Goal: Task Accomplishment & Management: Use online tool/utility

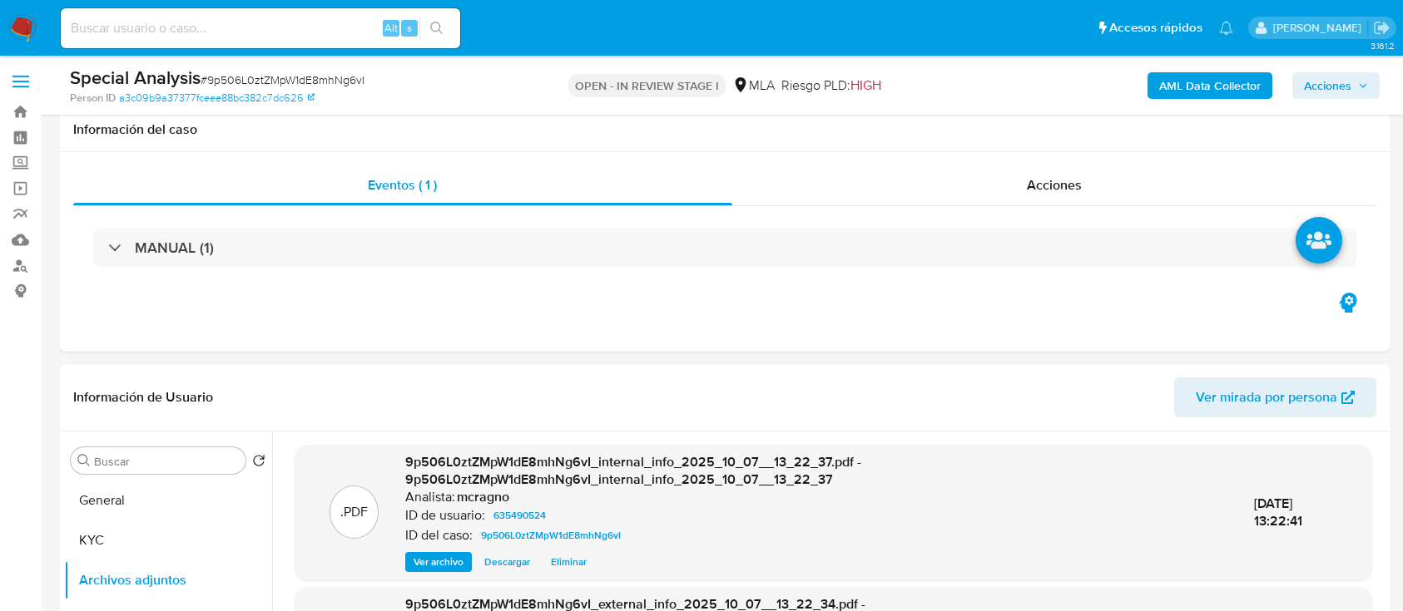
select select "10"
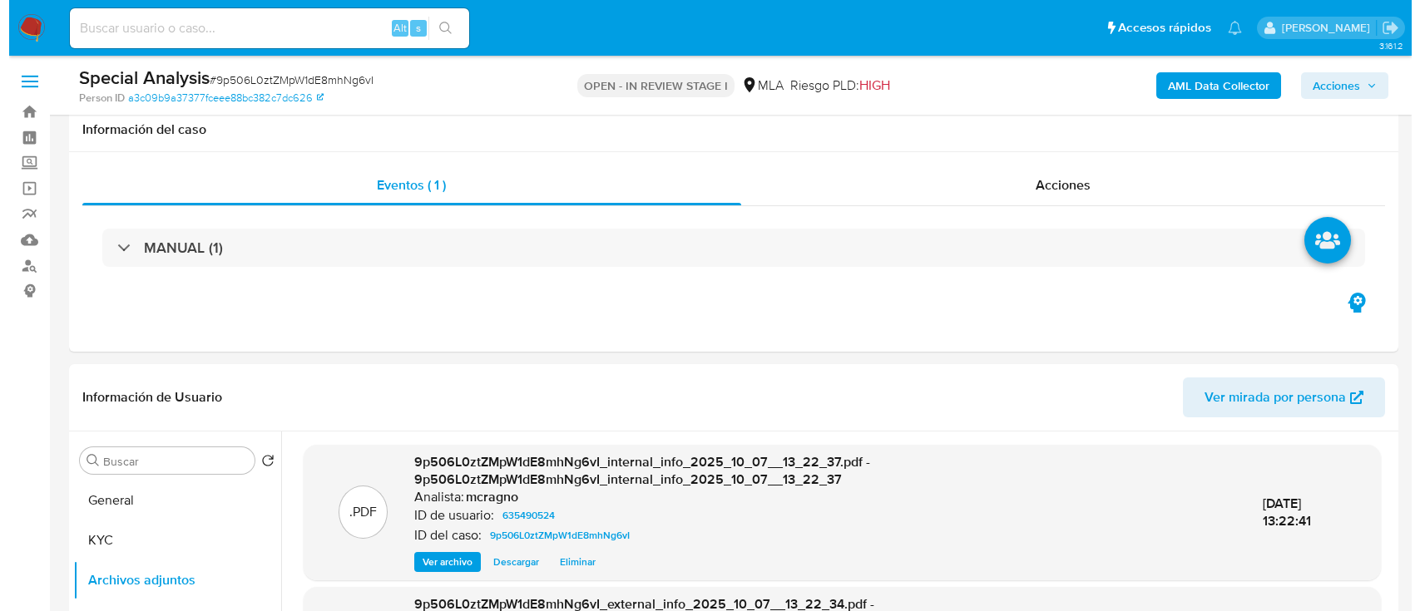
scroll to position [333, 0]
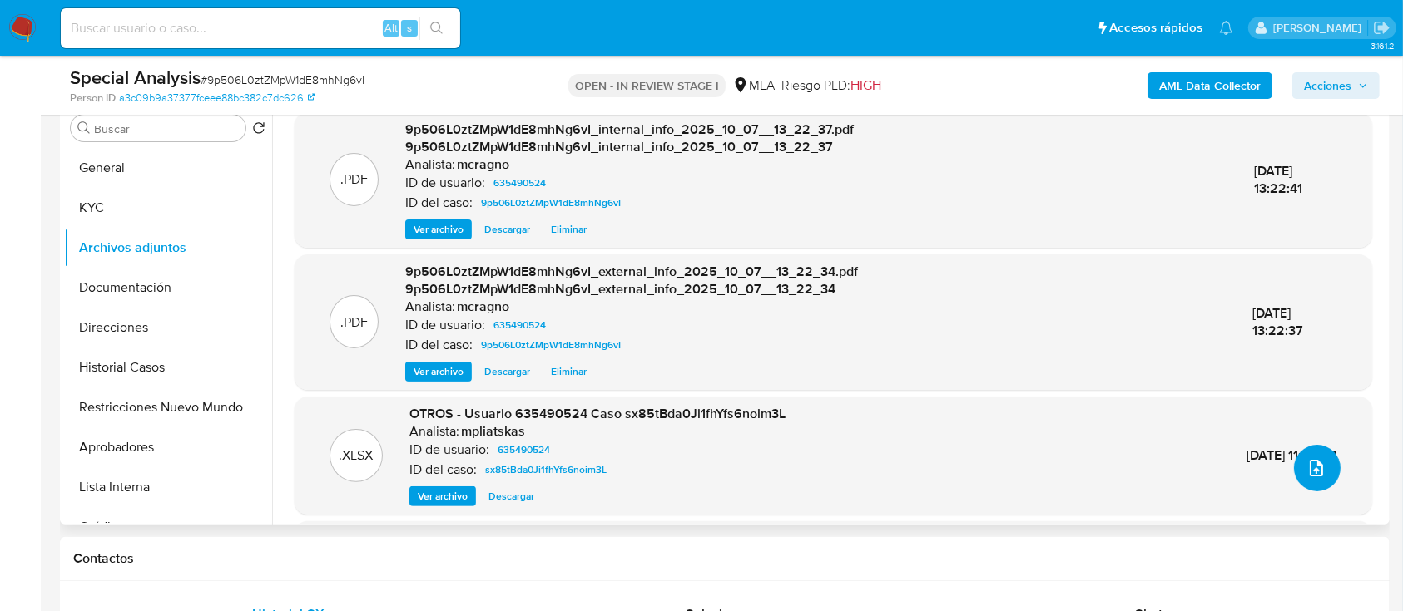
click at [1309, 472] on icon "upload-file" at bounding box center [1315, 468] width 13 height 17
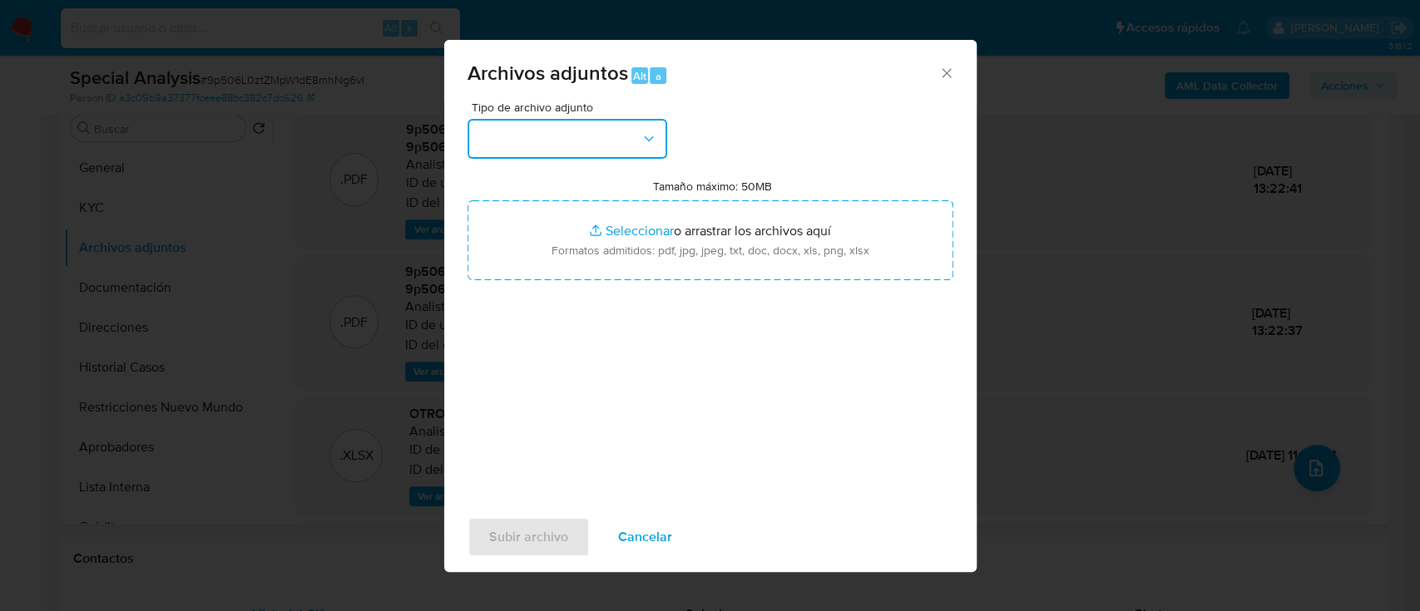
click at [575, 135] on button "button" at bounding box center [568, 139] width 200 height 40
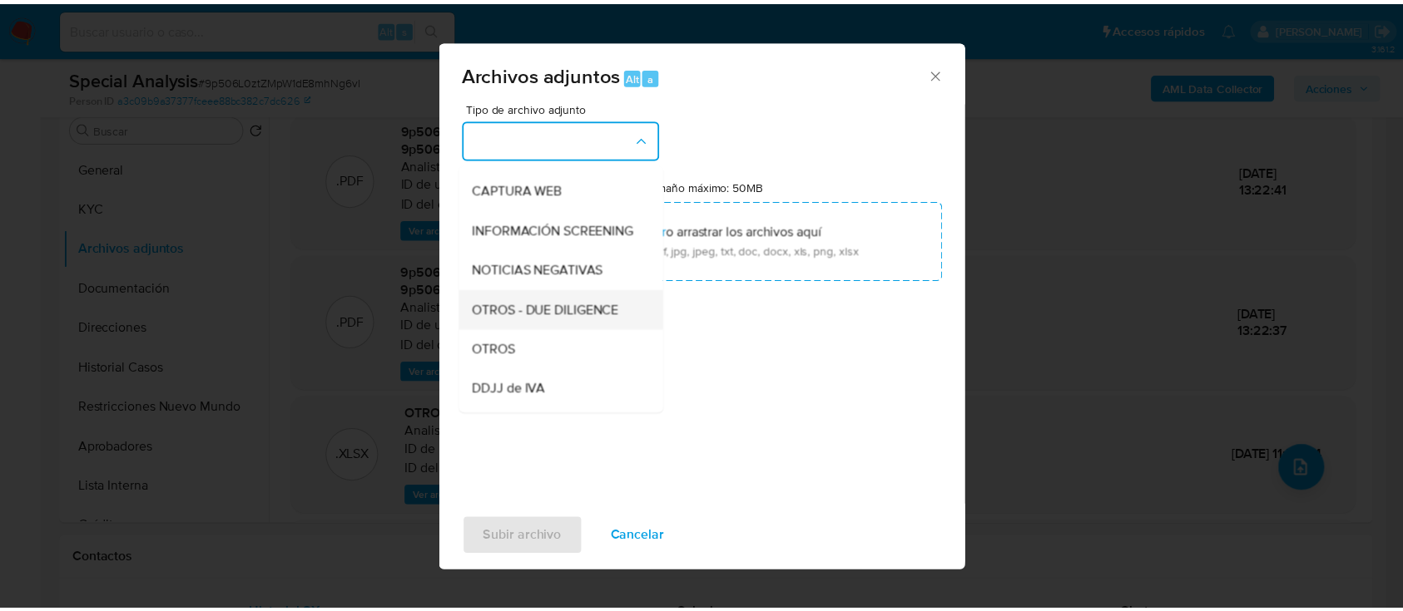
scroll to position [221, 0]
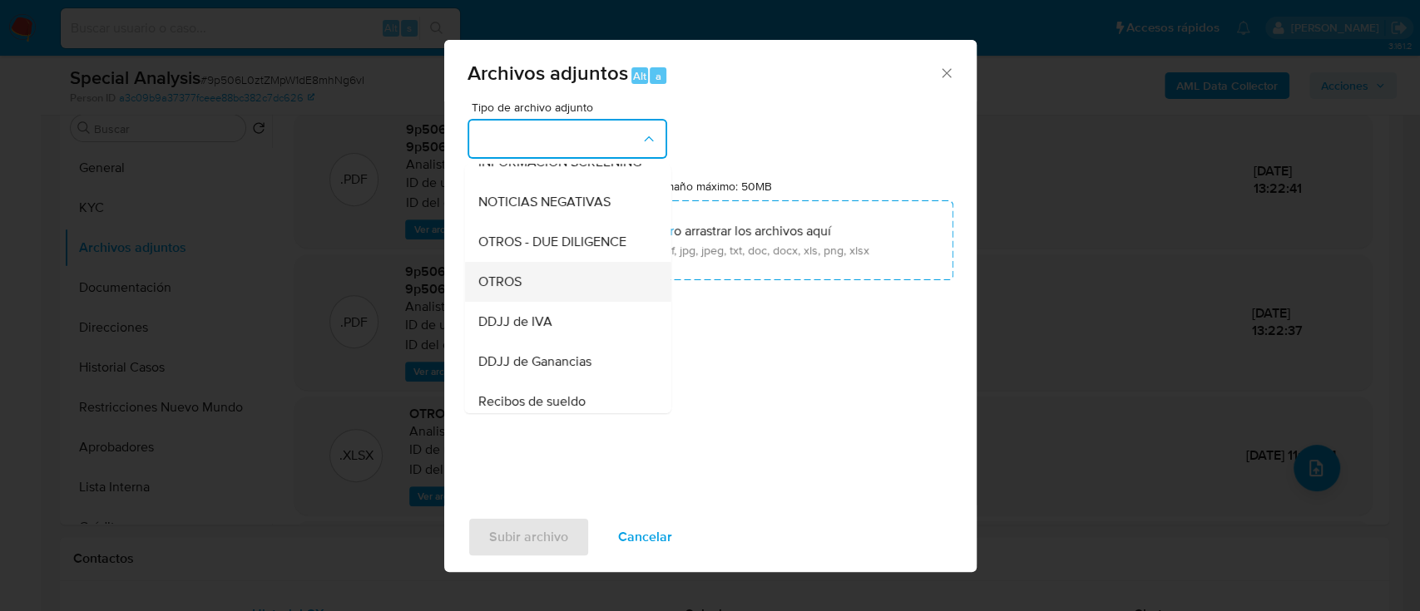
click at [526, 302] on div "OTROS" at bounding box center [563, 282] width 170 height 40
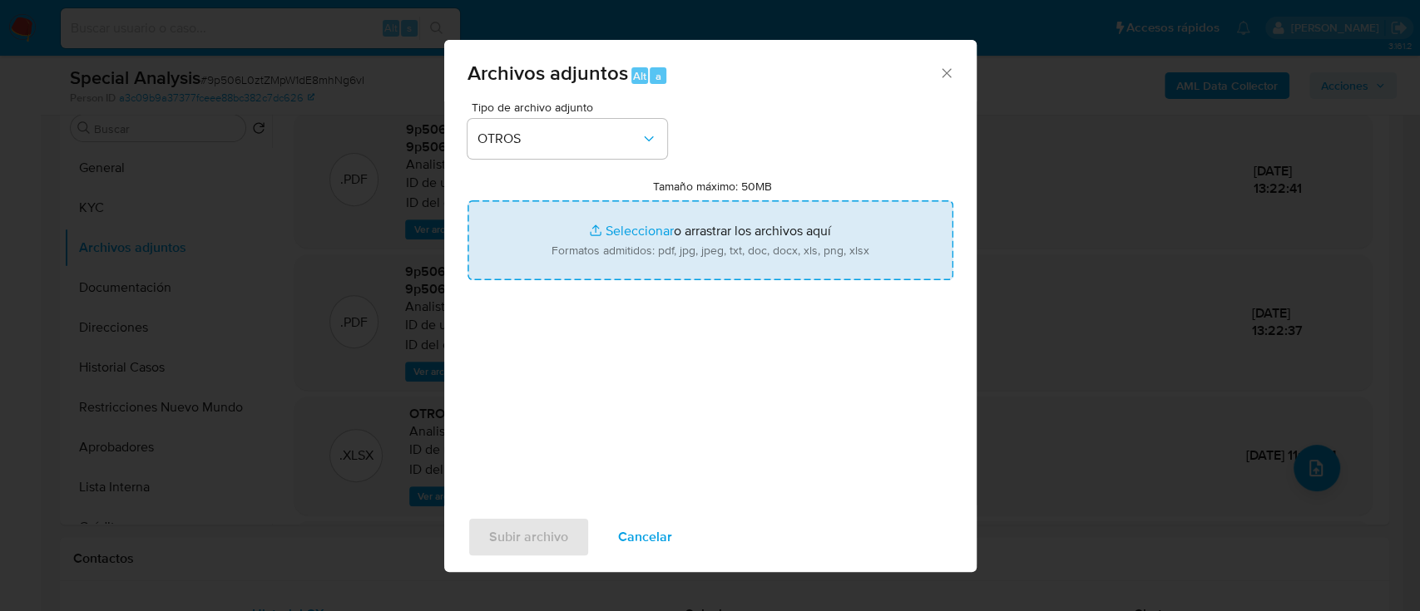
click at [659, 250] on input "Tamaño máximo: 50MB Seleccionar archivos" at bounding box center [711, 240] width 486 height 80
type input "C:\fakepath\635490524 - Movimientos.xlsx"
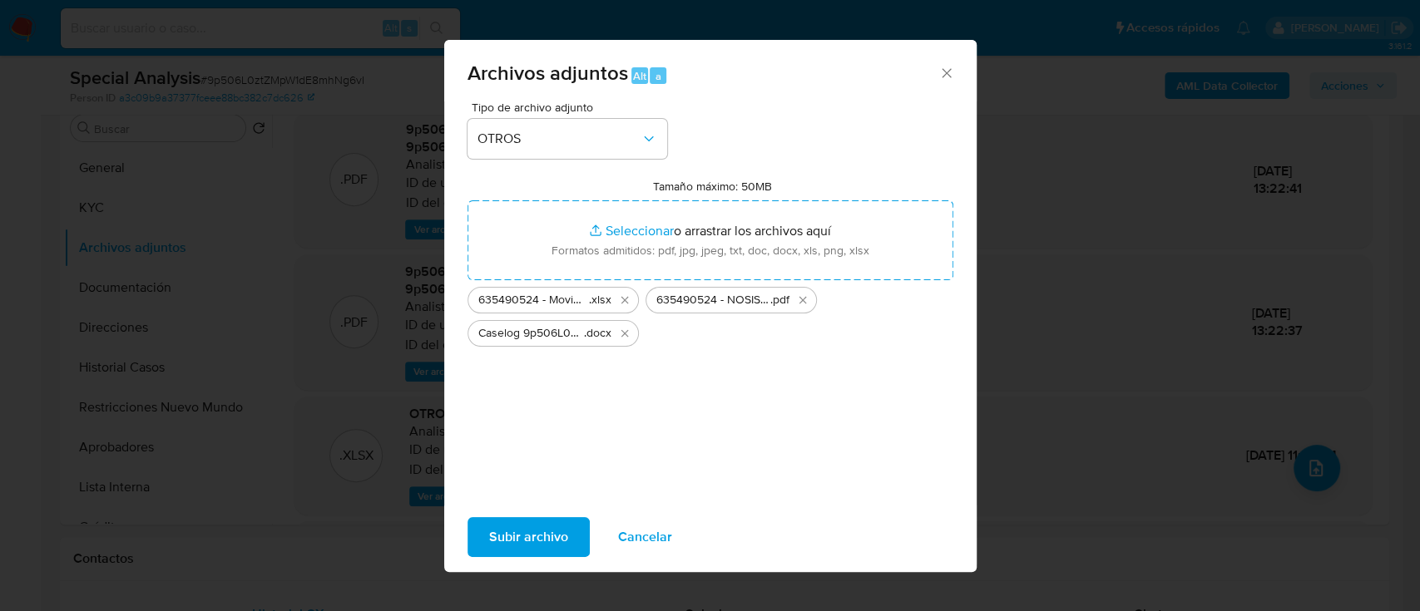
click at [546, 543] on span "Subir archivo" at bounding box center [528, 537] width 79 height 37
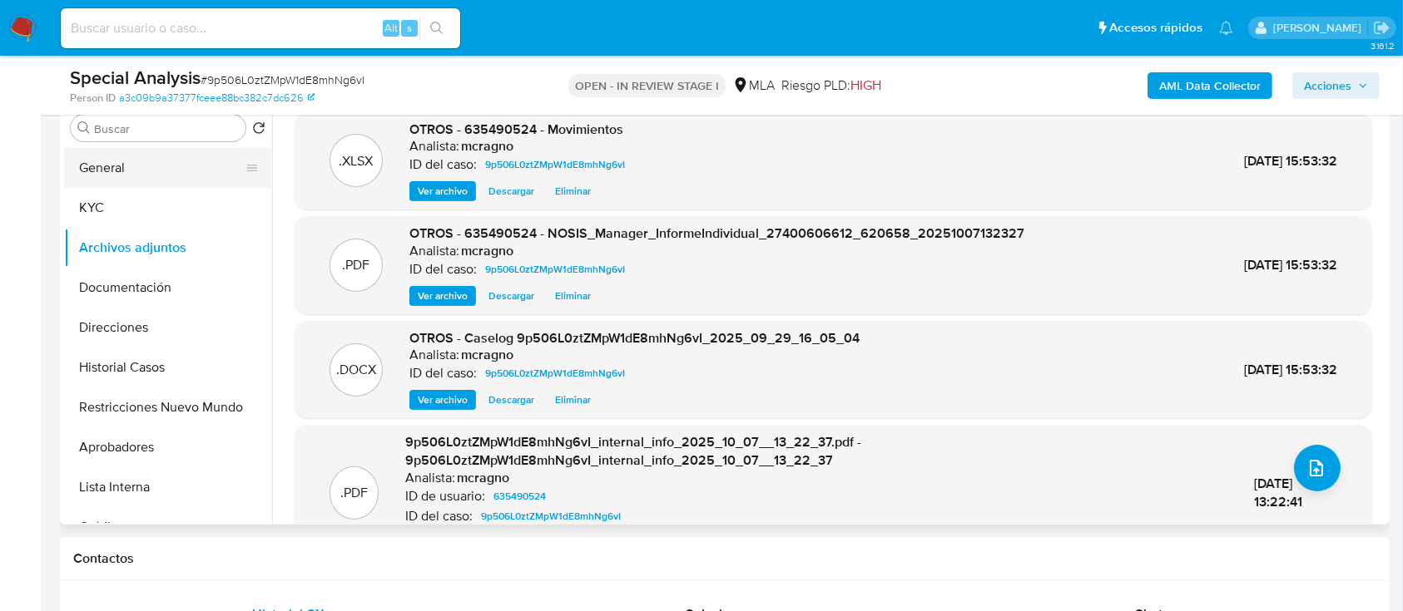
click at [140, 171] on button "General" at bounding box center [161, 168] width 195 height 40
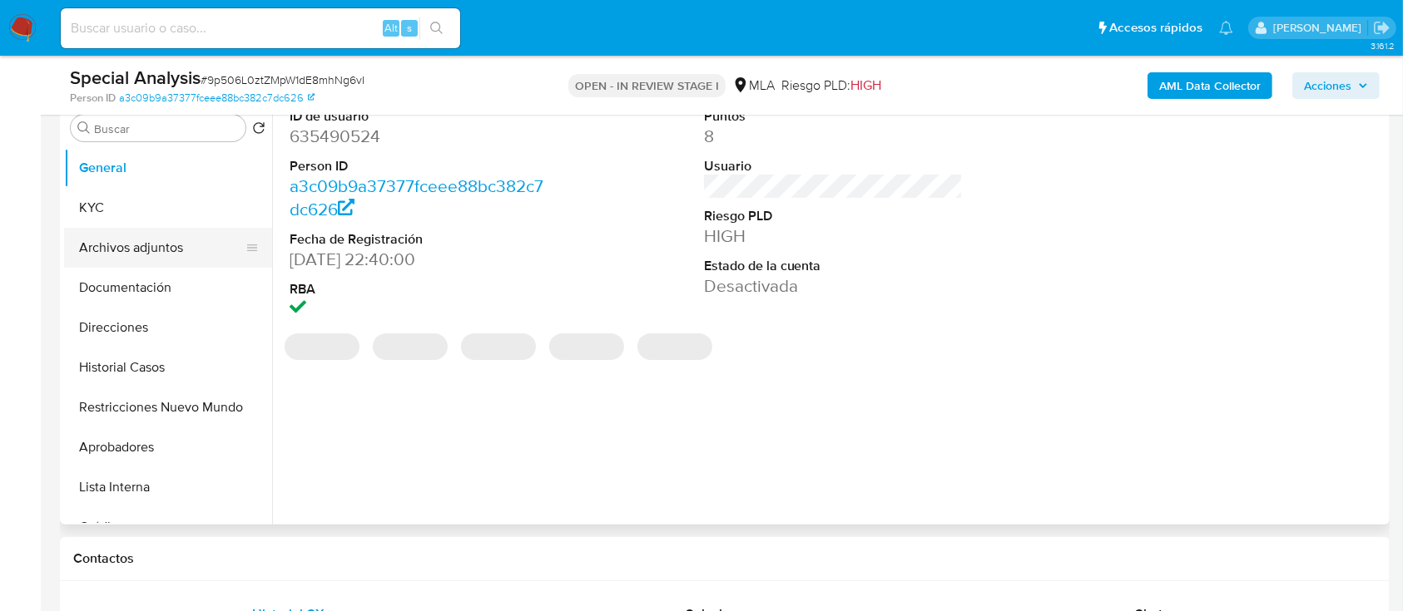
click at [178, 245] on button "Archivos adjuntos" at bounding box center [161, 248] width 195 height 40
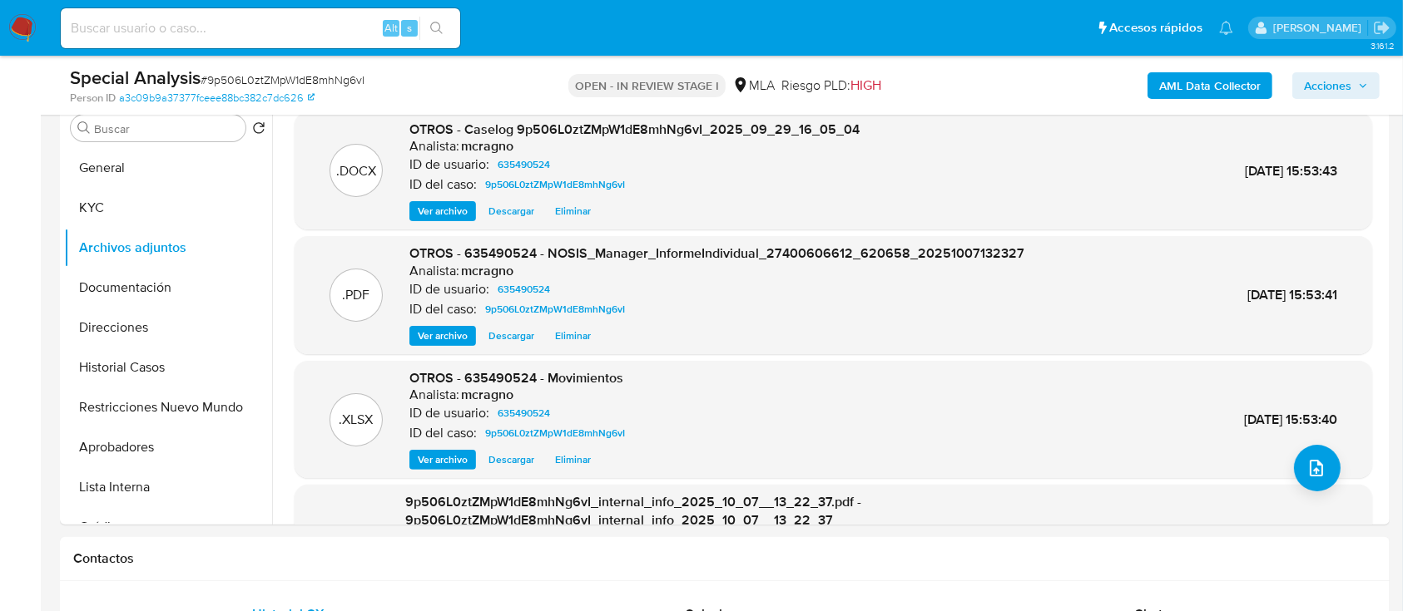
click at [1335, 87] on span "Acciones" at bounding box center [1327, 85] width 47 height 27
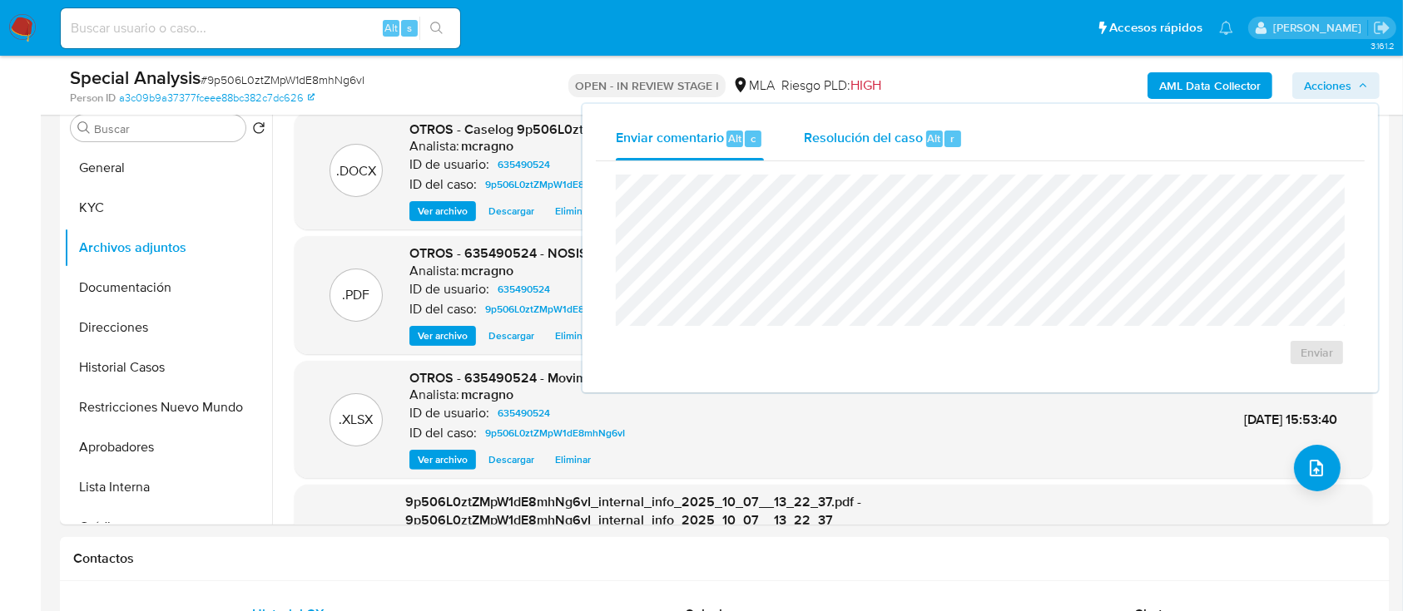
click at [901, 140] on span "Resolución del caso" at bounding box center [863, 137] width 119 height 19
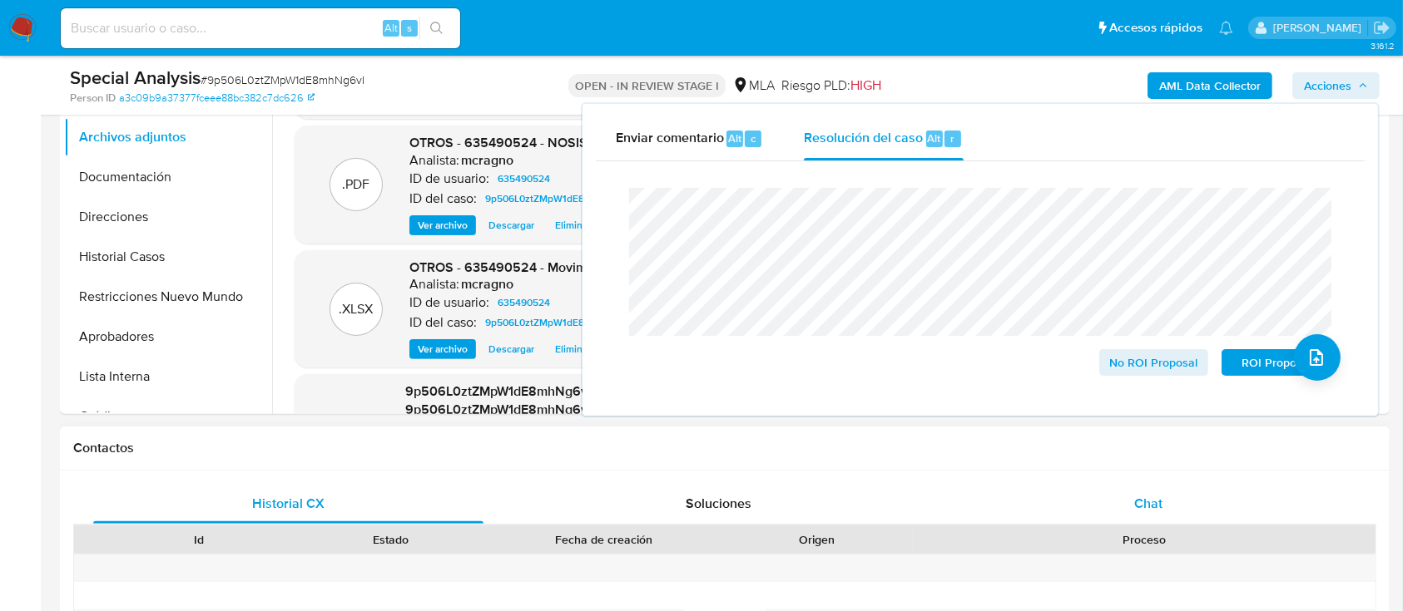
click at [1145, 498] on span "Chat" at bounding box center [1148, 503] width 28 height 19
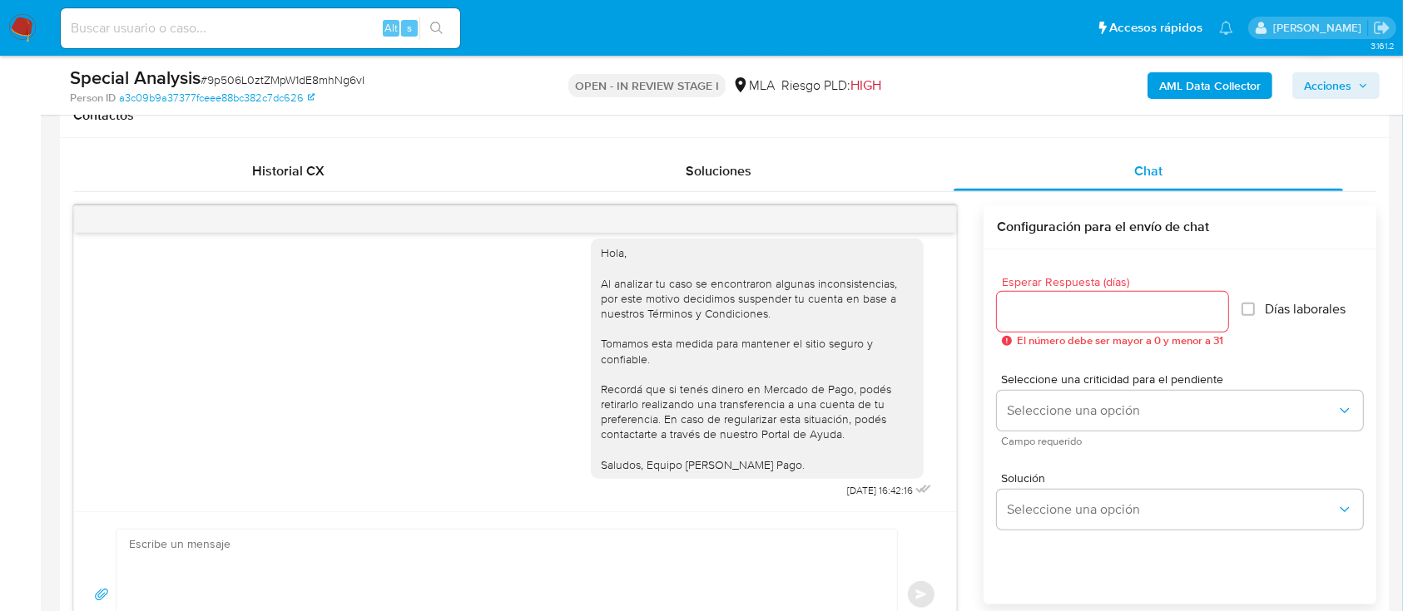
scroll to position [990, 0]
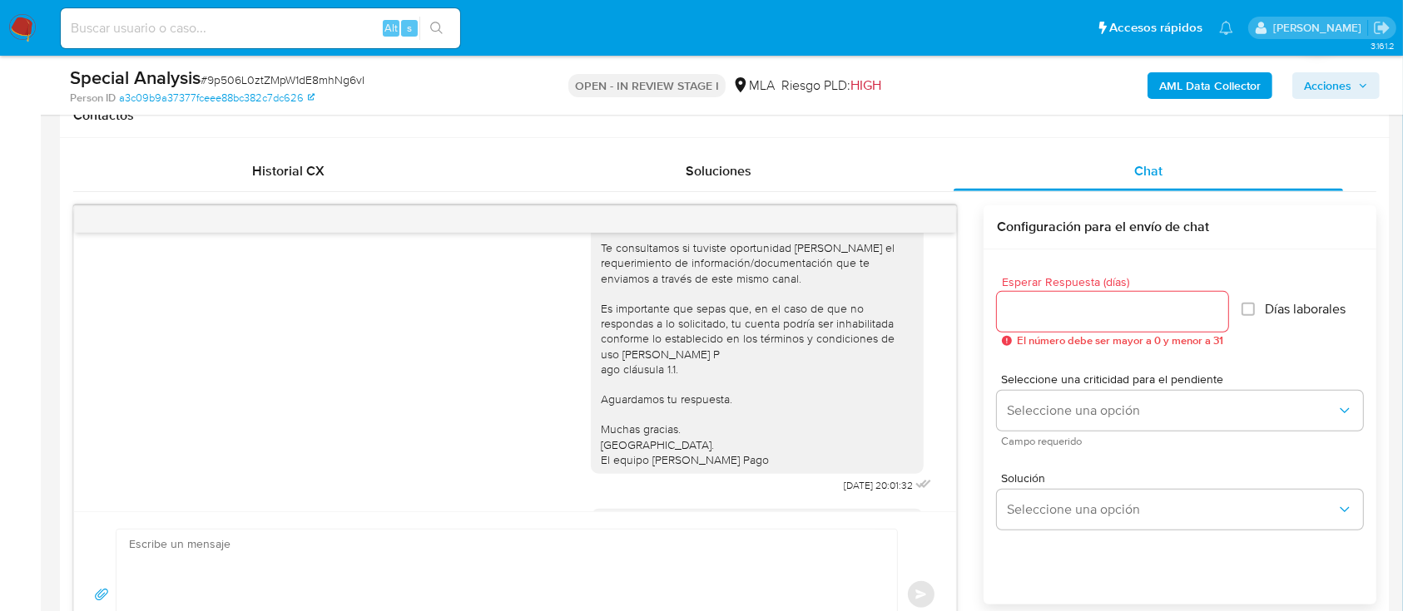
drag, startPoint x: 1347, startPoint y: 84, endPoint x: 1338, endPoint y: 97, distance: 15.5
click at [1346, 84] on span "Acciones" at bounding box center [1327, 85] width 47 height 27
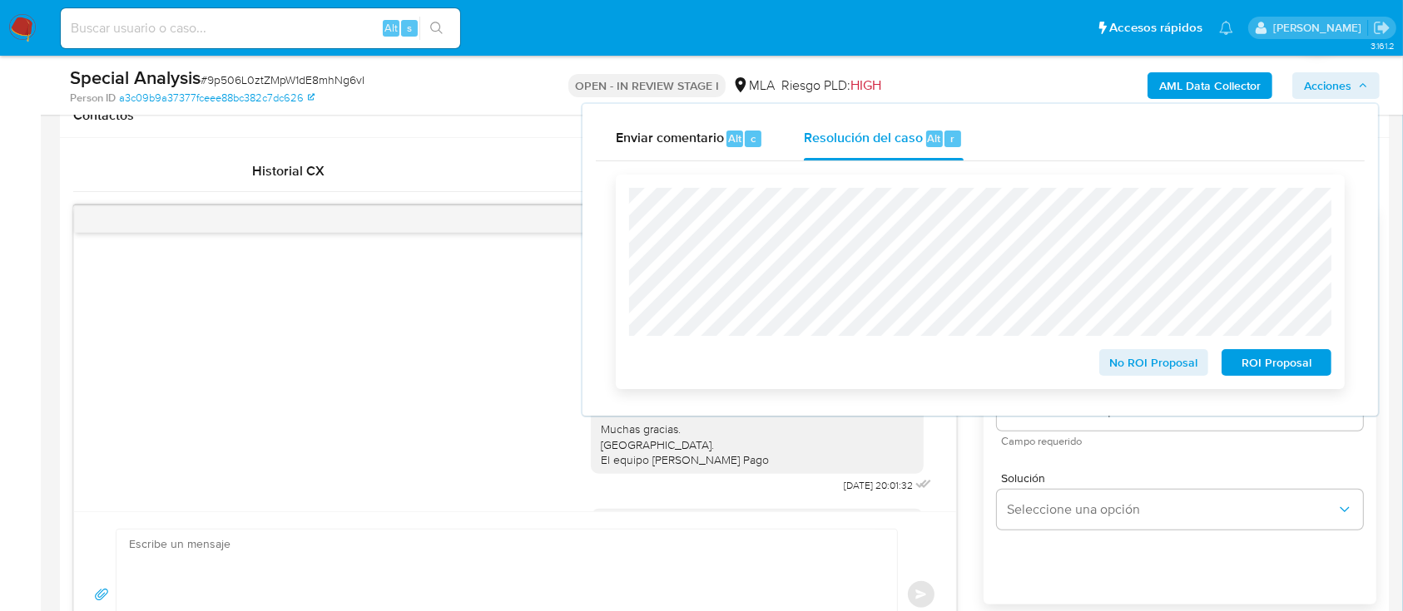
click at [1279, 369] on span "ROI Proposal" at bounding box center [1276, 362] width 87 height 23
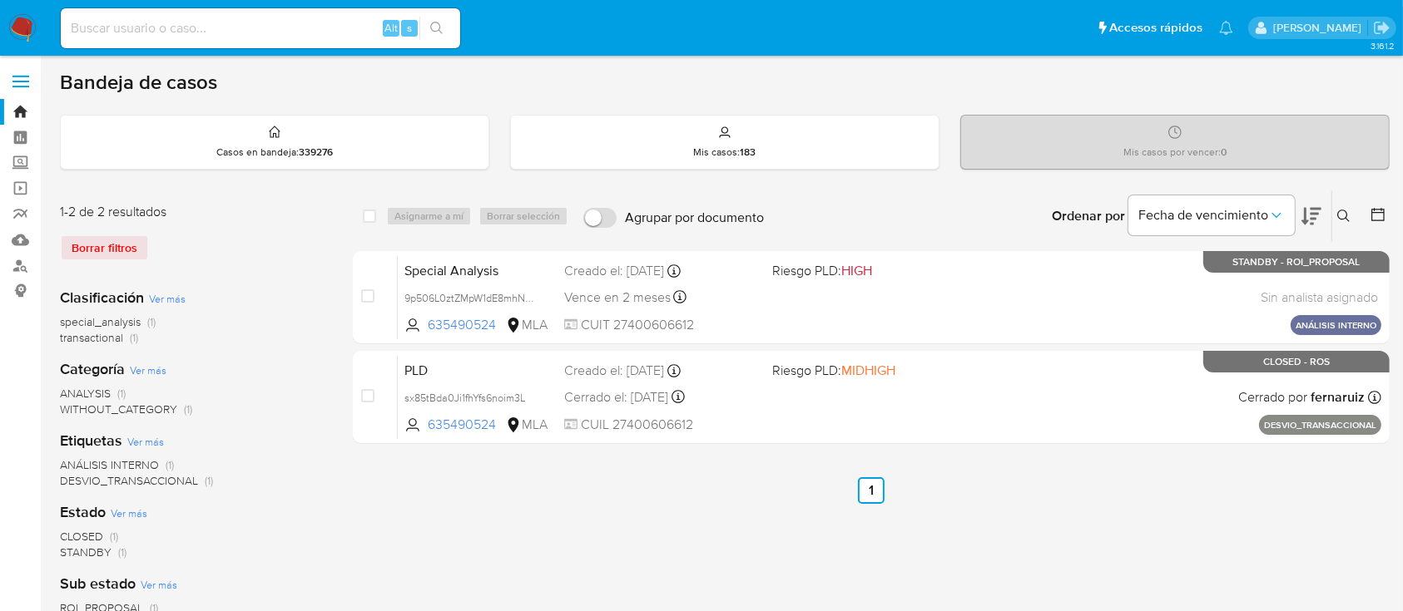
click at [1344, 212] on icon at bounding box center [1343, 216] width 13 height 13
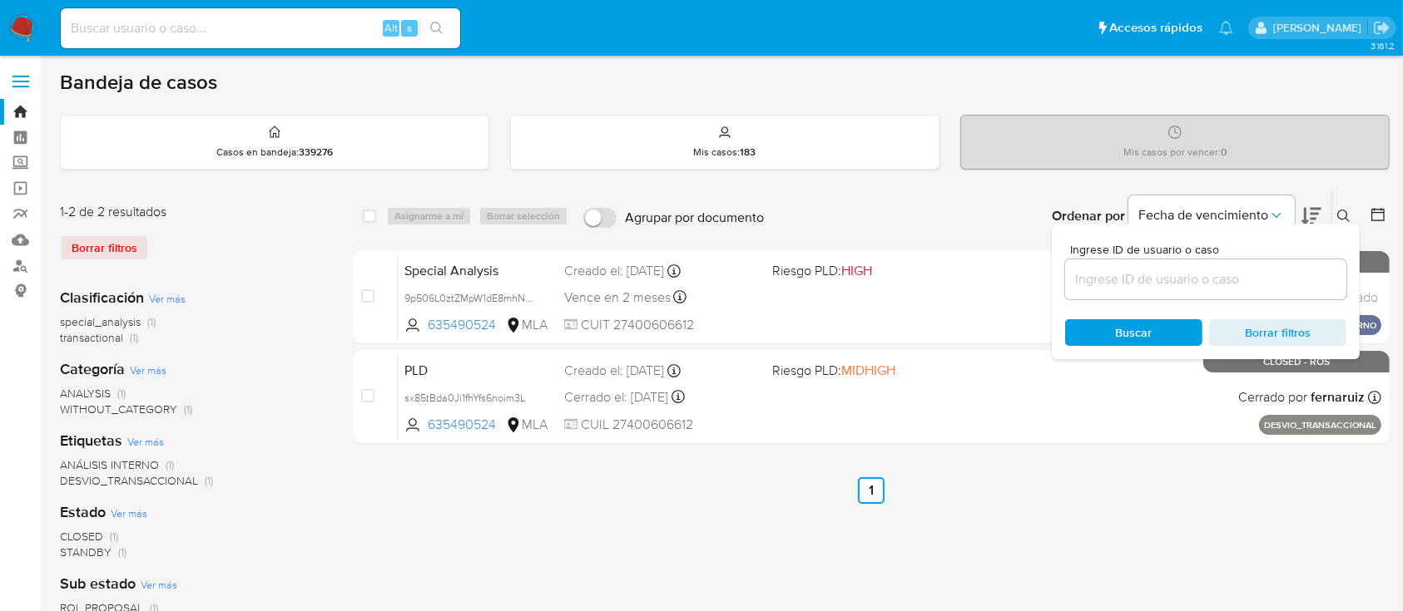
drag, startPoint x: 1203, startPoint y: 276, endPoint x: 1268, endPoint y: 278, distance: 64.9
click at [1204, 275] on input at bounding box center [1205, 280] width 281 height 22
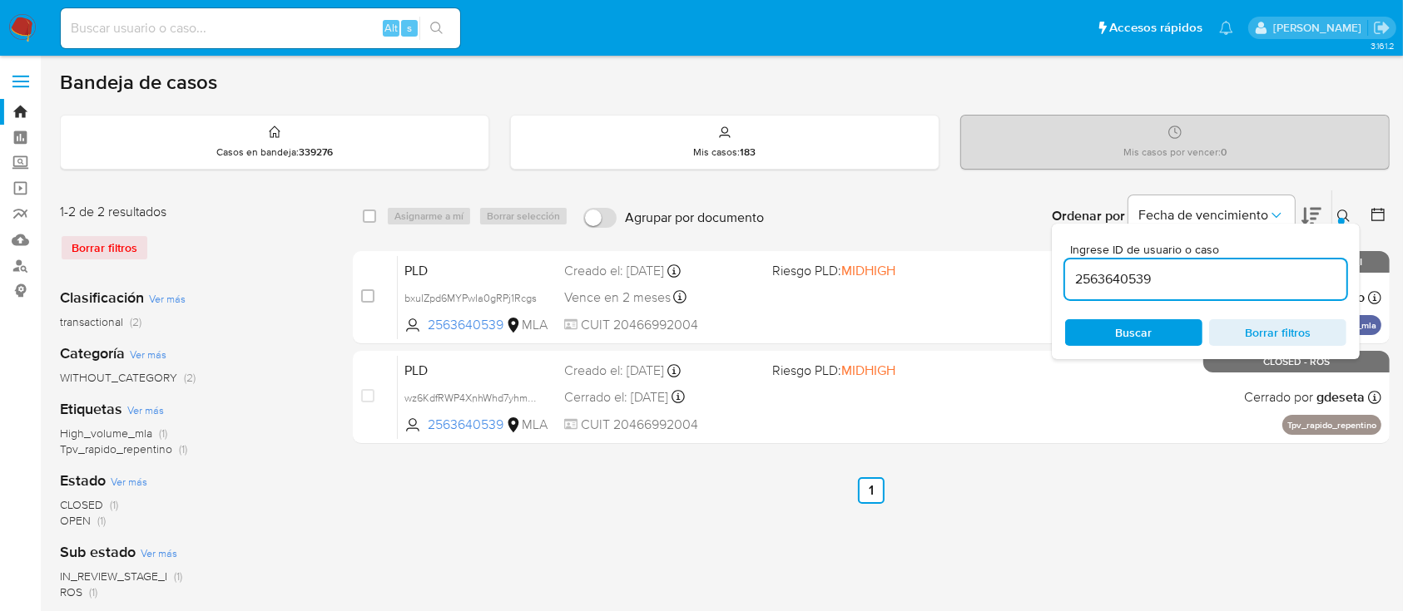
click at [1346, 206] on button at bounding box center [1345, 216] width 27 height 20
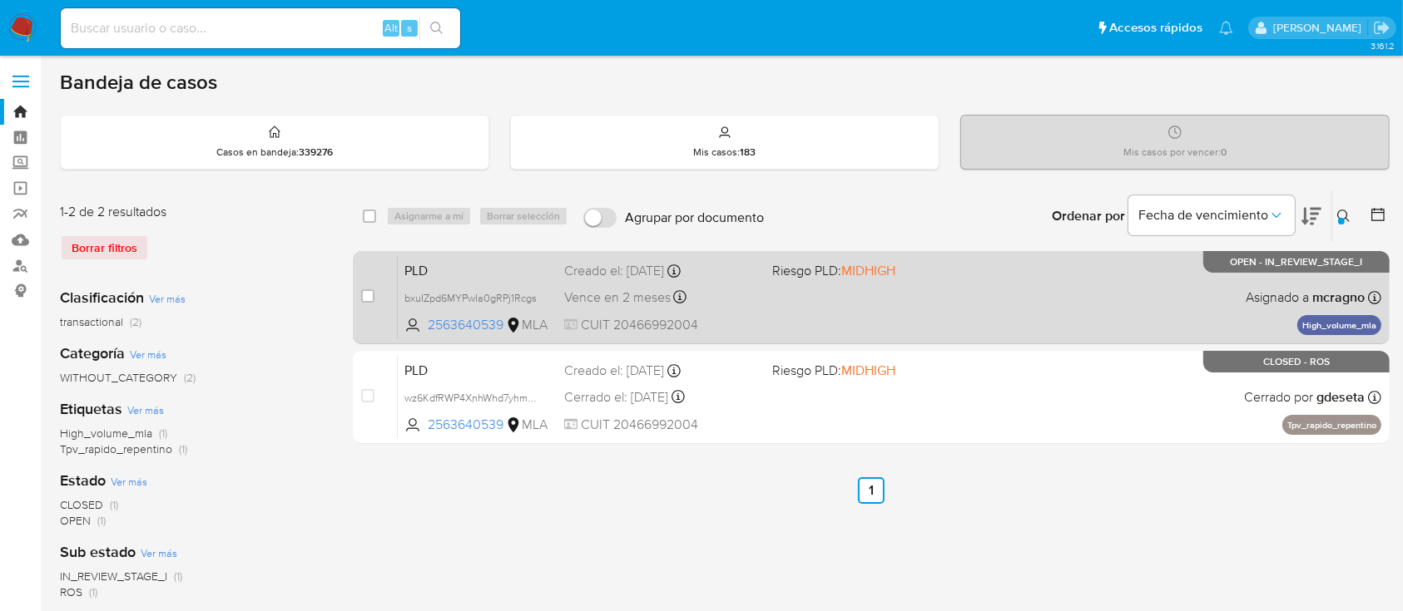
click at [1083, 287] on div "PLD bxuIZpd6MYPwIa0gRPj1Rcgs 2563640539 MLA Riesgo PLD: MIDHIGH Creado el: 12/0…" at bounding box center [889, 297] width 983 height 84
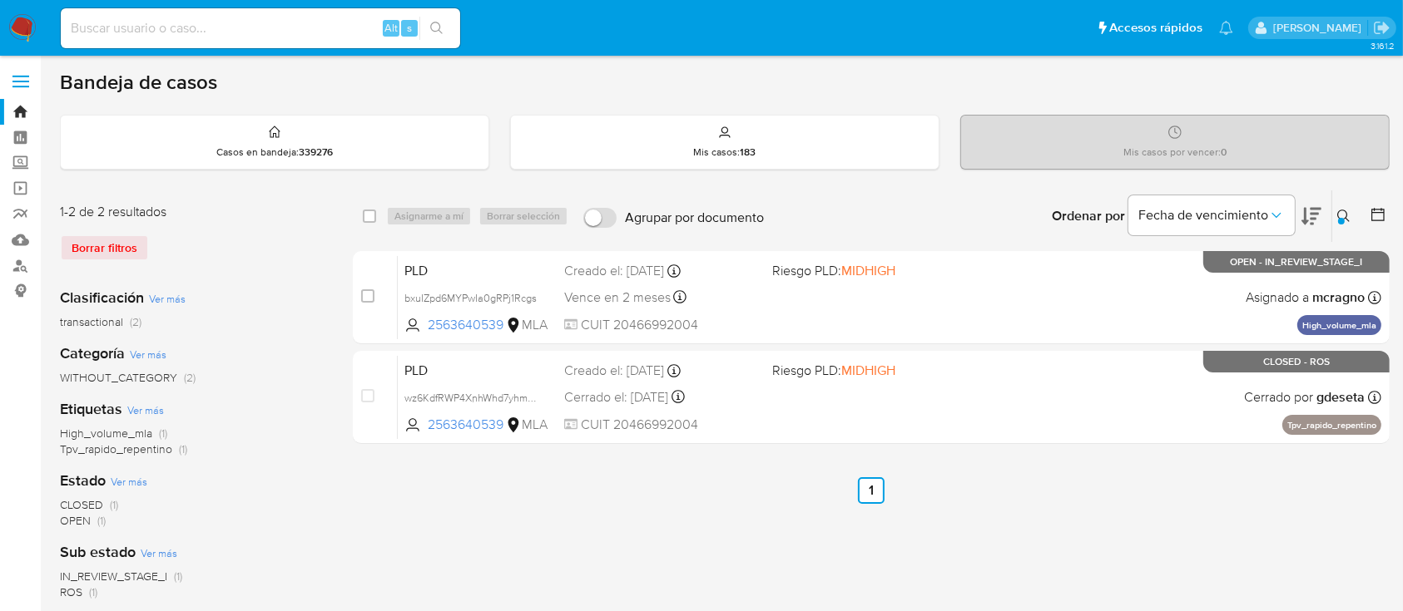
click at [1339, 210] on icon at bounding box center [1343, 216] width 13 height 13
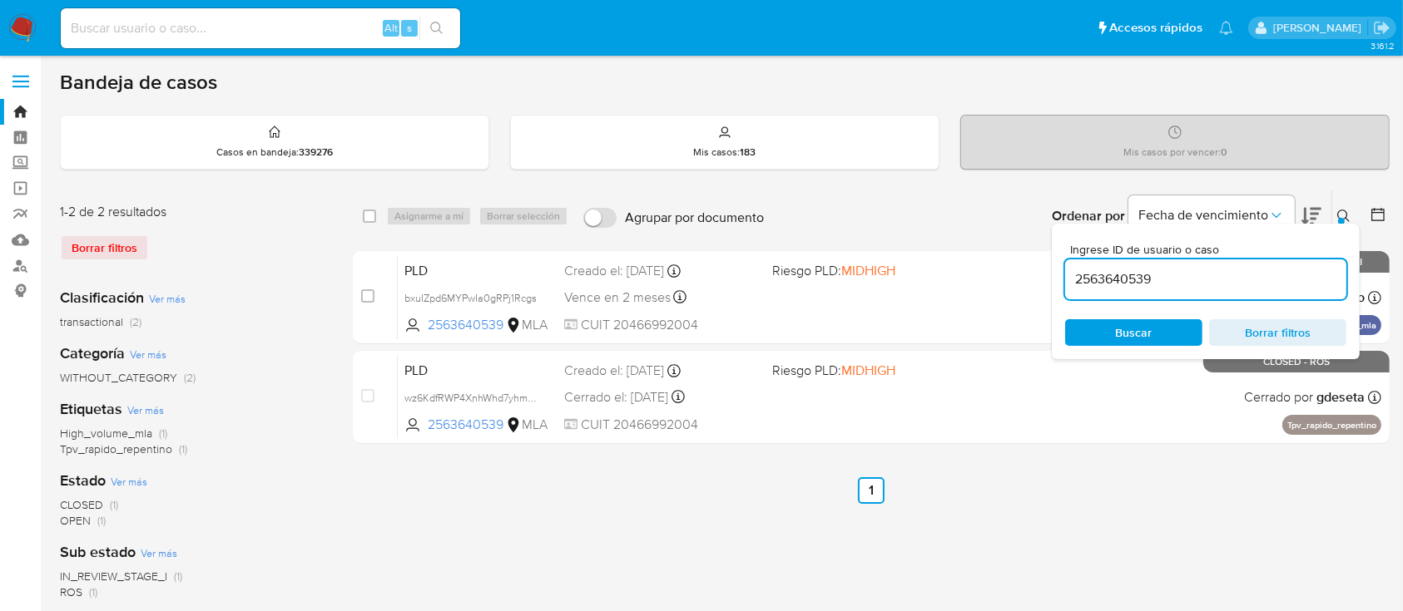
click at [1245, 288] on input "2563640539" at bounding box center [1205, 280] width 281 height 22
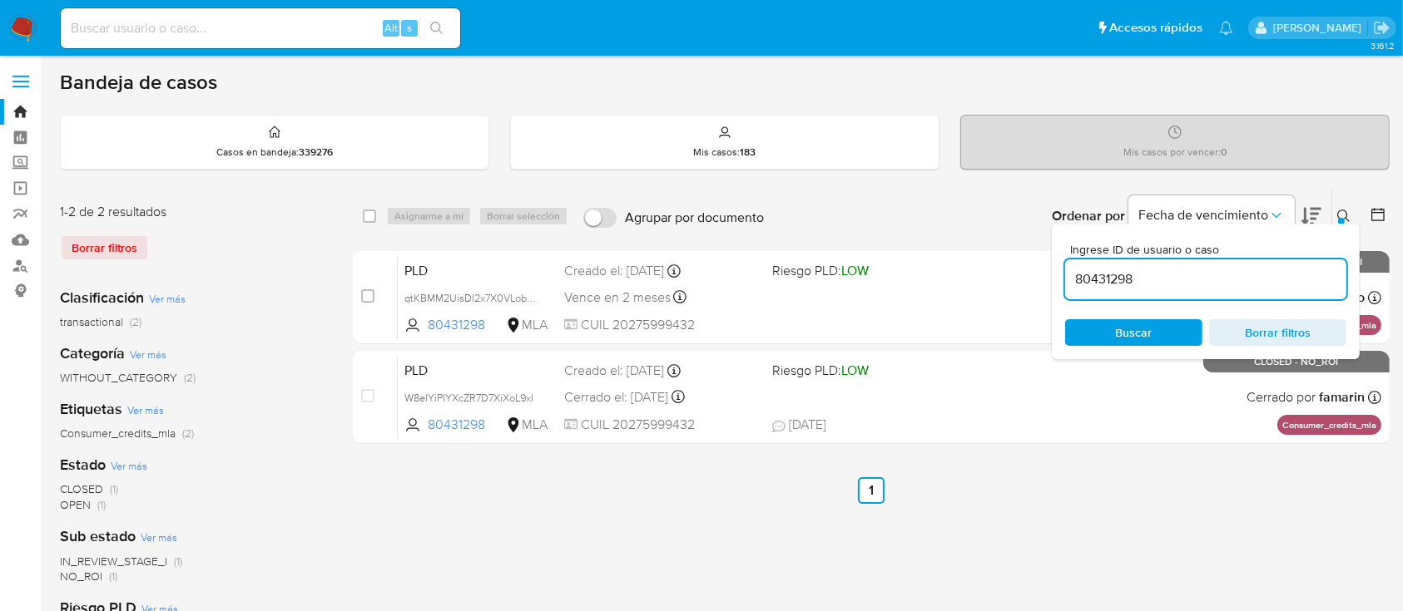
click at [1345, 210] on icon at bounding box center [1343, 216] width 13 height 13
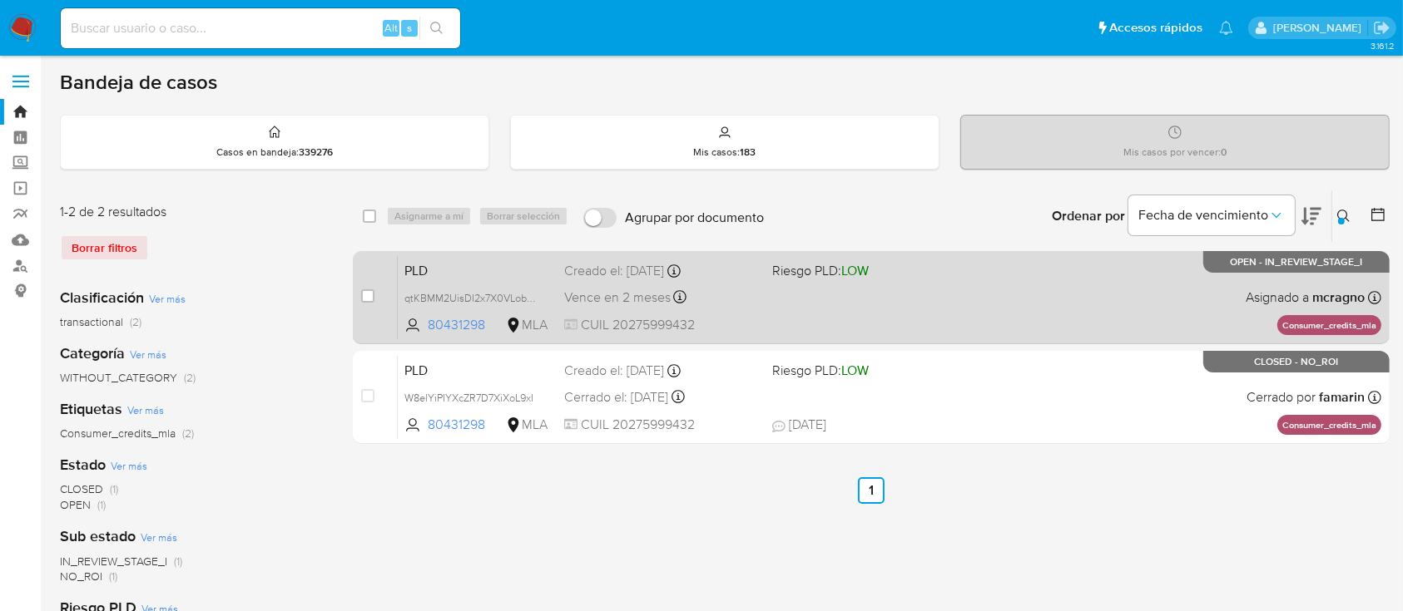
click at [1038, 305] on div "PLD qtKBMM2UisDI2x7X0VLobUtg 80431298 MLA Riesgo PLD: LOW Creado el: 12/09/2025…" at bounding box center [889, 297] width 983 height 84
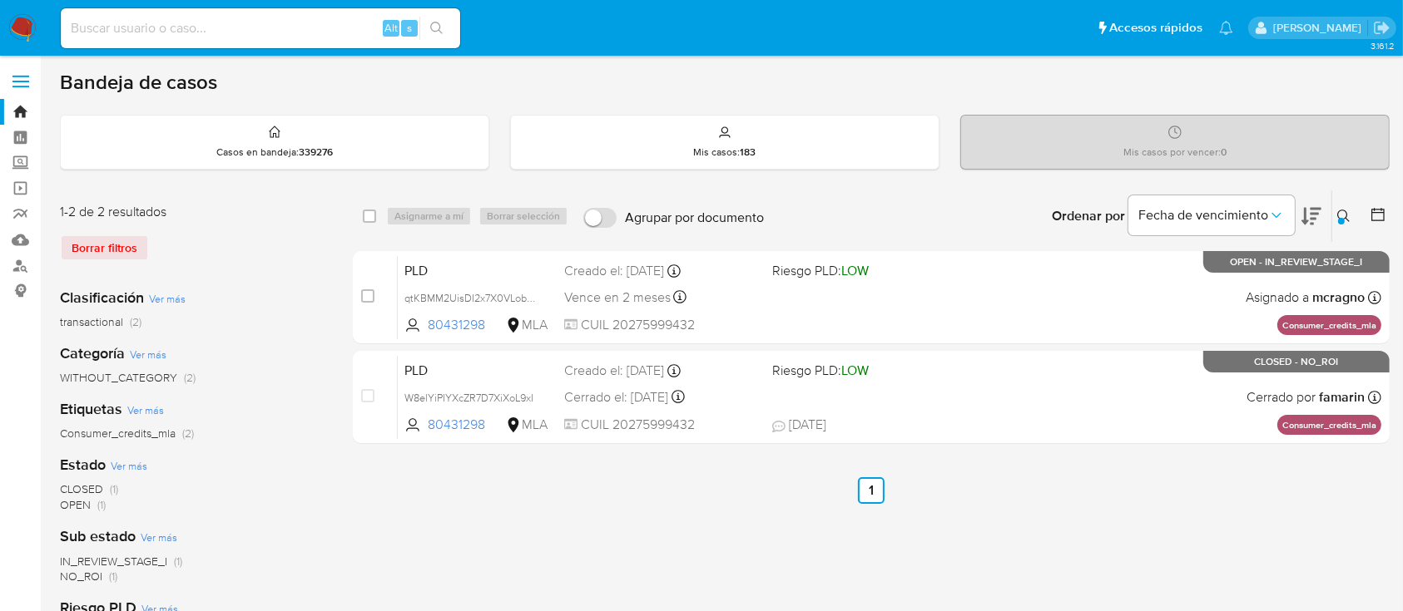
click at [1349, 203] on div "Ingrese ID de usuario o caso 80431298 Buscar Borrar filtros" at bounding box center [1345, 217] width 28 height 52
click at [1343, 216] on icon at bounding box center [1343, 216] width 13 height 13
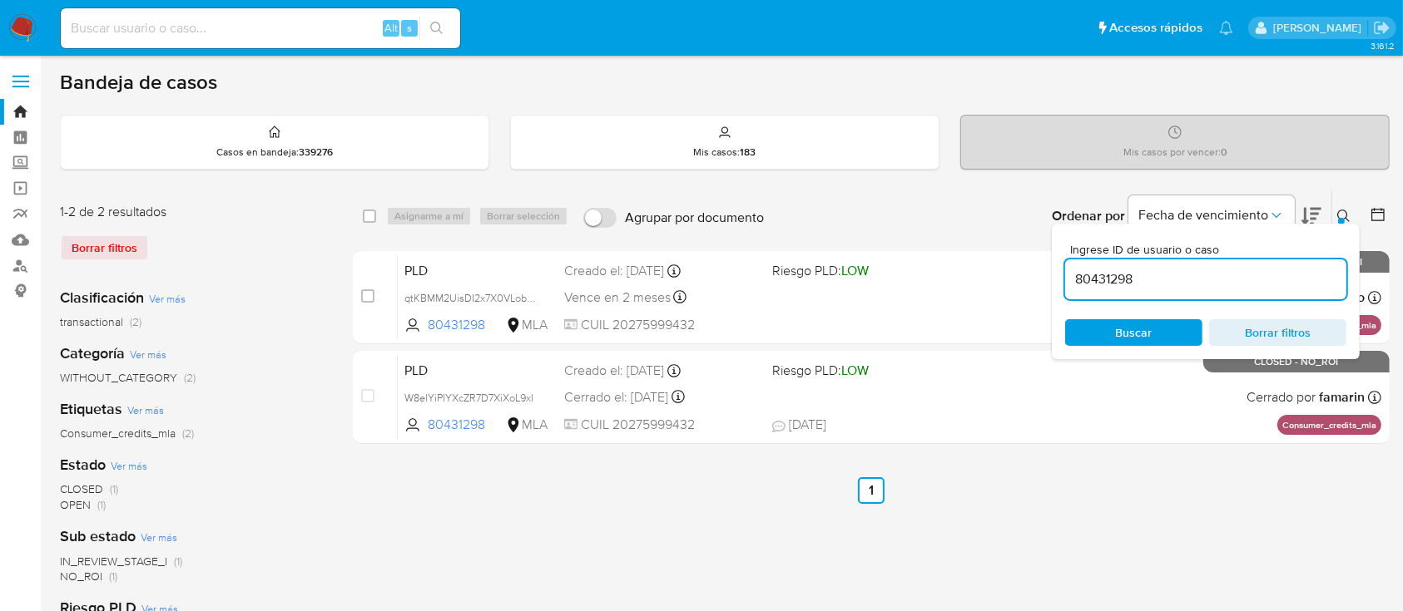
click at [1205, 274] on input "80431298" at bounding box center [1205, 280] width 281 height 22
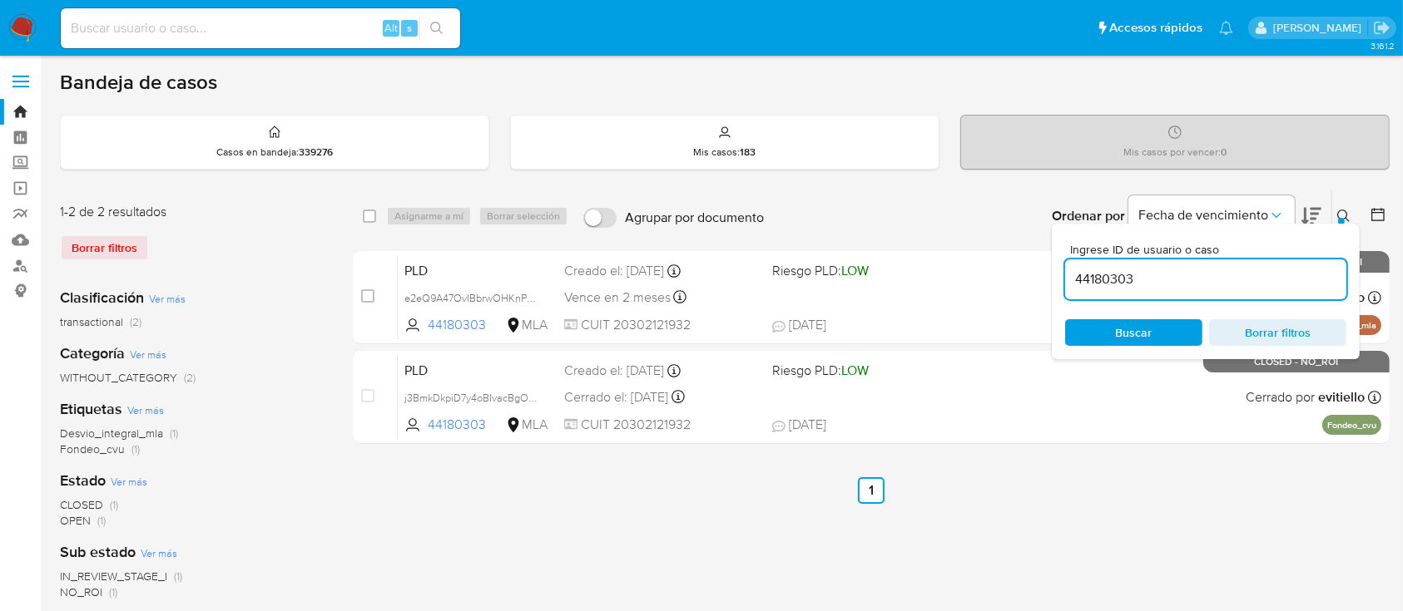
click at [1339, 211] on icon at bounding box center [1343, 216] width 13 height 13
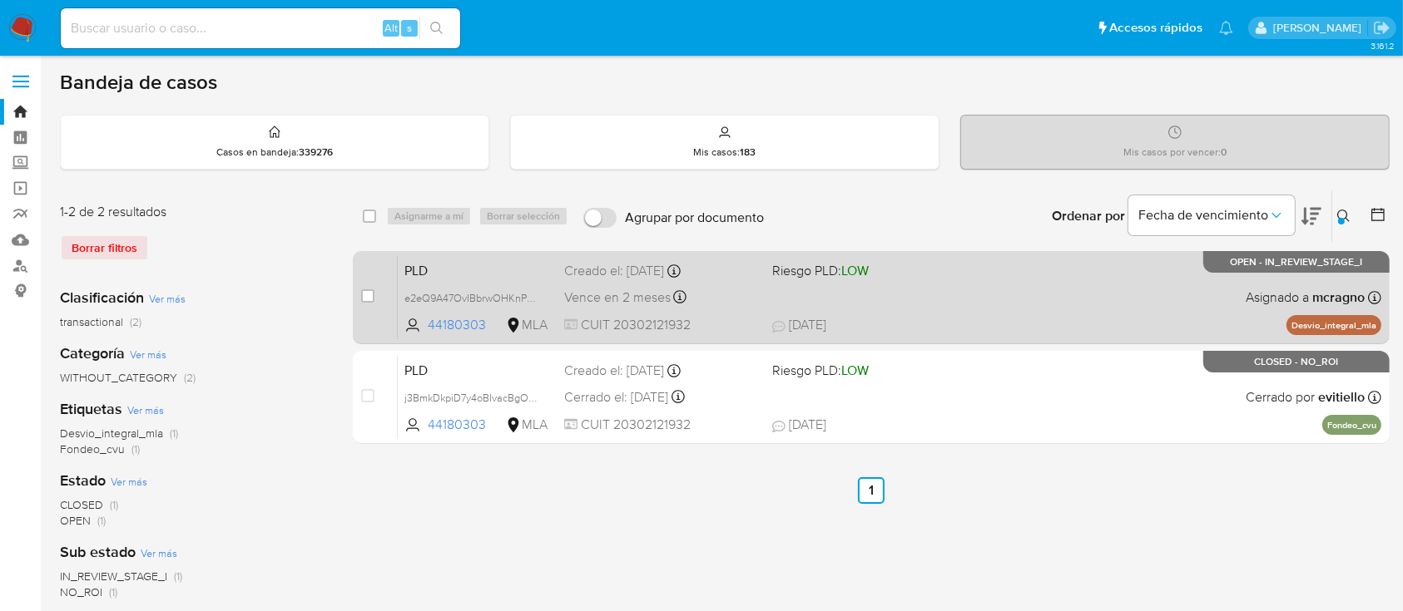
click at [905, 295] on span at bounding box center [869, 296] width 194 height 3
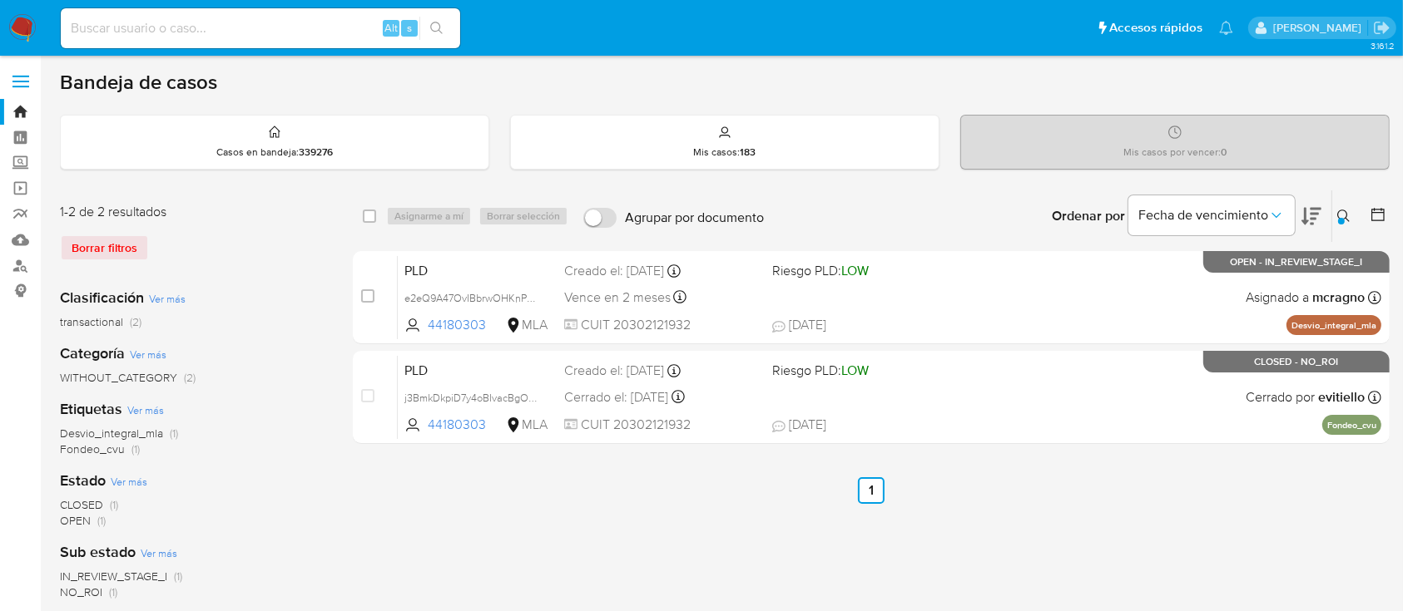
click at [1345, 216] on icon at bounding box center [1343, 216] width 12 height 12
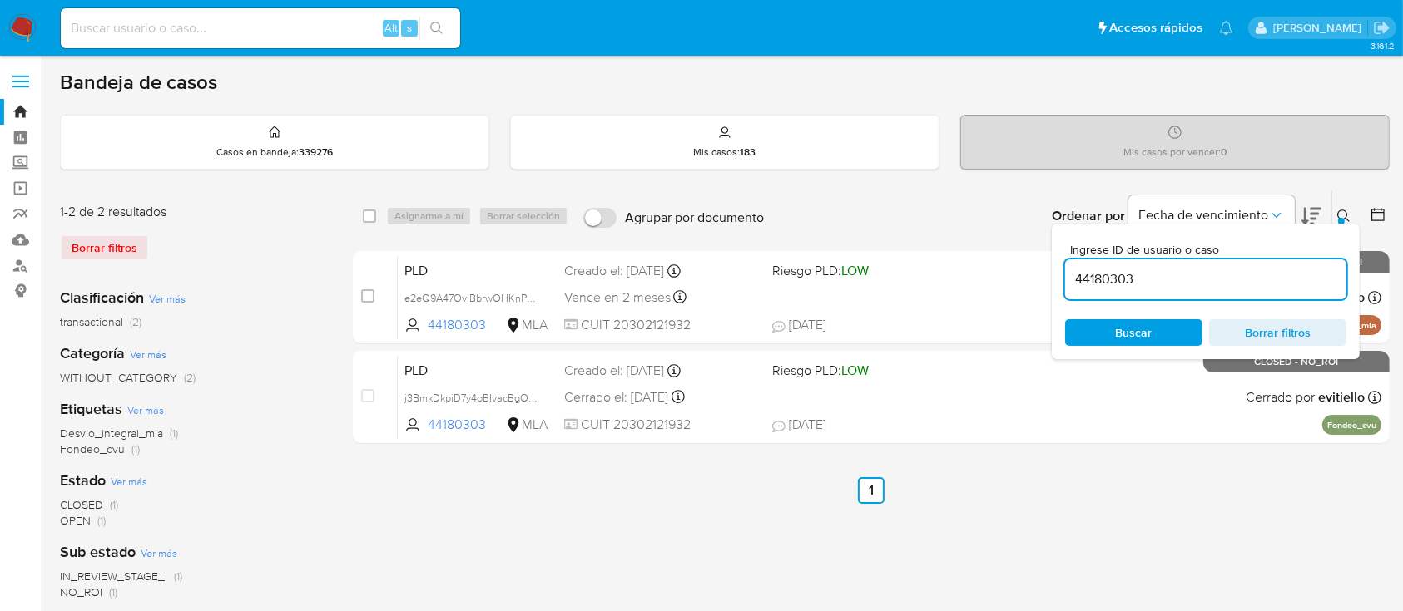
click at [1223, 278] on input "44180303" at bounding box center [1205, 280] width 281 height 22
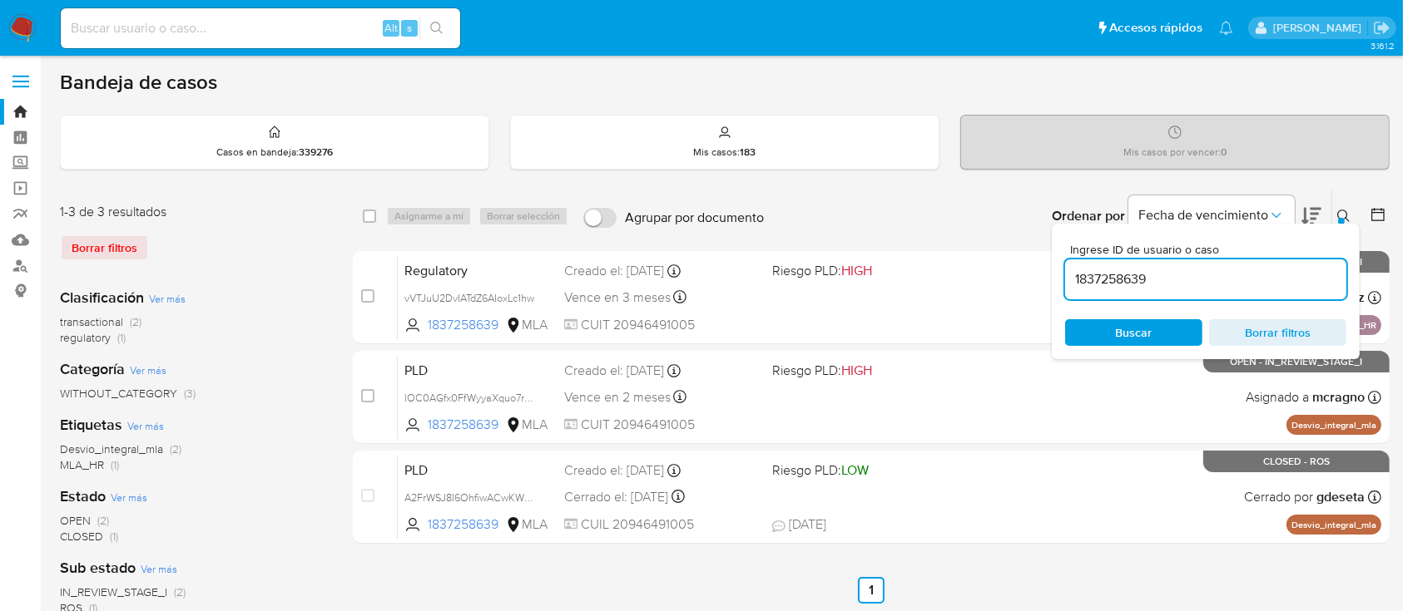
click at [1341, 211] on icon at bounding box center [1343, 216] width 13 height 13
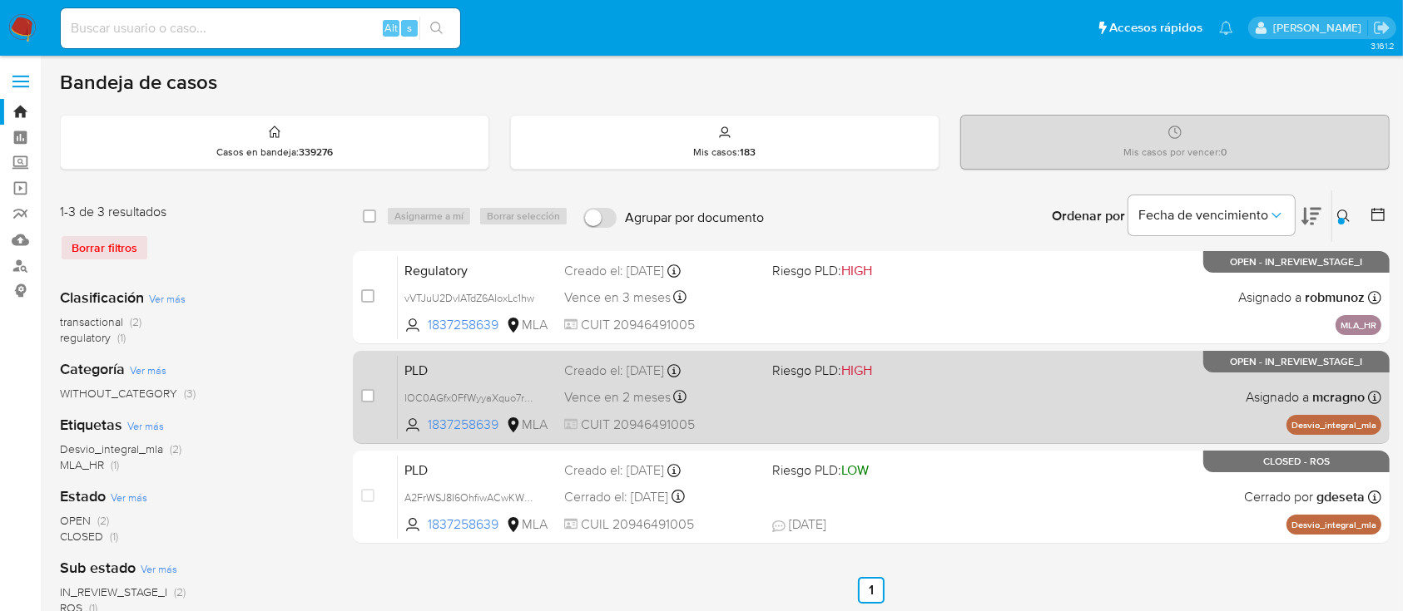
click at [977, 387] on div "PLD lOC0AGfx0FfWyyaXquo7r8hS 1837258639 MLA Riesgo PLD: HIGH Creado el: 12/09/2…" at bounding box center [889, 397] width 983 height 84
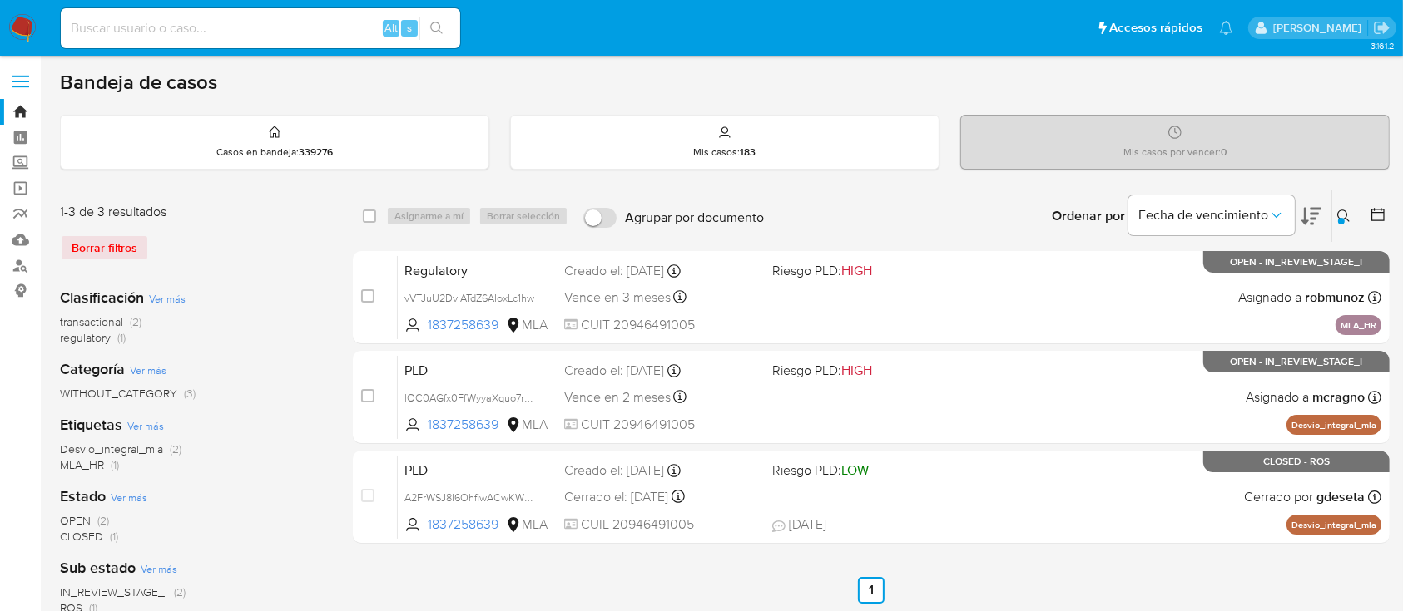
click at [1337, 215] on icon at bounding box center [1343, 216] width 13 height 13
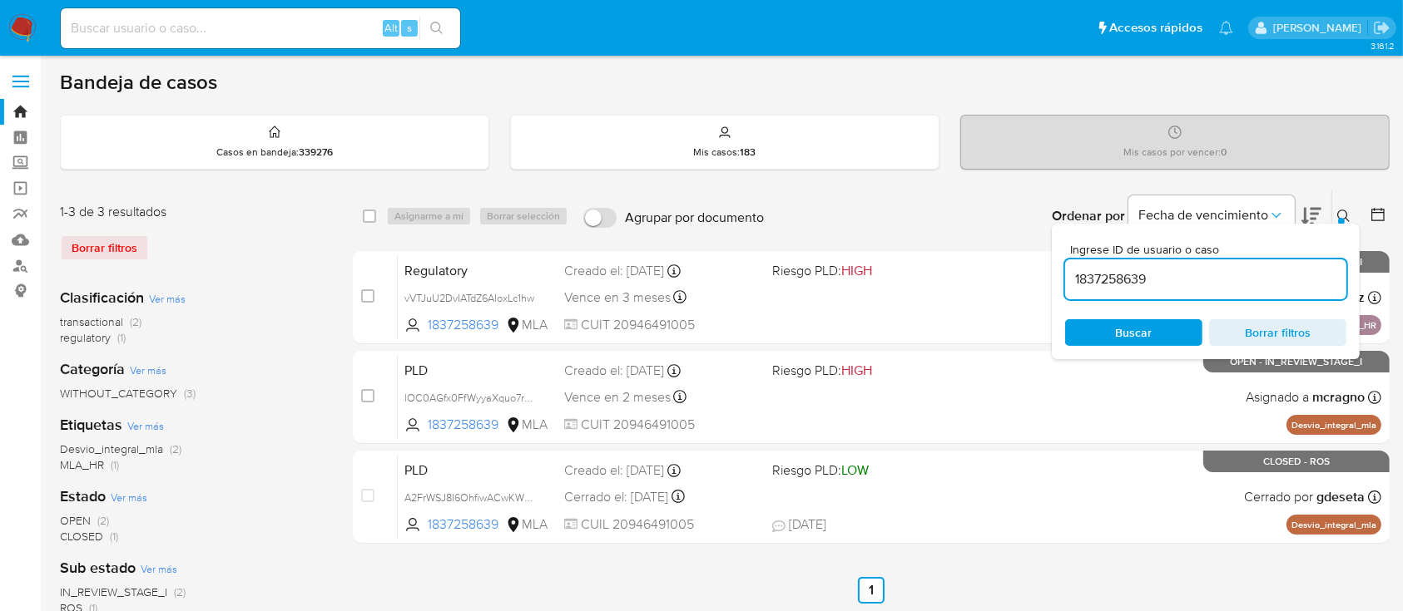
click at [1254, 273] on input "1837258639" at bounding box center [1205, 280] width 281 height 22
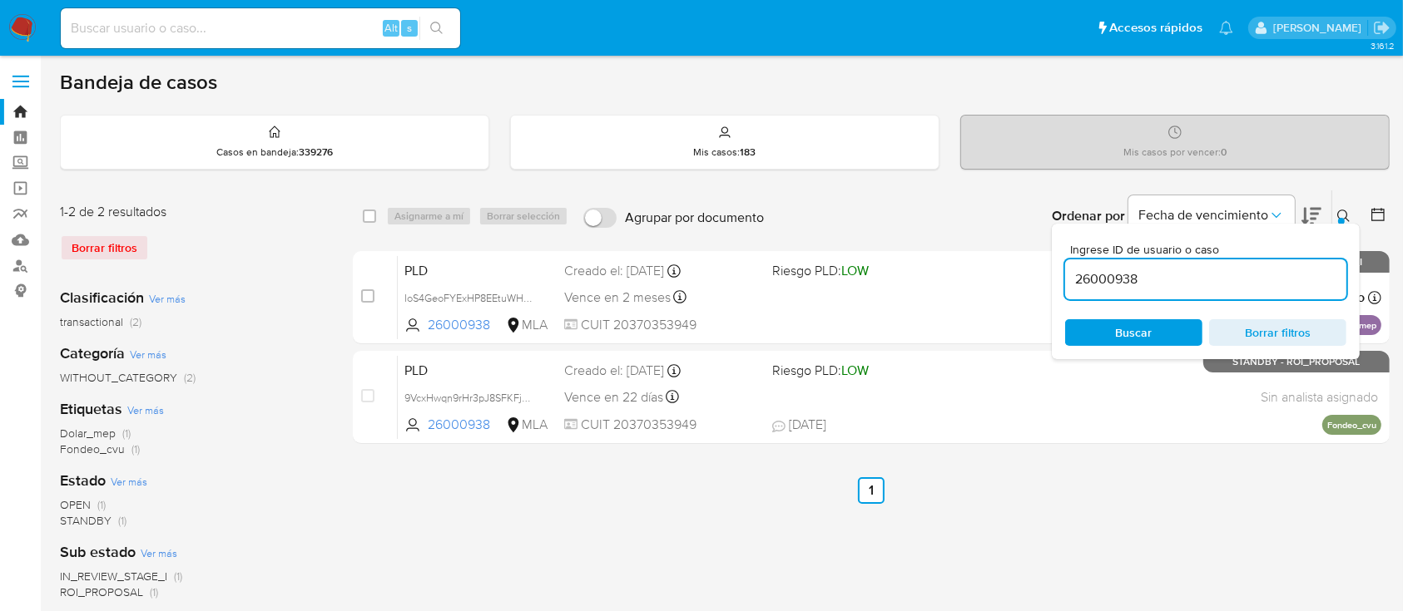
click at [1338, 215] on icon at bounding box center [1343, 216] width 12 height 12
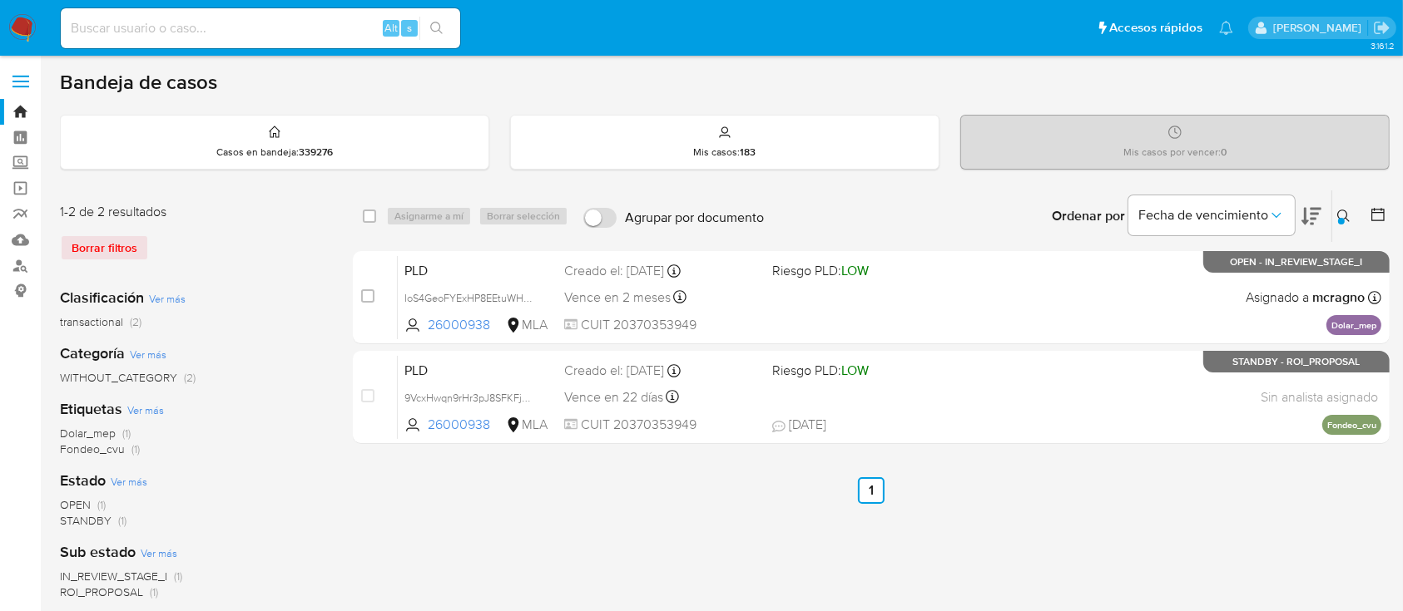
click at [1344, 212] on icon at bounding box center [1343, 216] width 13 height 13
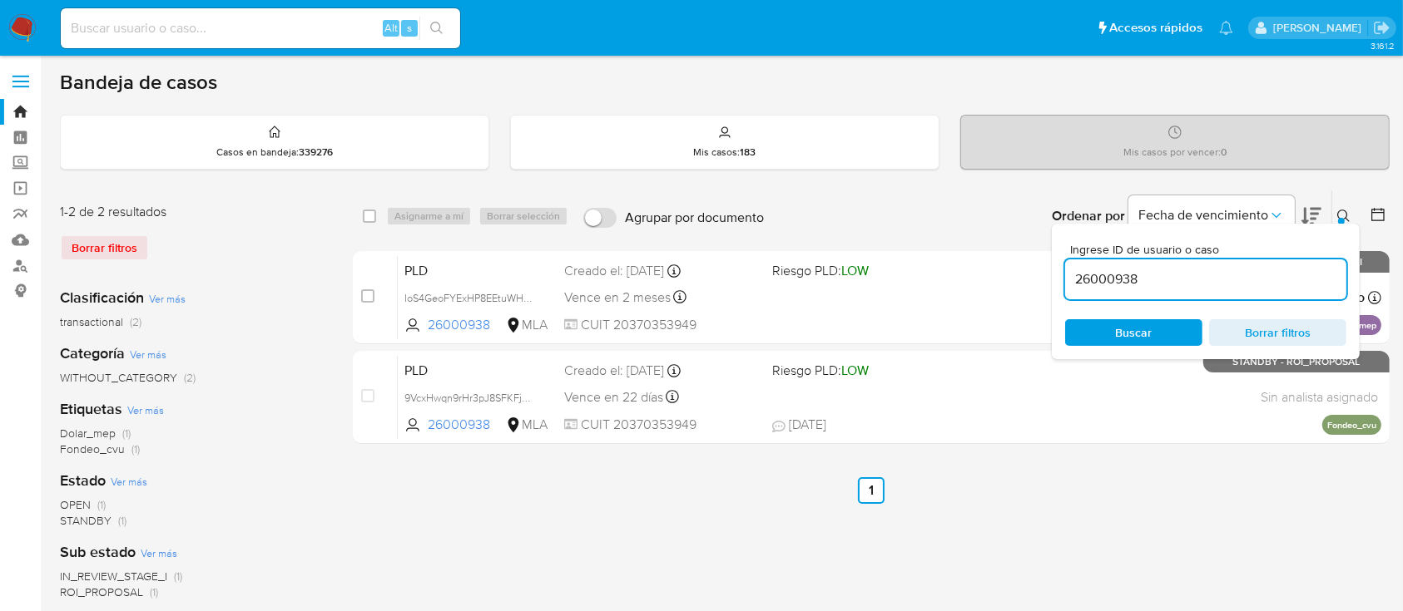
click at [1265, 280] on input "26000938" at bounding box center [1205, 280] width 281 height 22
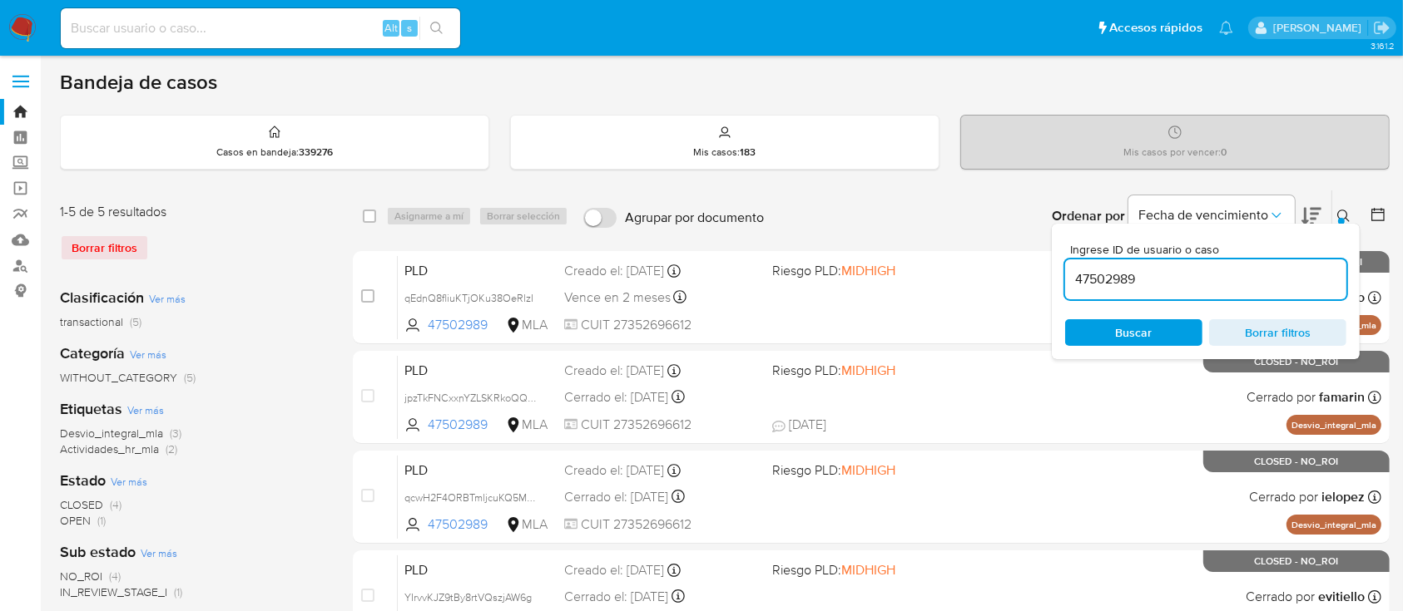
click at [1339, 211] on icon at bounding box center [1343, 216] width 13 height 13
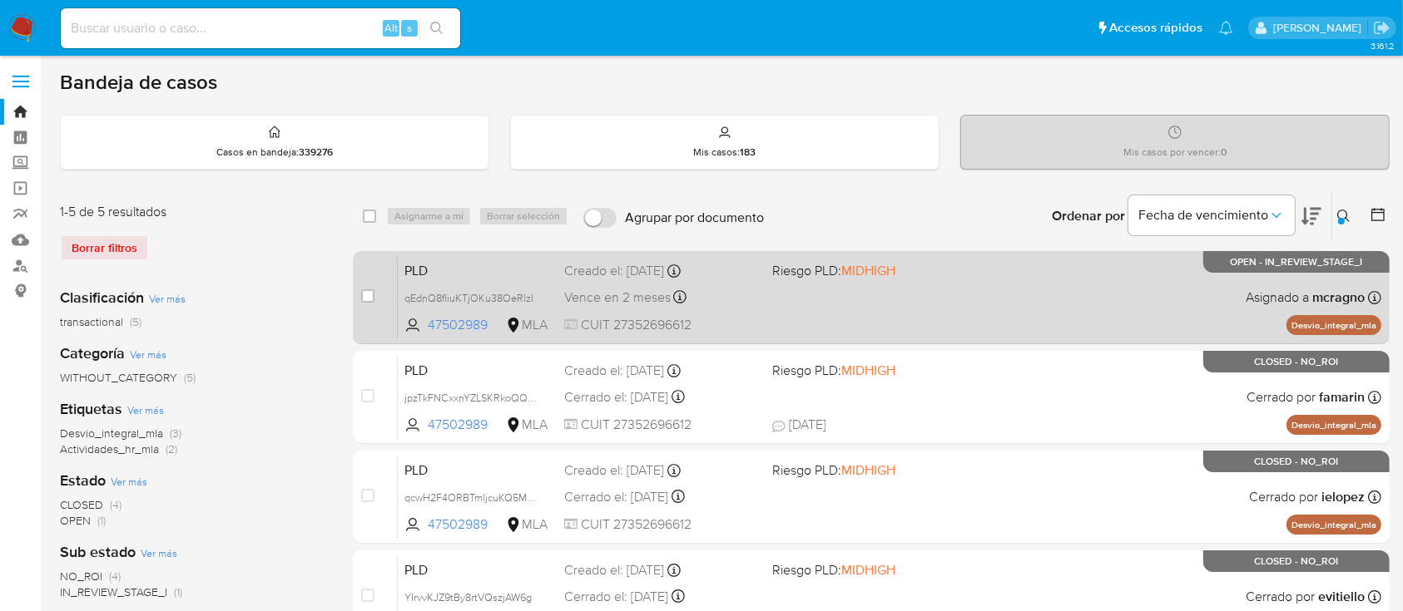
click at [1137, 308] on div "PLD qEdnQ8fliuKTjOKu38OeRlzI 47502989 MLA Riesgo PLD: MIDHIGH Creado el: 12/09/…" at bounding box center [889, 297] width 983 height 84
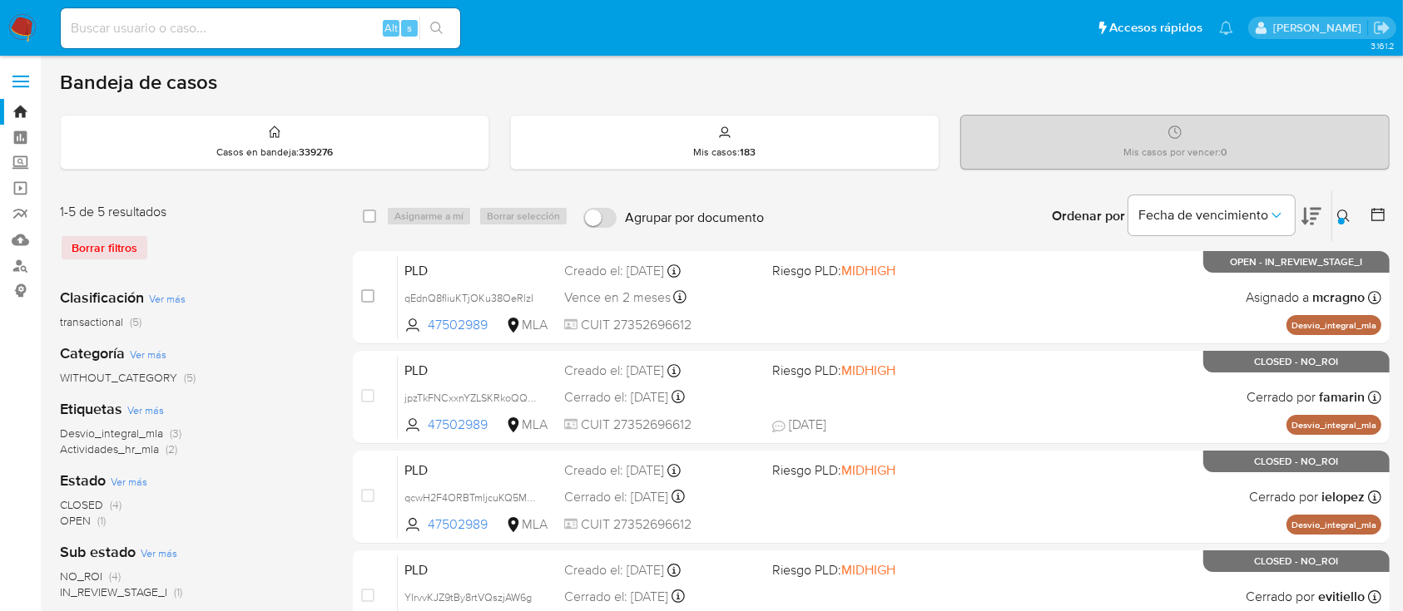
click at [1343, 210] on icon at bounding box center [1343, 216] width 13 height 13
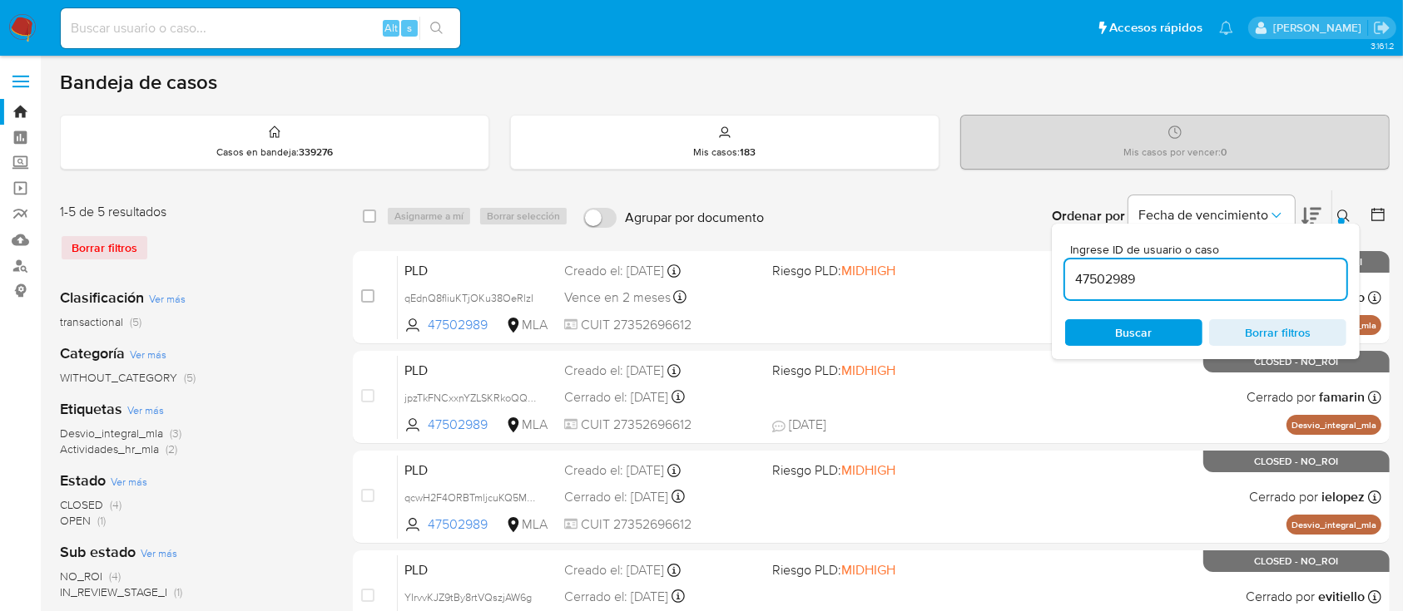
click at [1162, 281] on input "47502989" at bounding box center [1205, 280] width 281 height 22
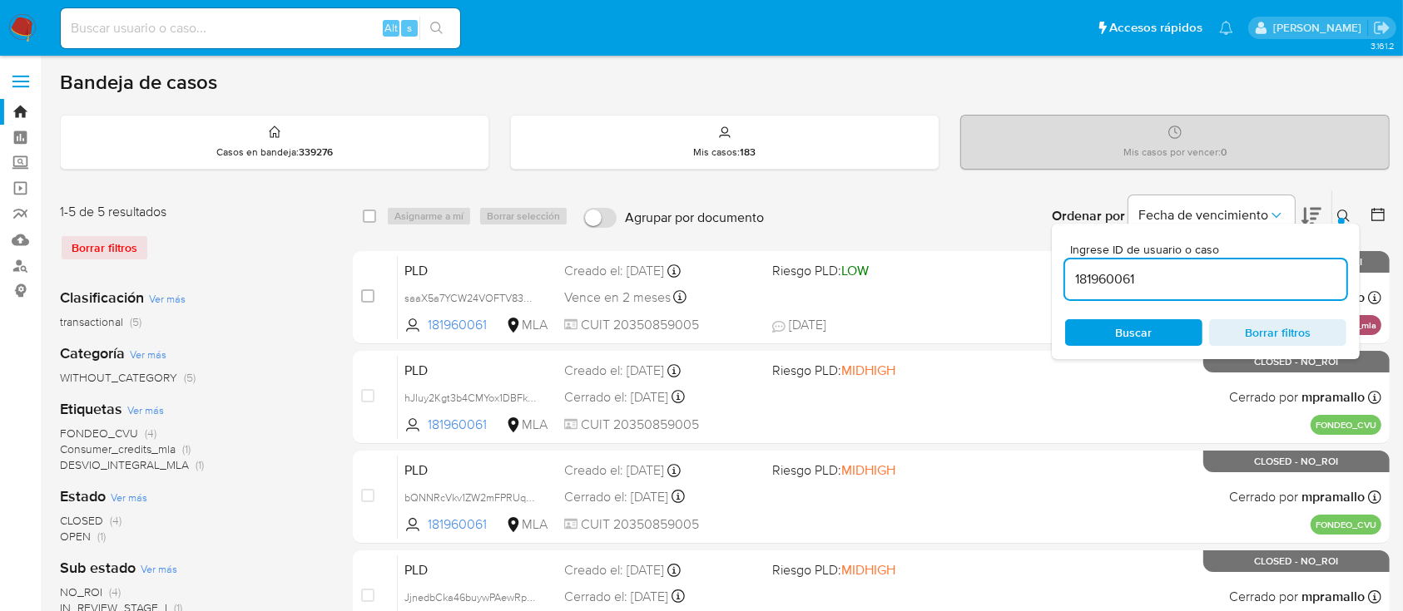
click at [1346, 216] on icon at bounding box center [1343, 216] width 13 height 13
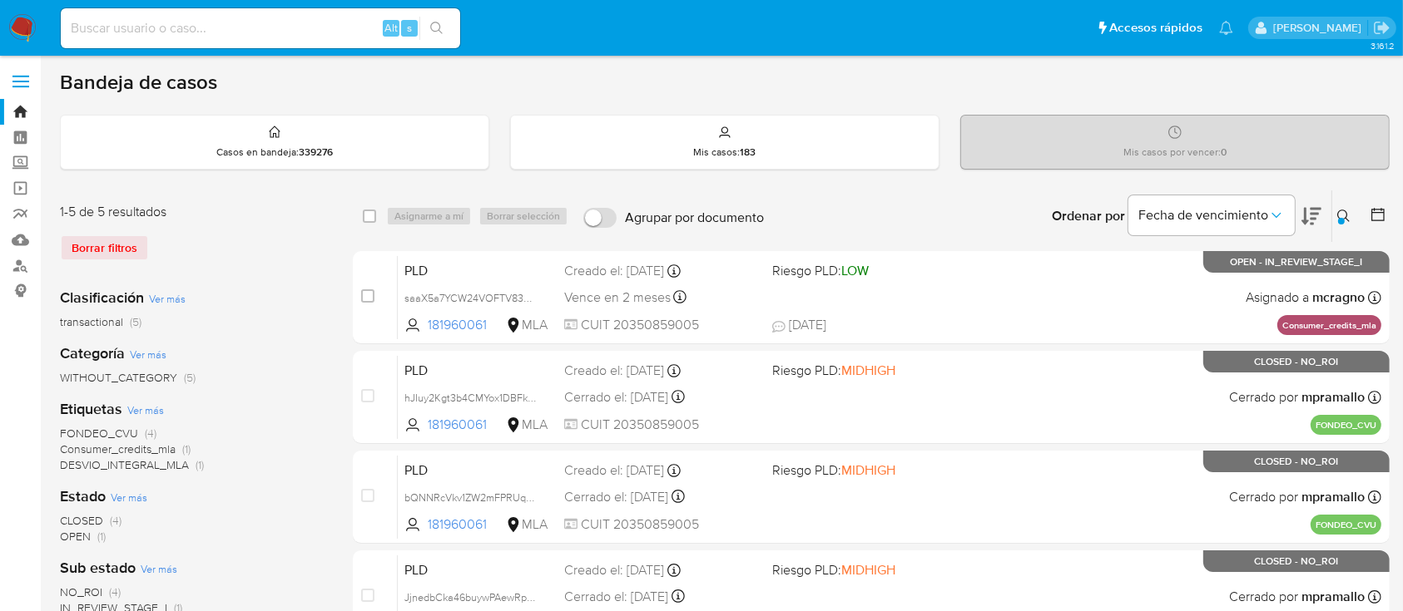
drag, startPoint x: 1334, startPoint y: 211, endPoint x: 1292, endPoint y: 256, distance: 61.8
click at [1334, 210] on button at bounding box center [1345, 216] width 27 height 20
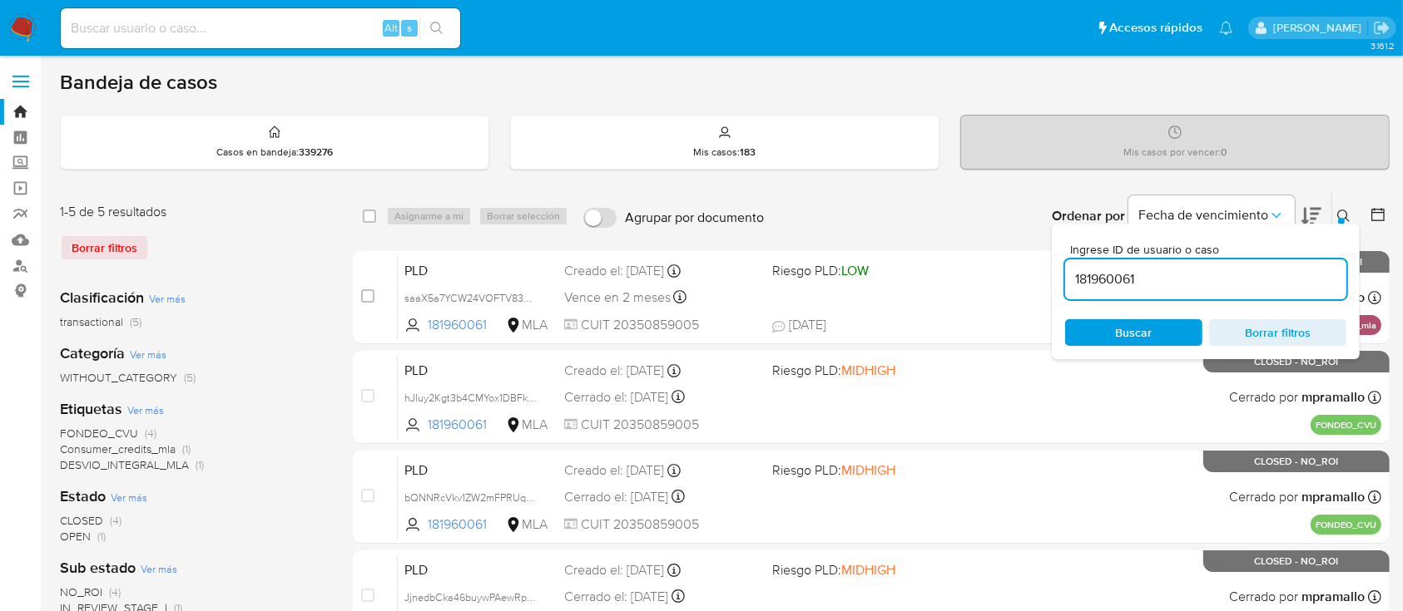
click at [1245, 276] on input "181960061" at bounding box center [1205, 280] width 281 height 22
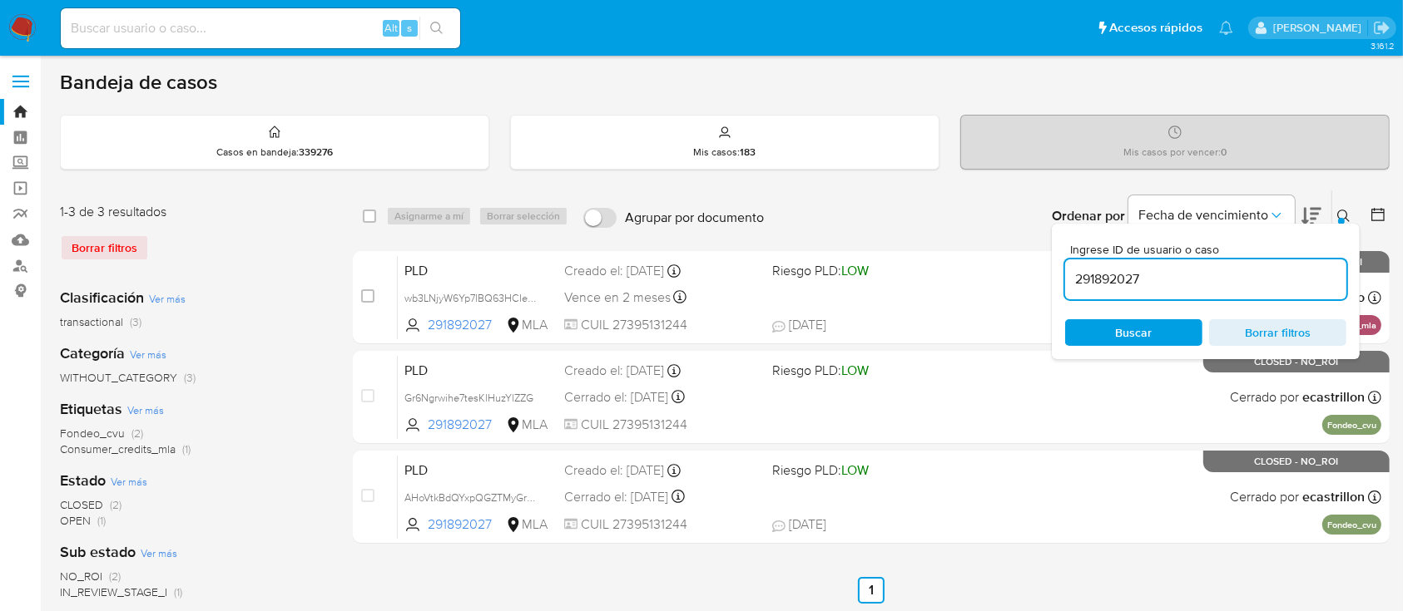
click at [1336, 207] on button at bounding box center [1345, 216] width 27 height 20
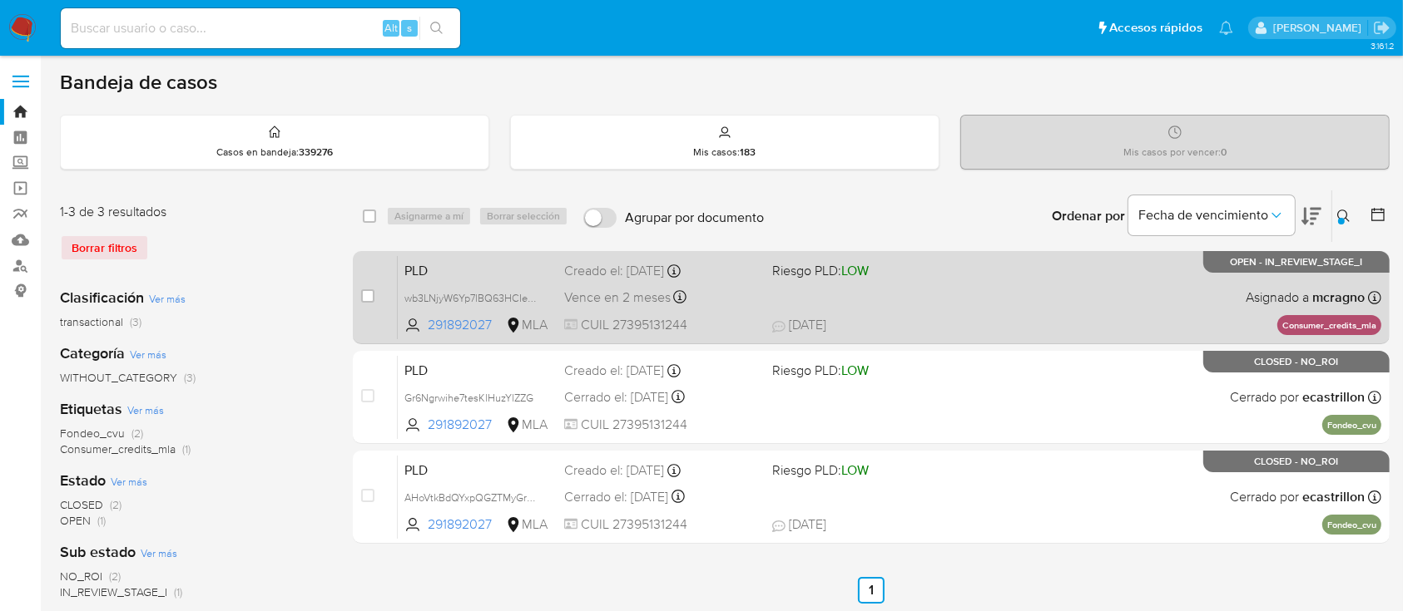
click at [1125, 275] on div "PLD wb3LNjyW6Yp7lBQ63HCIeLO9 291892027 MLA Riesgo PLD: LOW Creado el: 12/09/202…" at bounding box center [889, 297] width 983 height 84
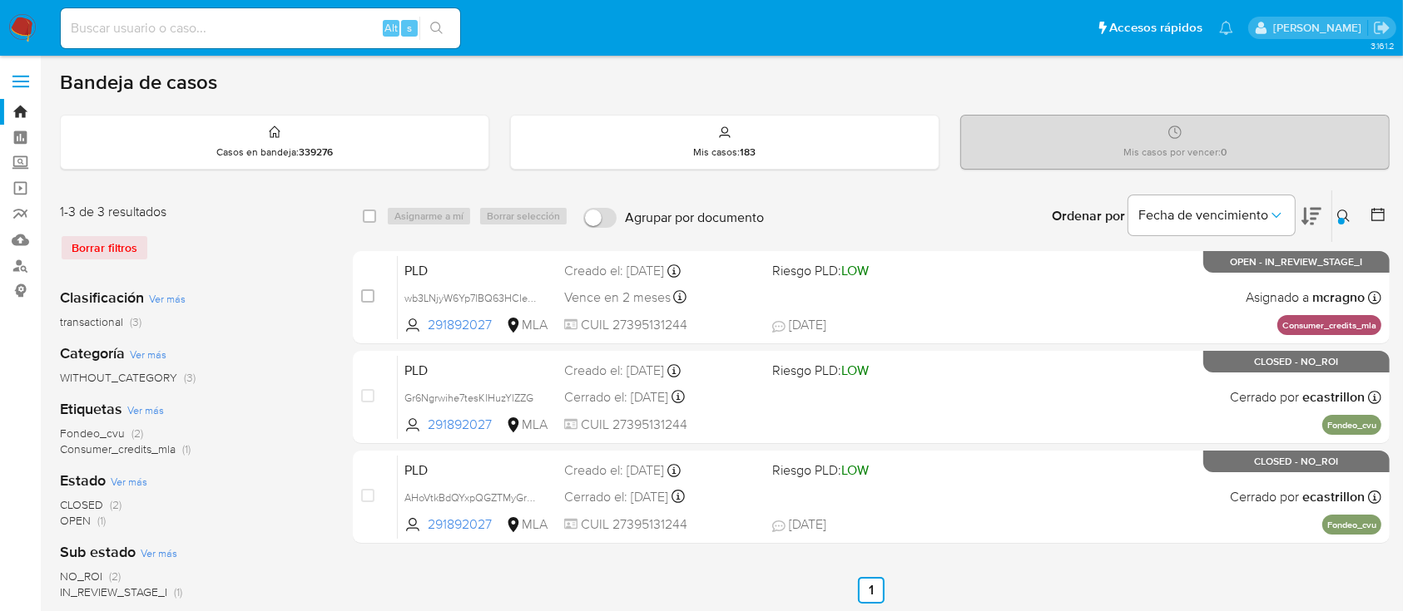
click at [1348, 210] on icon at bounding box center [1343, 216] width 13 height 13
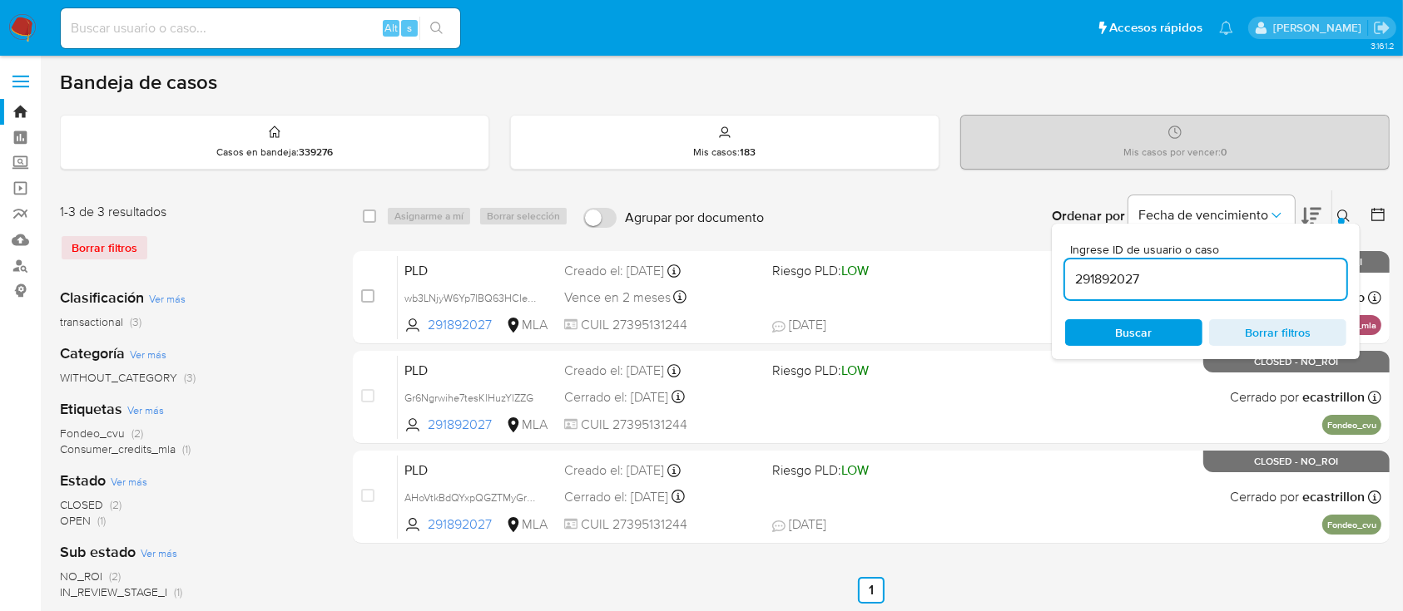
click at [1279, 266] on div "291892027" at bounding box center [1205, 280] width 281 height 40
click at [1270, 285] on input "291892027" at bounding box center [1205, 280] width 281 height 22
paste input "432955296"
type input "2432955296"
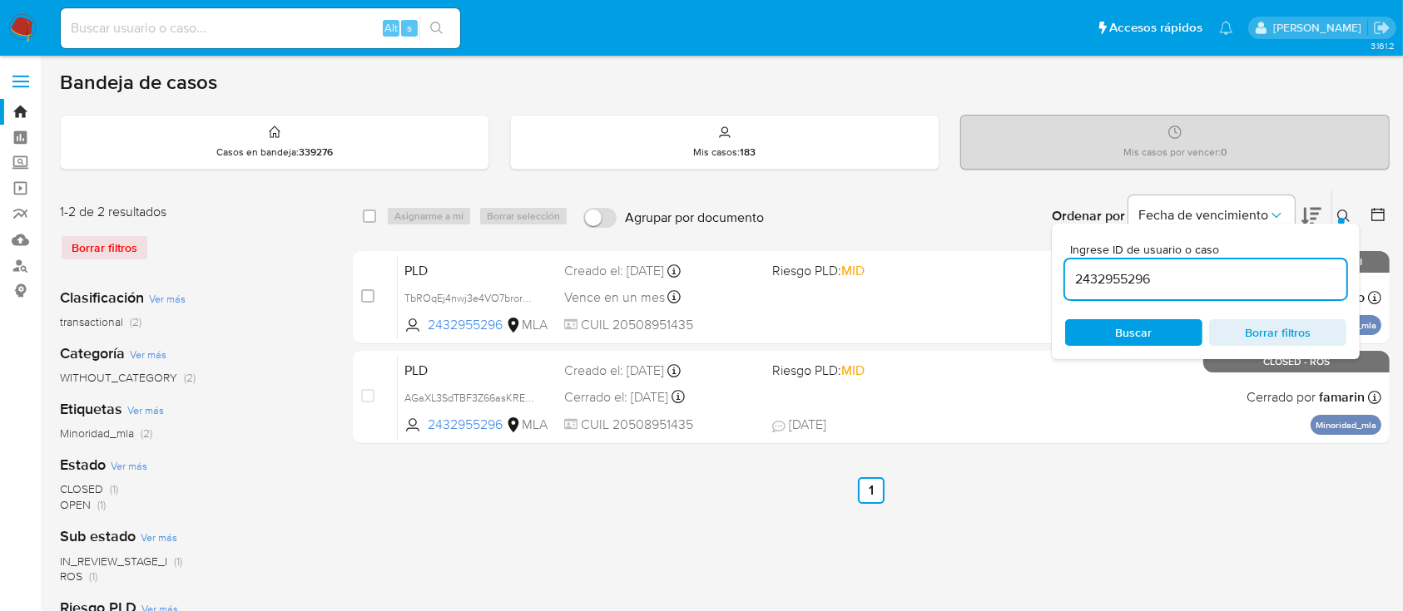
click at [1342, 218] on div at bounding box center [1341, 221] width 7 height 7
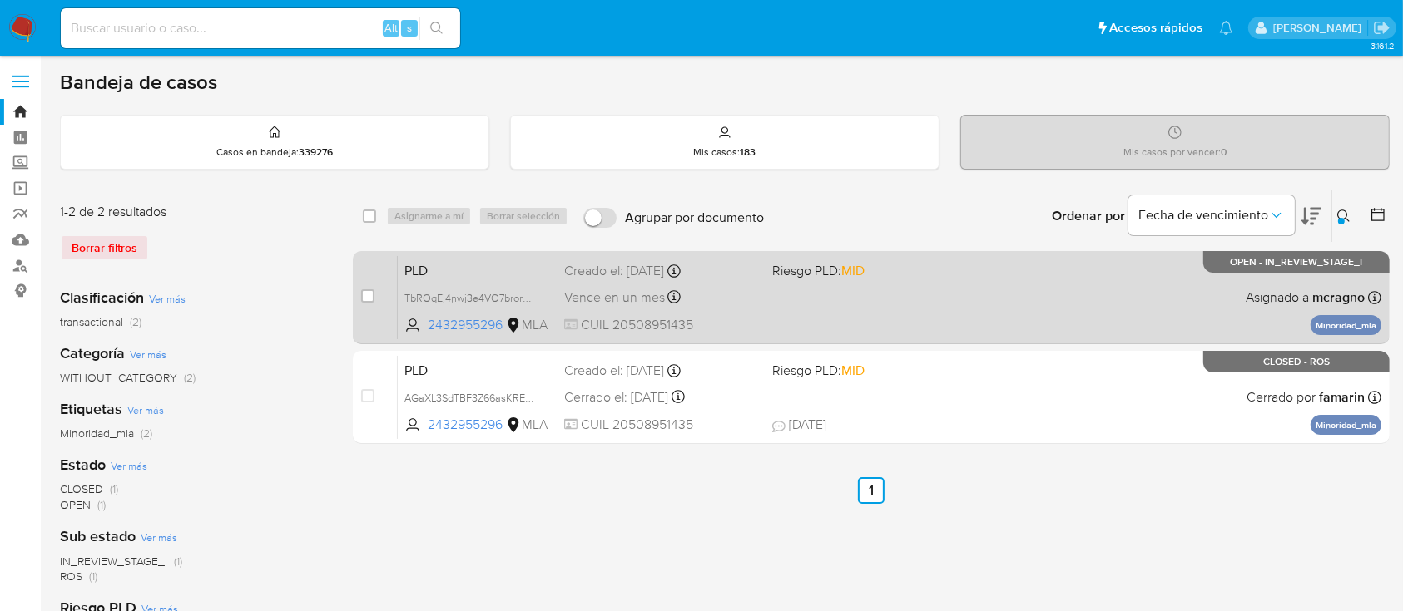
click at [861, 299] on div "PLD TbROqEj4nwj3e4VO7brorm3c 2432955296 MLA Riesgo PLD: MID Creado el: 12/09/20…" at bounding box center [889, 297] width 983 height 84
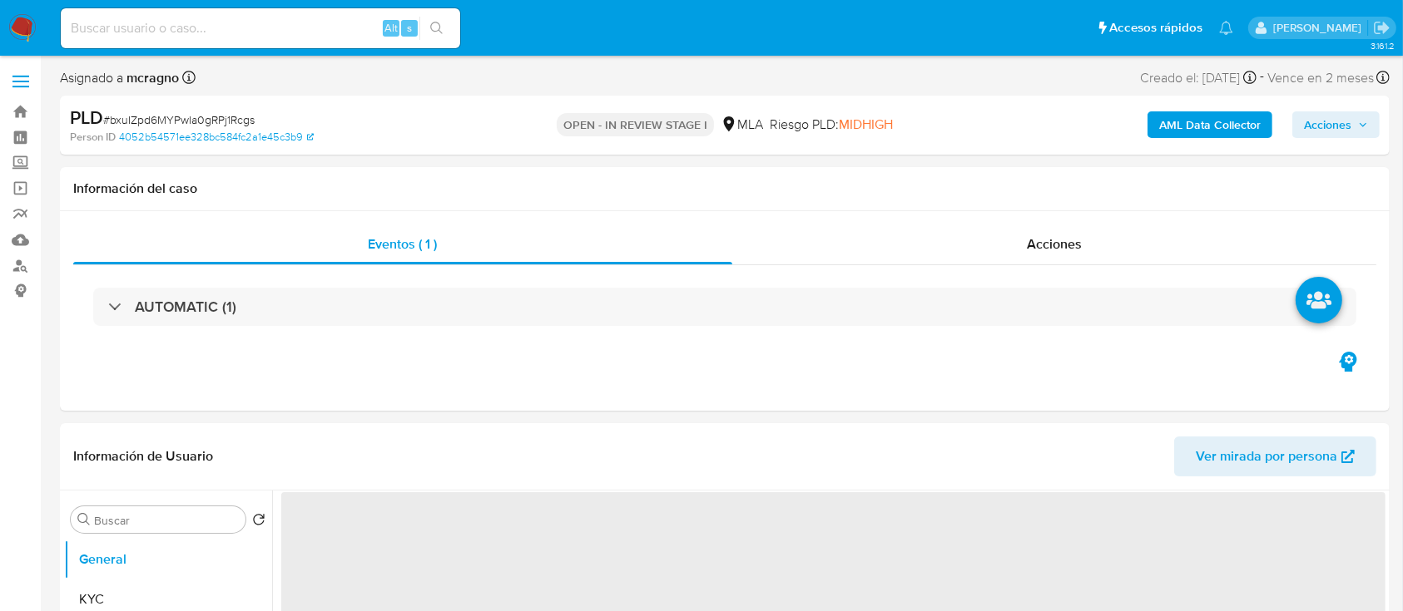
select select "10"
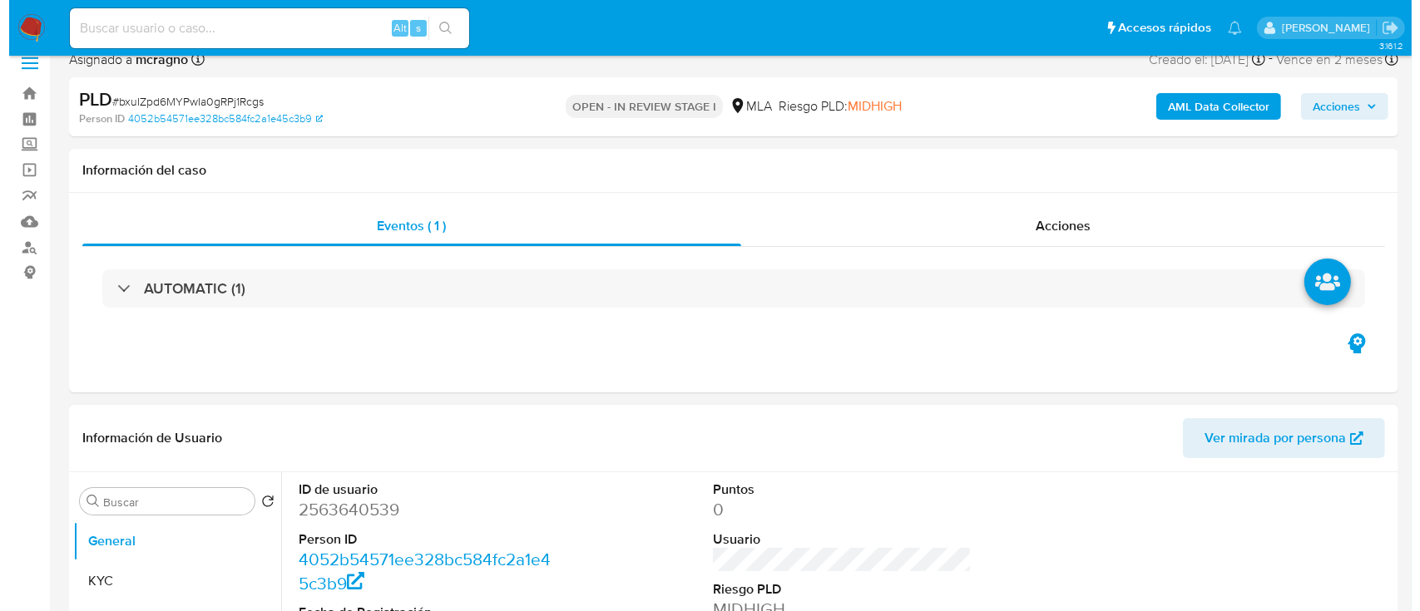
scroll to position [221, 0]
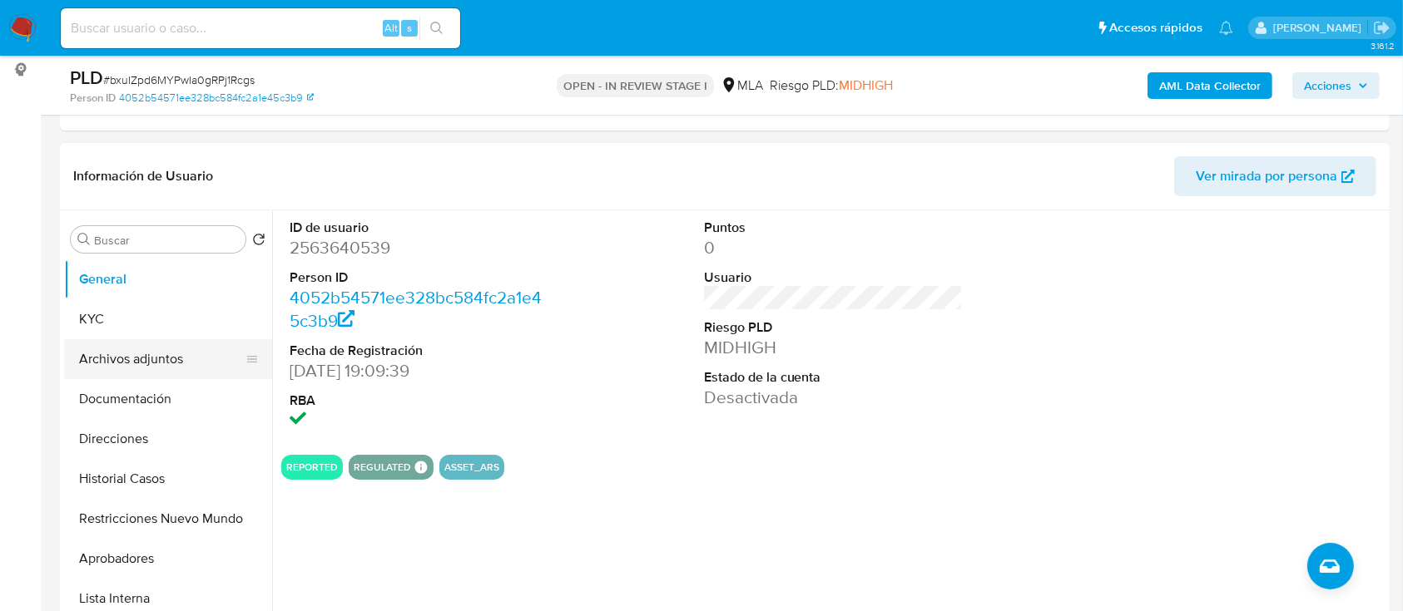
click at [136, 369] on button "Archivos adjuntos" at bounding box center [161, 359] width 195 height 40
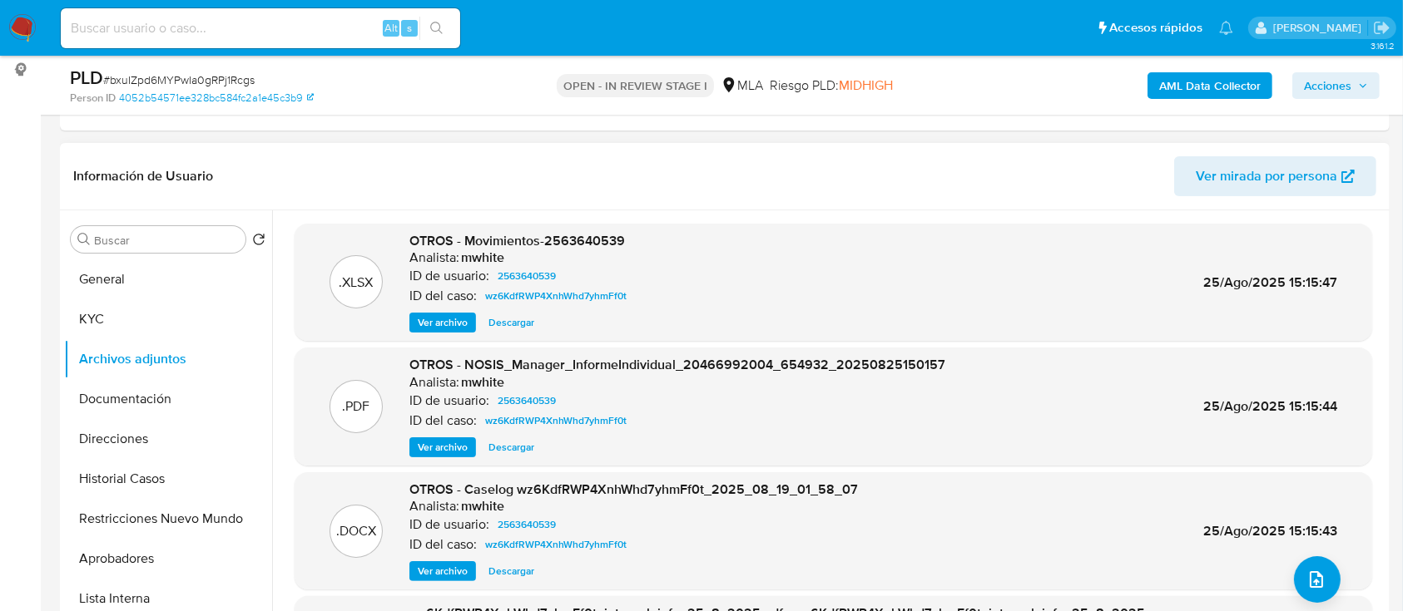
click at [453, 563] on span "Ver archivo" at bounding box center [443, 571] width 50 height 17
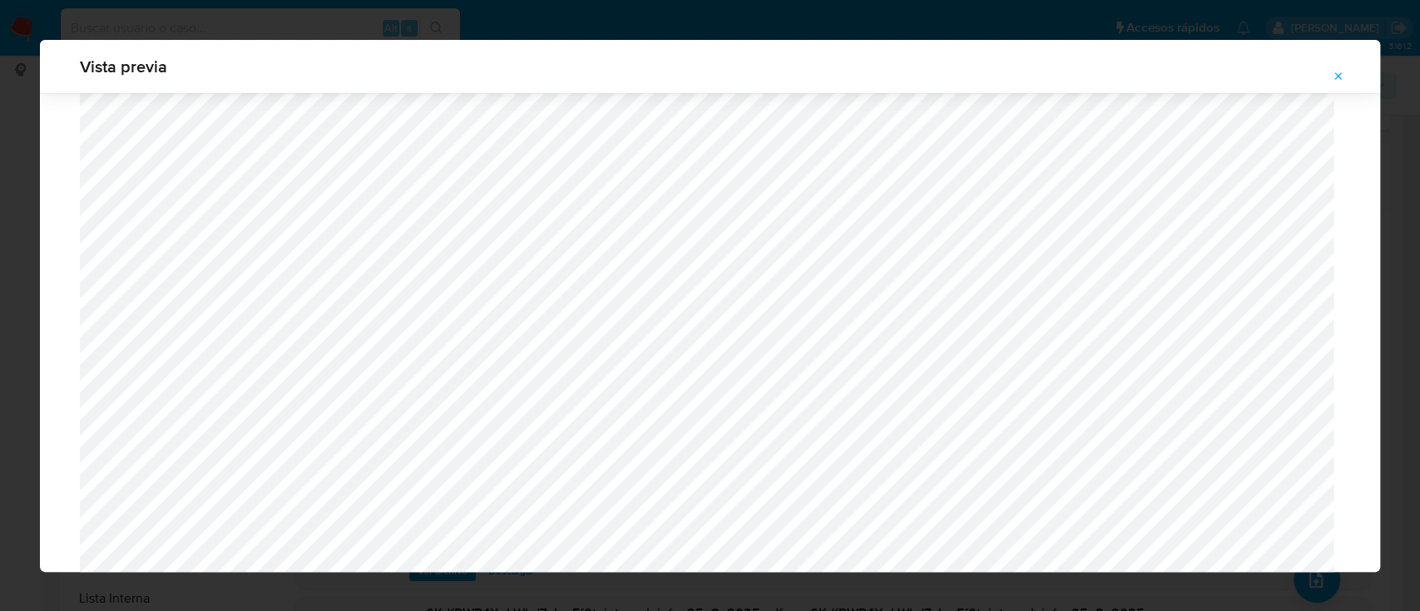
scroll to position [743, 0]
click at [1336, 76] on icon "Attachment preview" at bounding box center [1338, 76] width 13 height 13
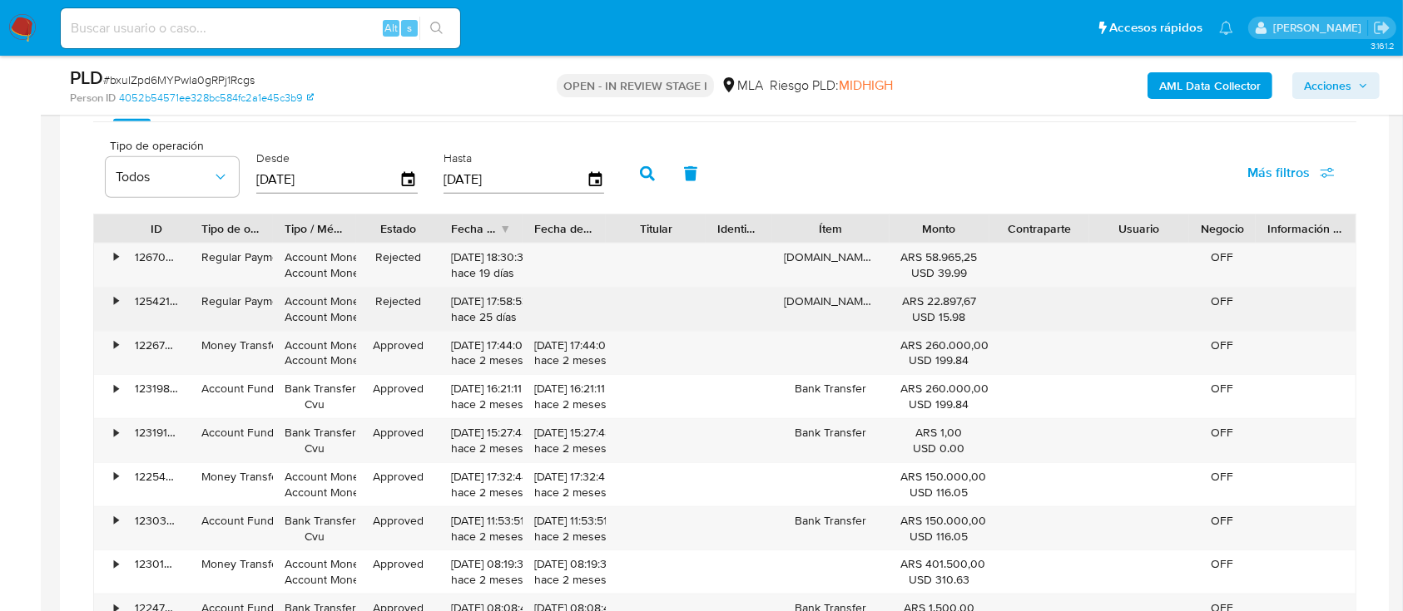
scroll to position [1331, 0]
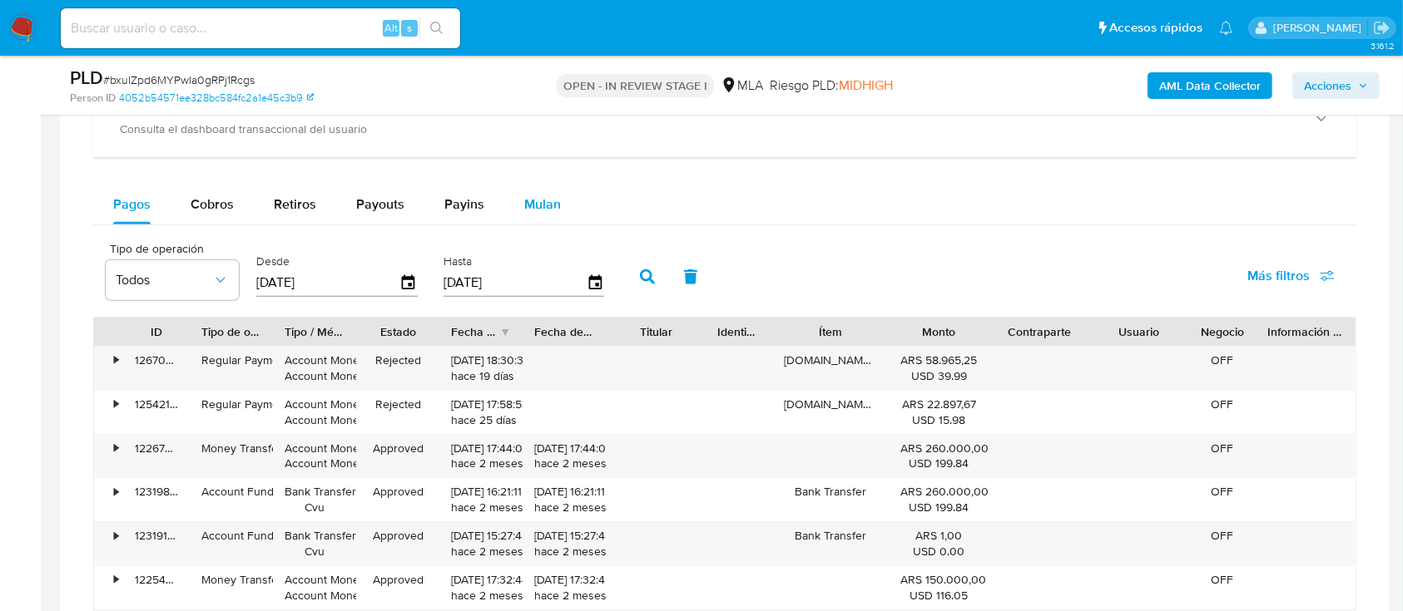
click at [547, 210] on span "Mulan" at bounding box center [542, 204] width 37 height 19
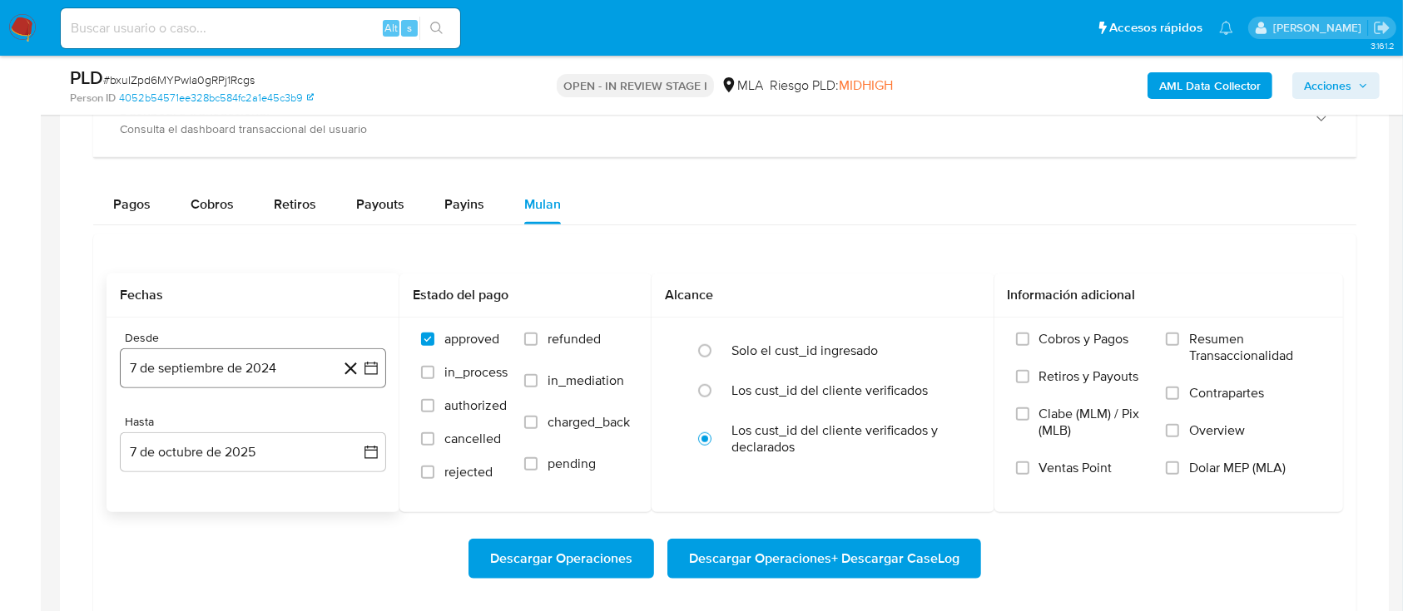
click at [191, 367] on button "7 de septiembre de 2024" at bounding box center [253, 369] width 266 height 40
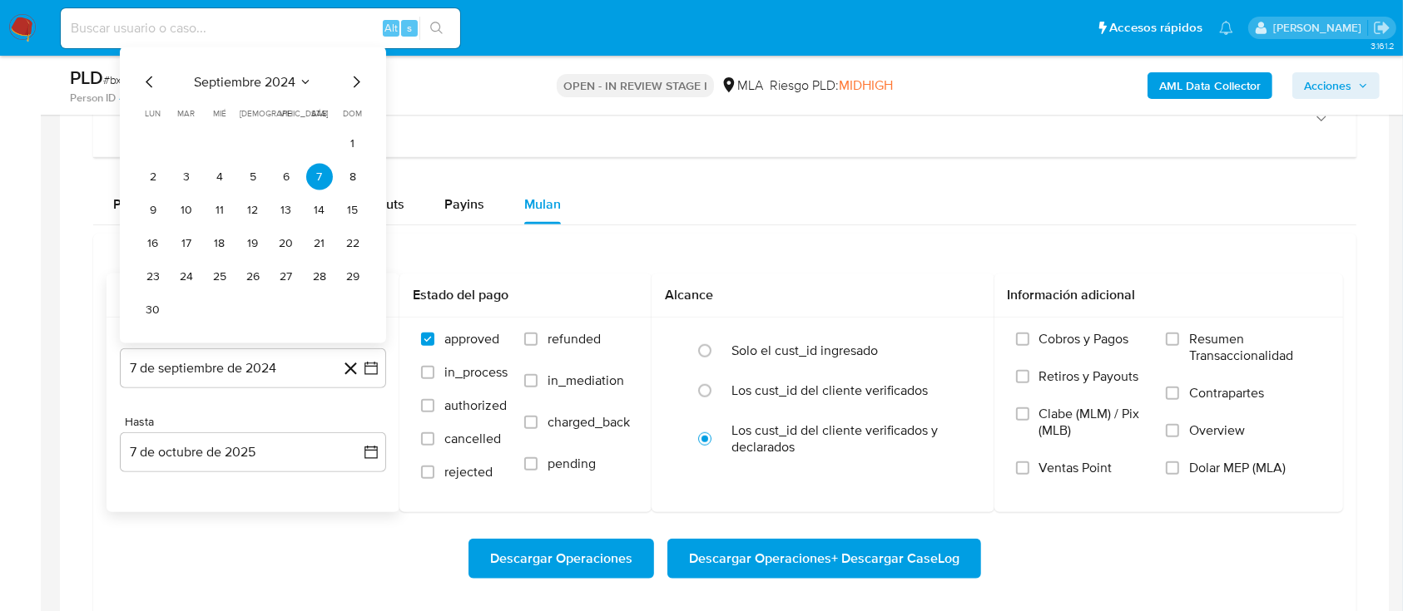
click at [235, 83] on span "septiembre 2024" at bounding box center [244, 82] width 101 height 17
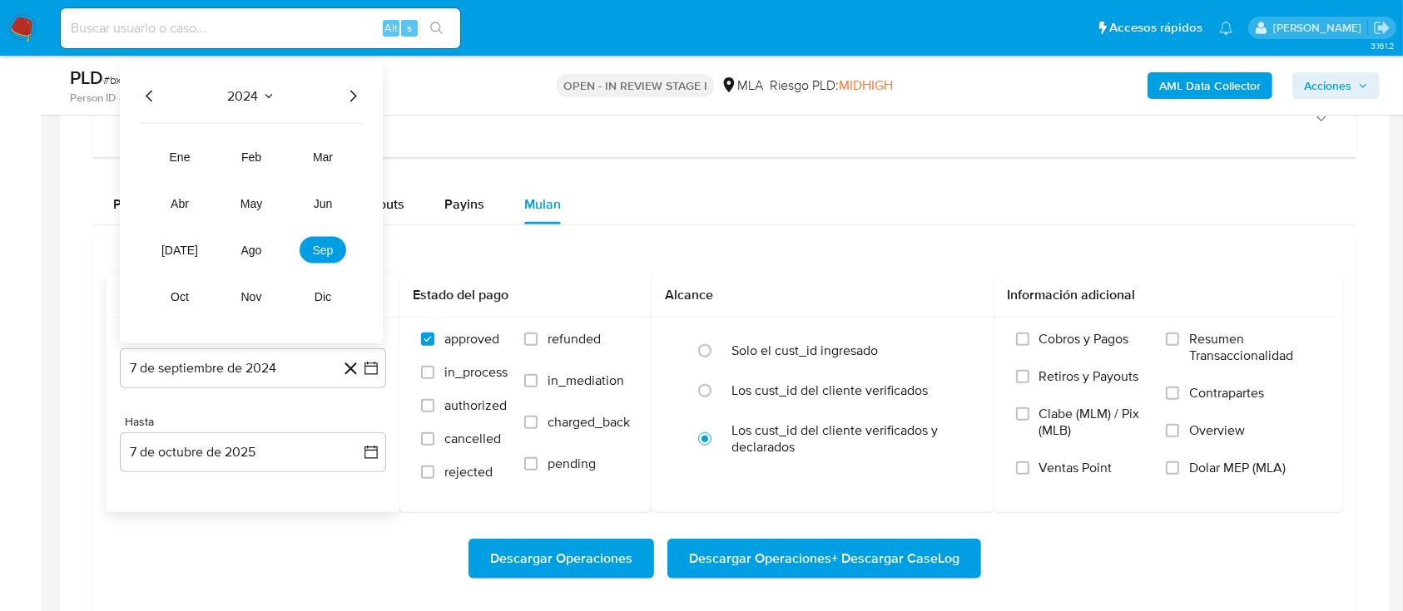
click at [351, 94] on icon "Año siguiente" at bounding box center [353, 97] width 20 height 20
click at [234, 246] on button "ago" at bounding box center [251, 250] width 47 height 27
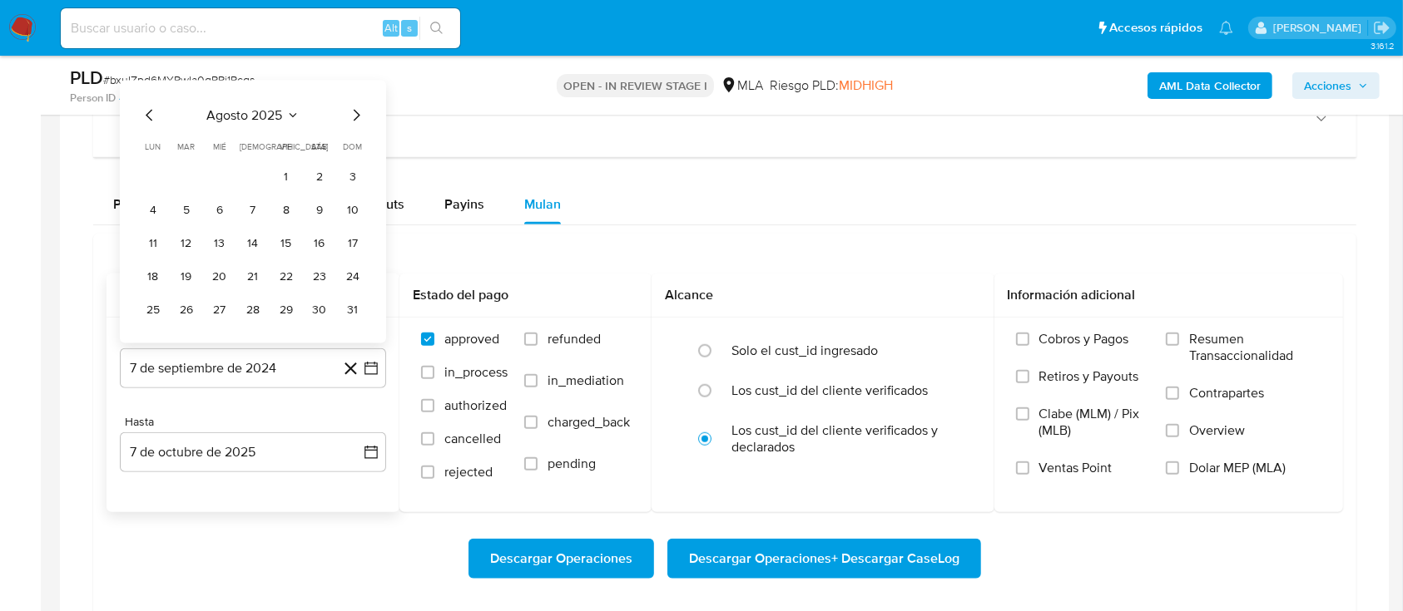
click at [280, 169] on button "1" at bounding box center [286, 177] width 27 height 27
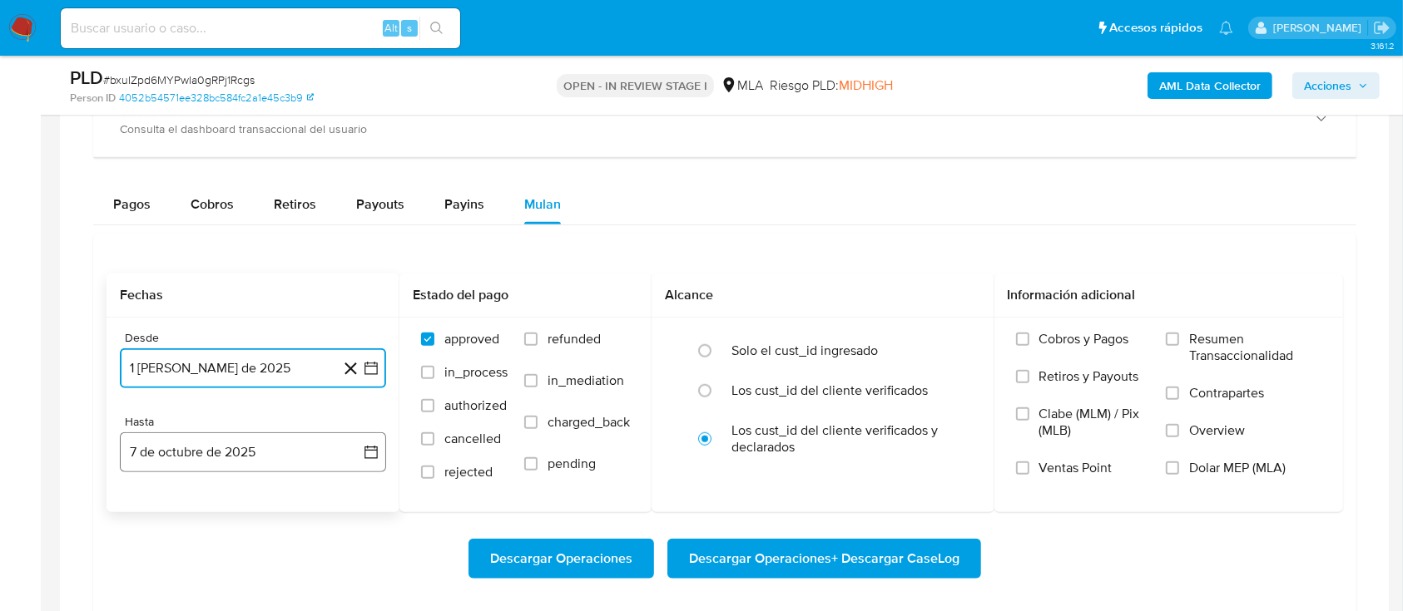
click at [253, 436] on button "7 de octubre de 2025" at bounding box center [253, 453] width 266 height 40
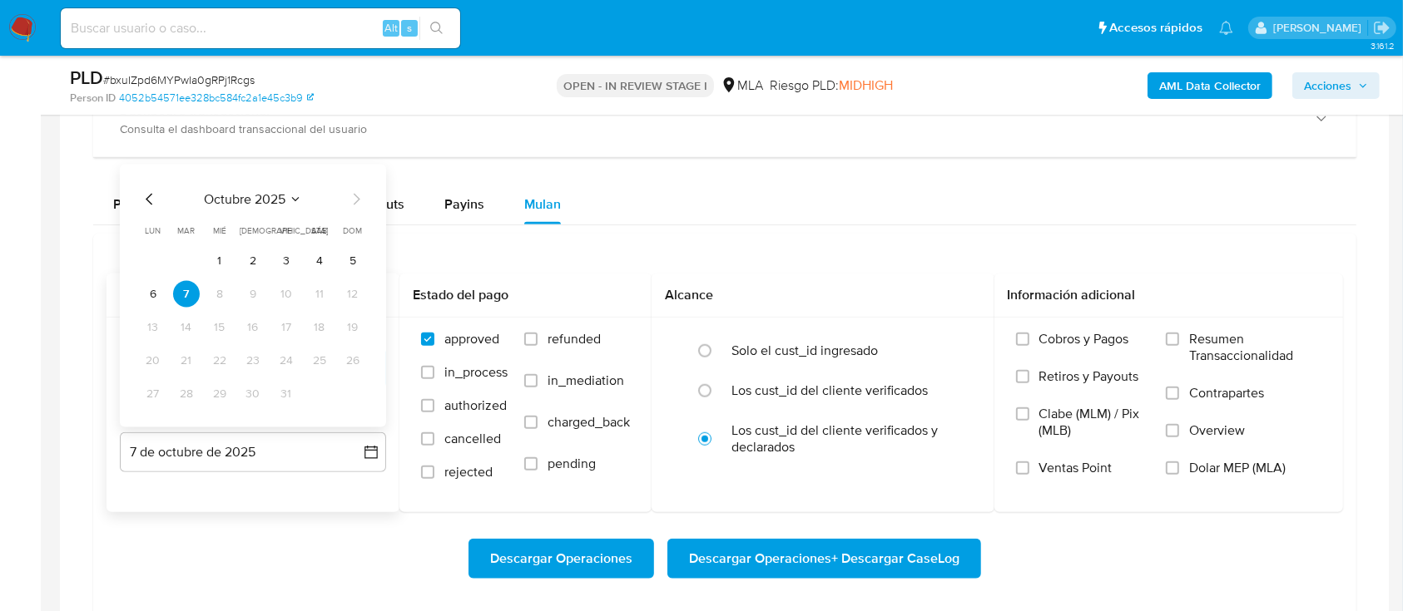
click at [146, 205] on icon "Mes anterior" at bounding box center [150, 200] width 20 height 20
click at [146, 203] on icon "Mes anterior" at bounding box center [150, 200] width 20 height 20
click at [353, 394] on button "31" at bounding box center [352, 394] width 27 height 27
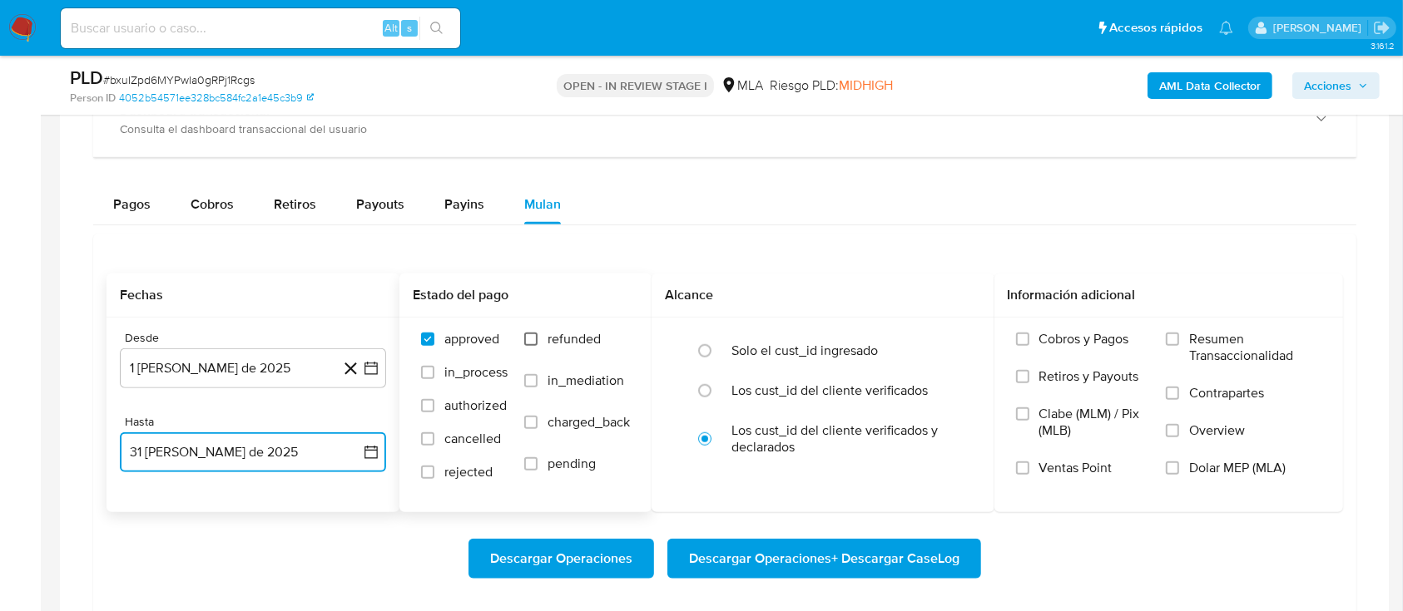
click at [527, 342] on input "refunded" at bounding box center [530, 339] width 13 height 13
checkbox input "true"
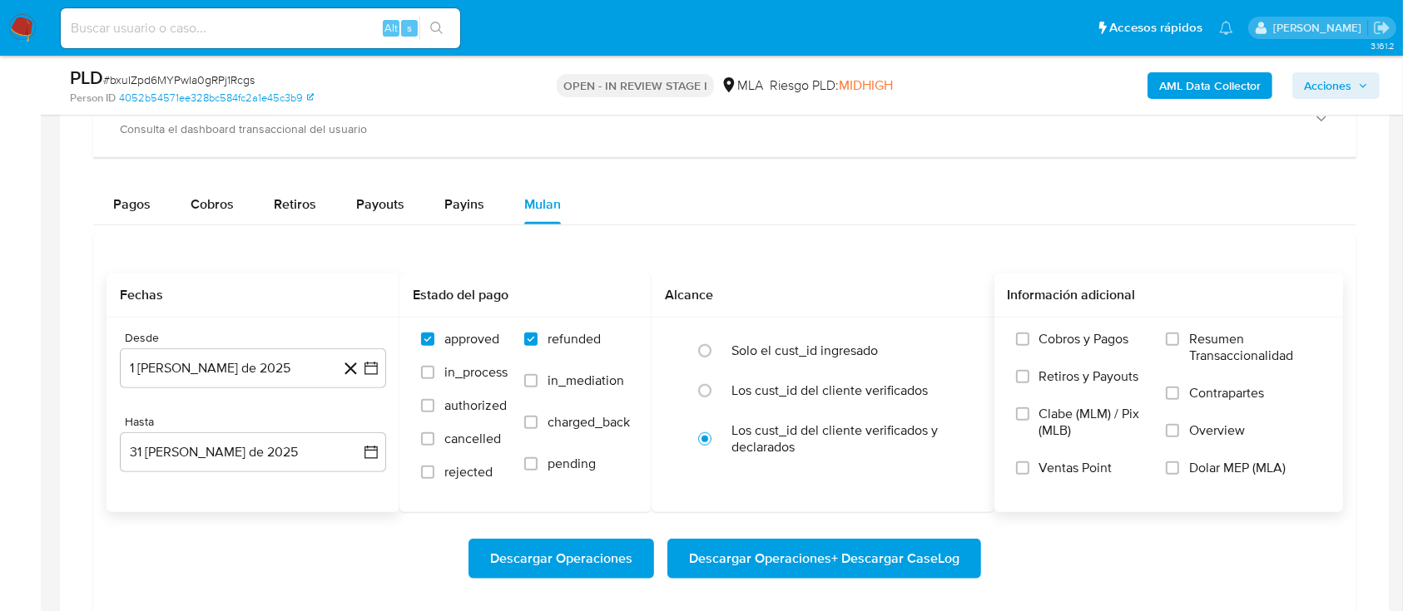
click at [1194, 467] on span "Dolar MEP (MLA)" at bounding box center [1237, 468] width 97 height 17
click at [1179, 467] on input "Dolar MEP (MLA)" at bounding box center [1172, 468] width 13 height 13
click at [951, 560] on span "Descargar Operaciones + Descargar CaseLog" at bounding box center [824, 559] width 270 height 37
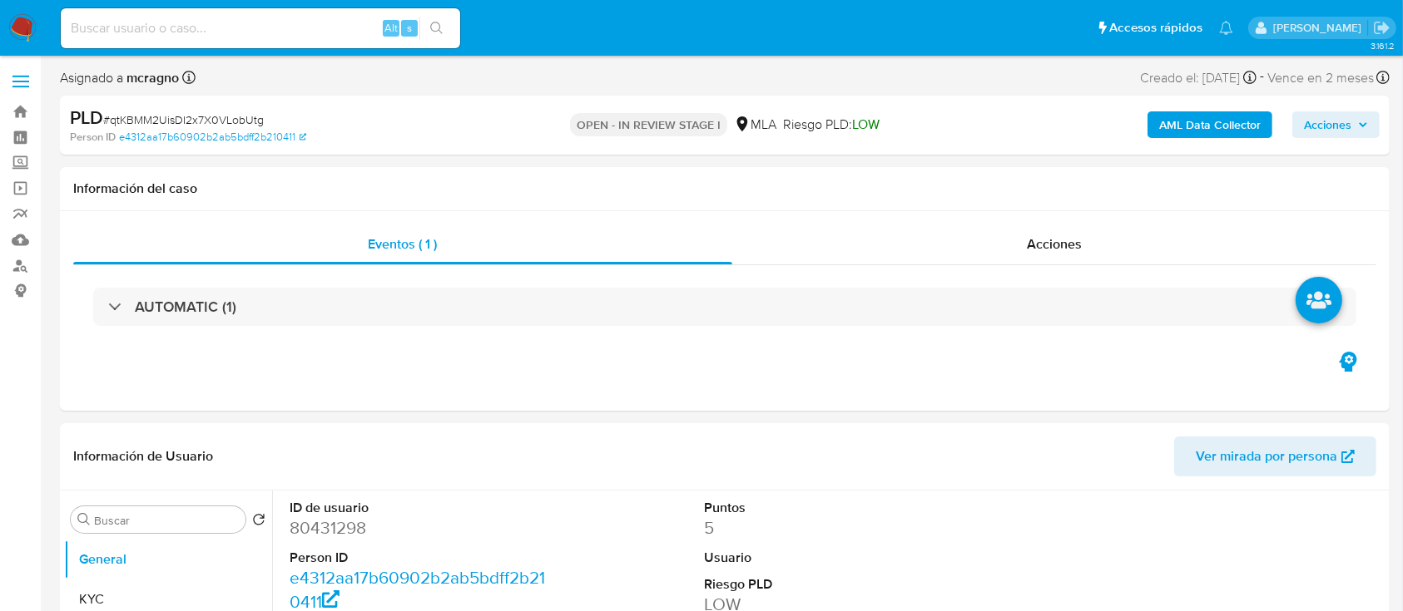
select select "10"
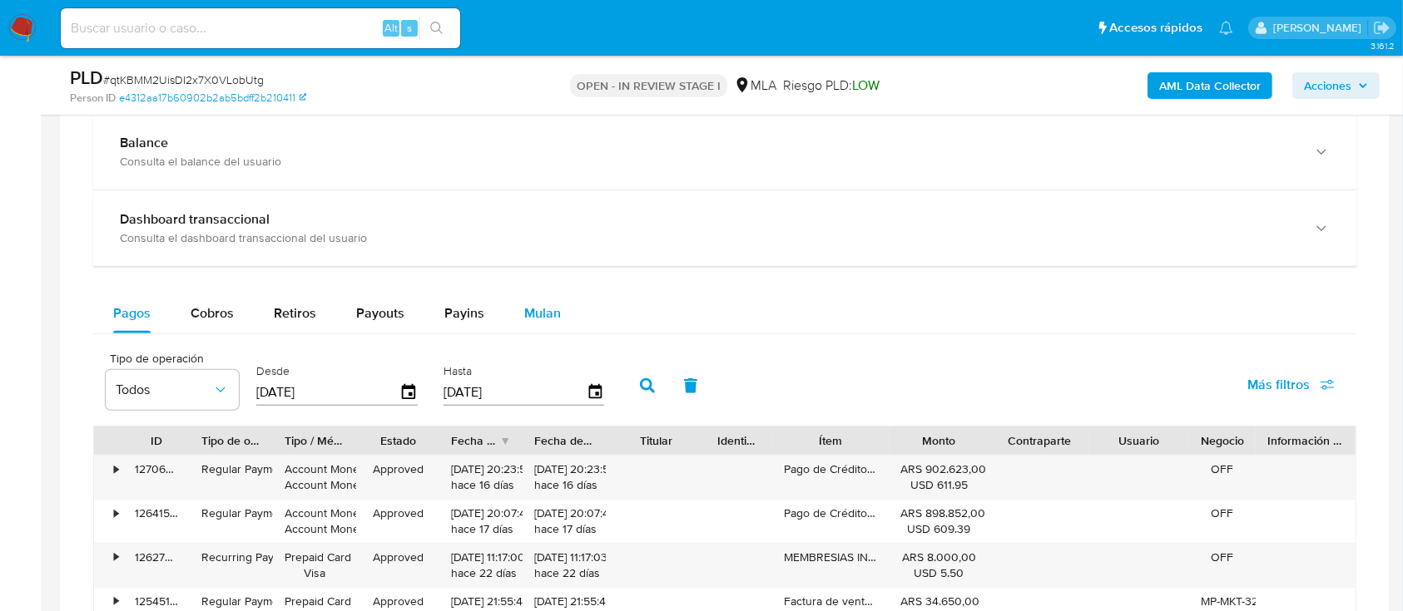
click at [552, 309] on span "Mulan" at bounding box center [542, 313] width 37 height 19
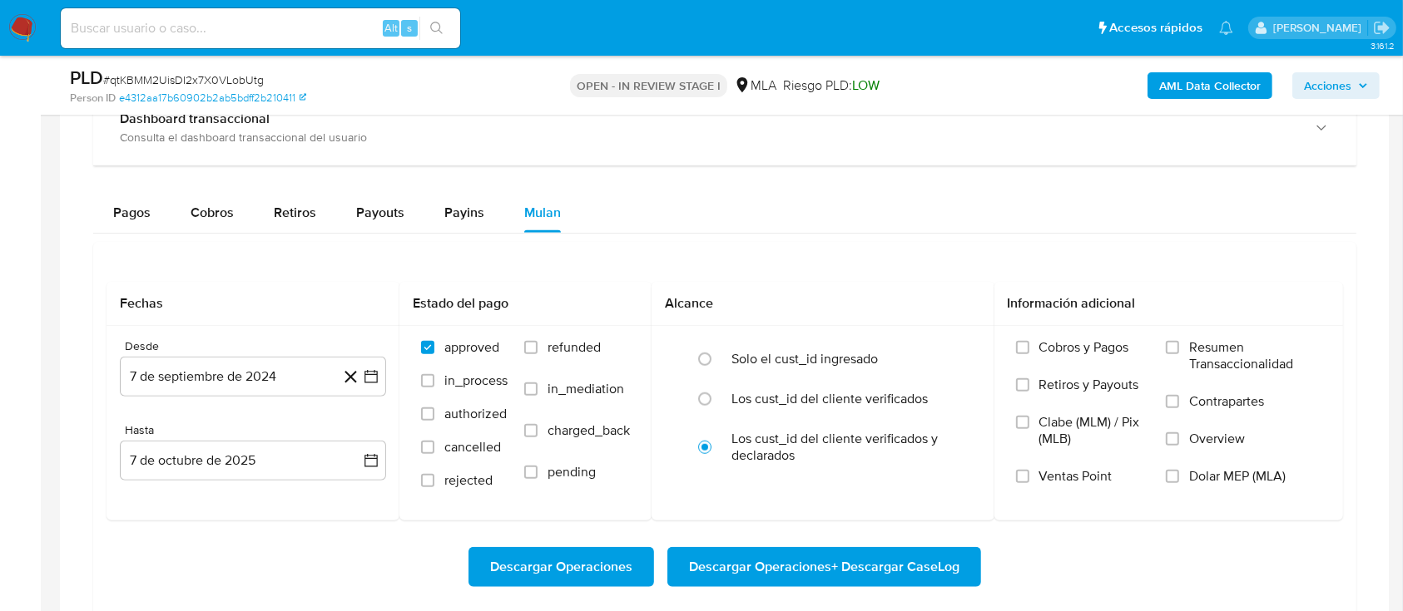
scroll to position [1331, 0]
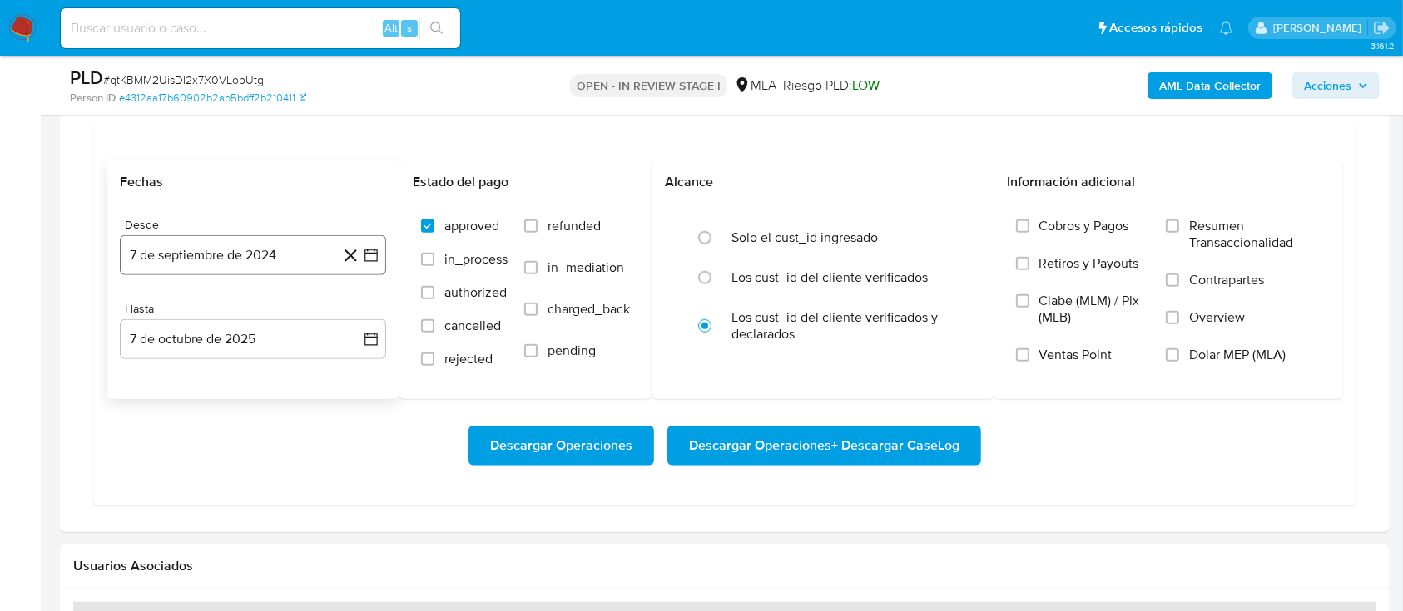
click at [235, 269] on button "7 de septiembre de 2024" at bounding box center [253, 255] width 266 height 40
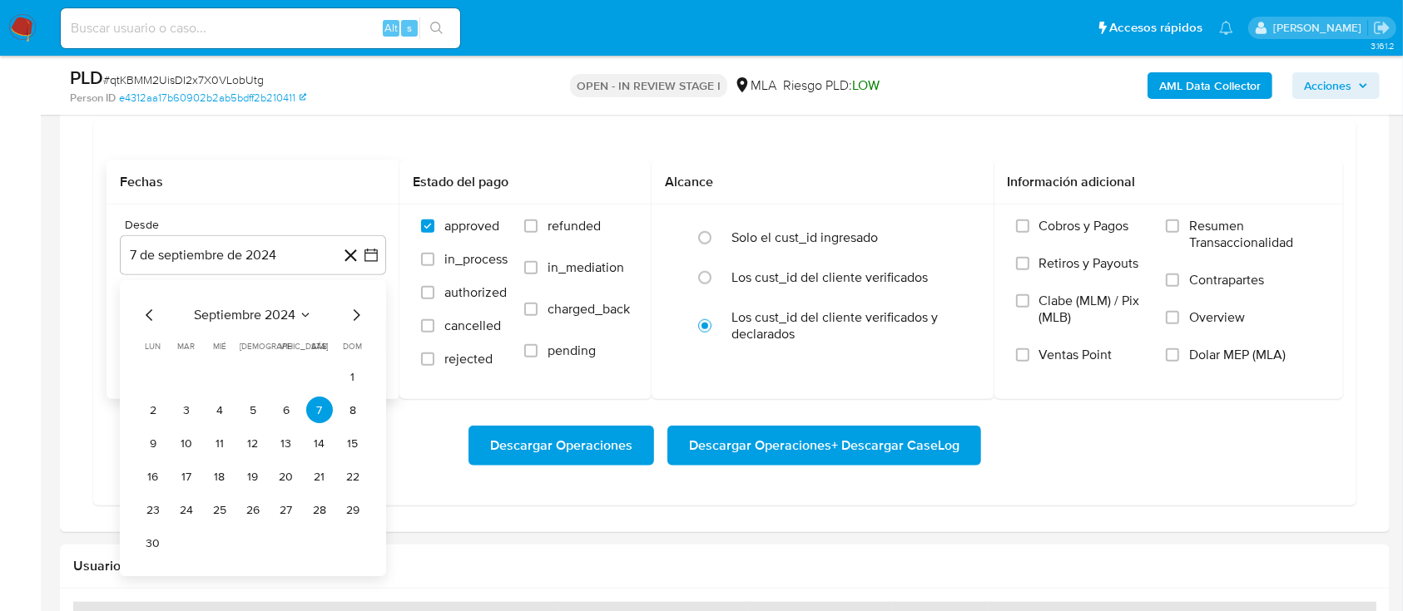
drag, startPoint x: 239, startPoint y: 299, endPoint x: 240, endPoint y: 327, distance: 27.5
click at [239, 300] on div "septiembre 2024 septiembre 2024 lun lunes mar martes mié miércoles jue jueves v…" at bounding box center [253, 429] width 266 height 296
click at [241, 328] on div "septiembre 2024 septiembre 2024 lun lunes mar martes mié miércoles jue jueves v…" at bounding box center [253, 431] width 226 height 251
click at [243, 316] on span "septiembre 2024" at bounding box center [244, 316] width 101 height 17
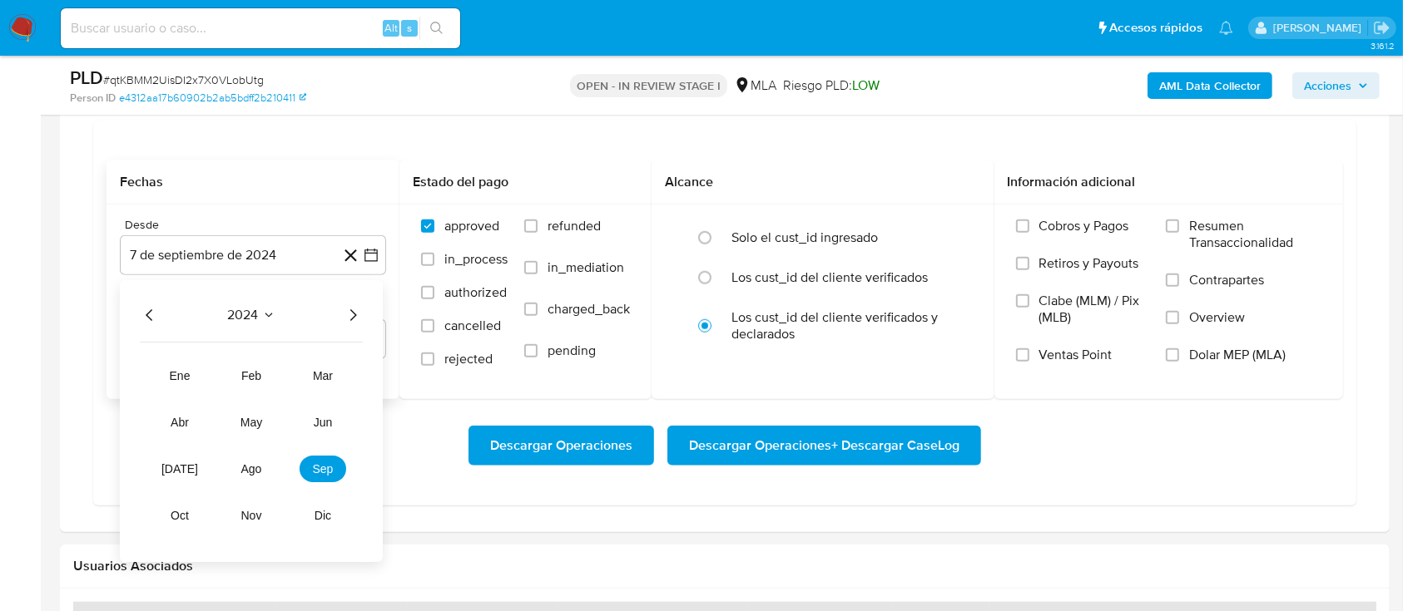
click at [355, 322] on icon "Año siguiente" at bounding box center [353, 316] width 20 height 20
click at [253, 469] on span "ago" at bounding box center [251, 469] width 21 height 13
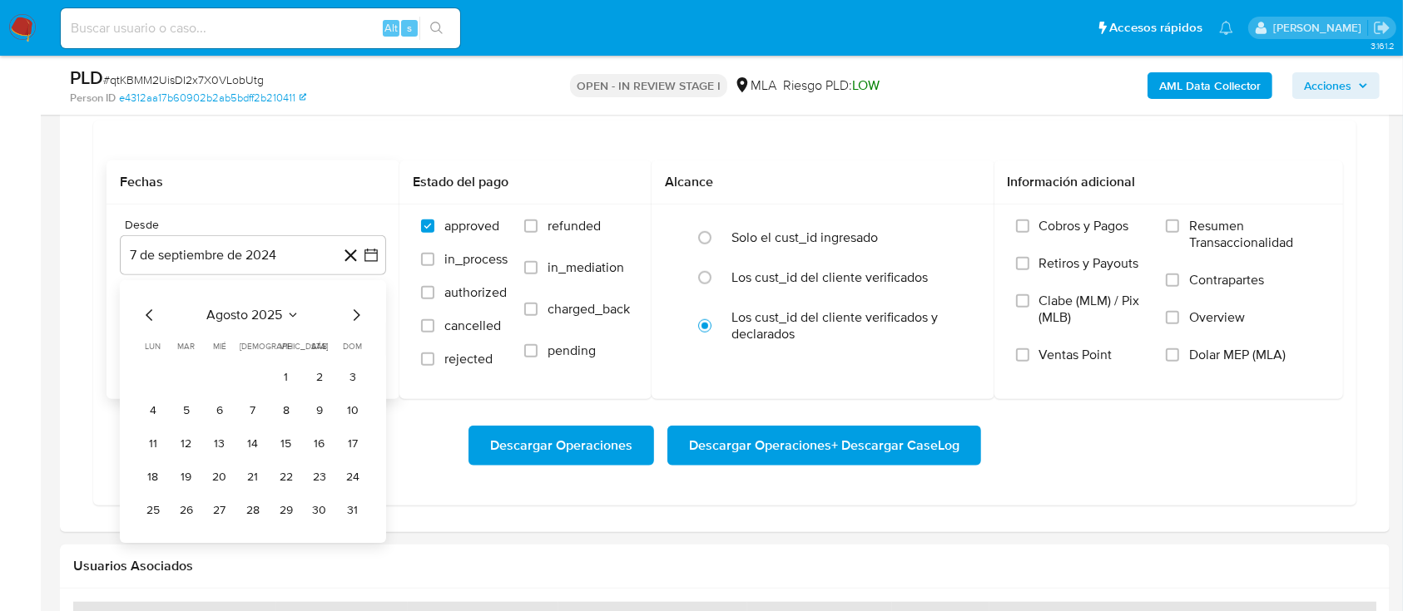
click at [287, 364] on button "1" at bounding box center [286, 377] width 27 height 27
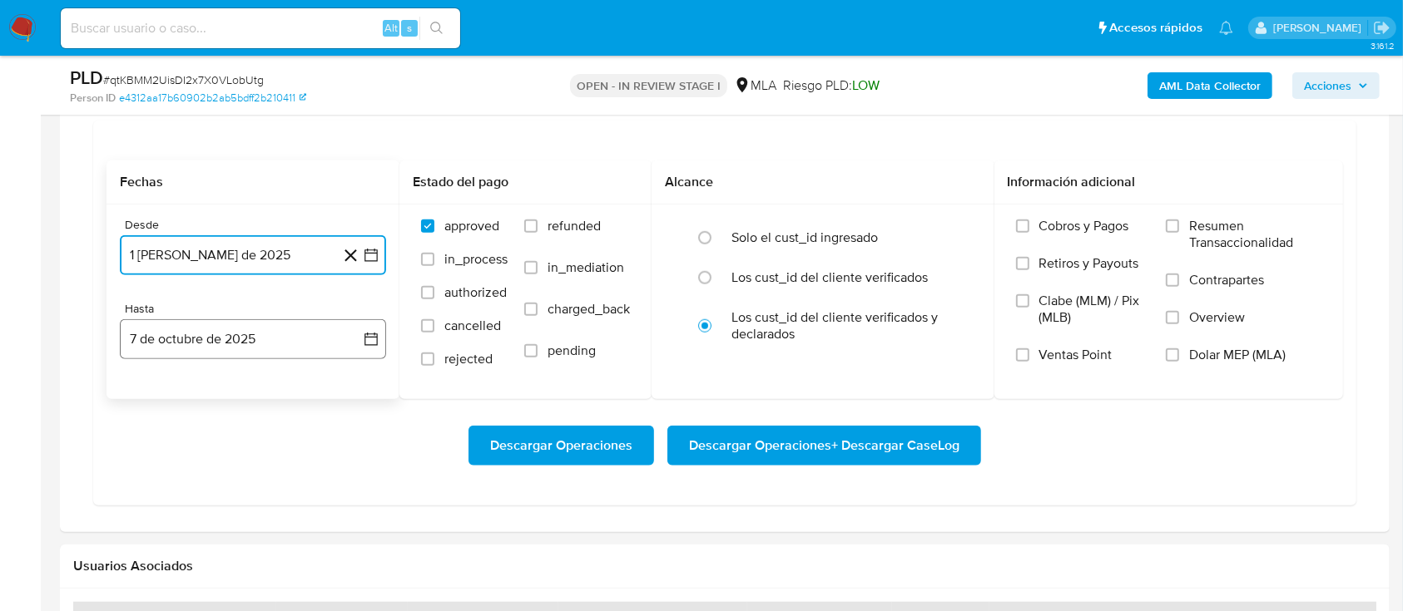
click at [164, 342] on button "7 de octubre de 2025" at bounding box center [253, 339] width 266 height 40
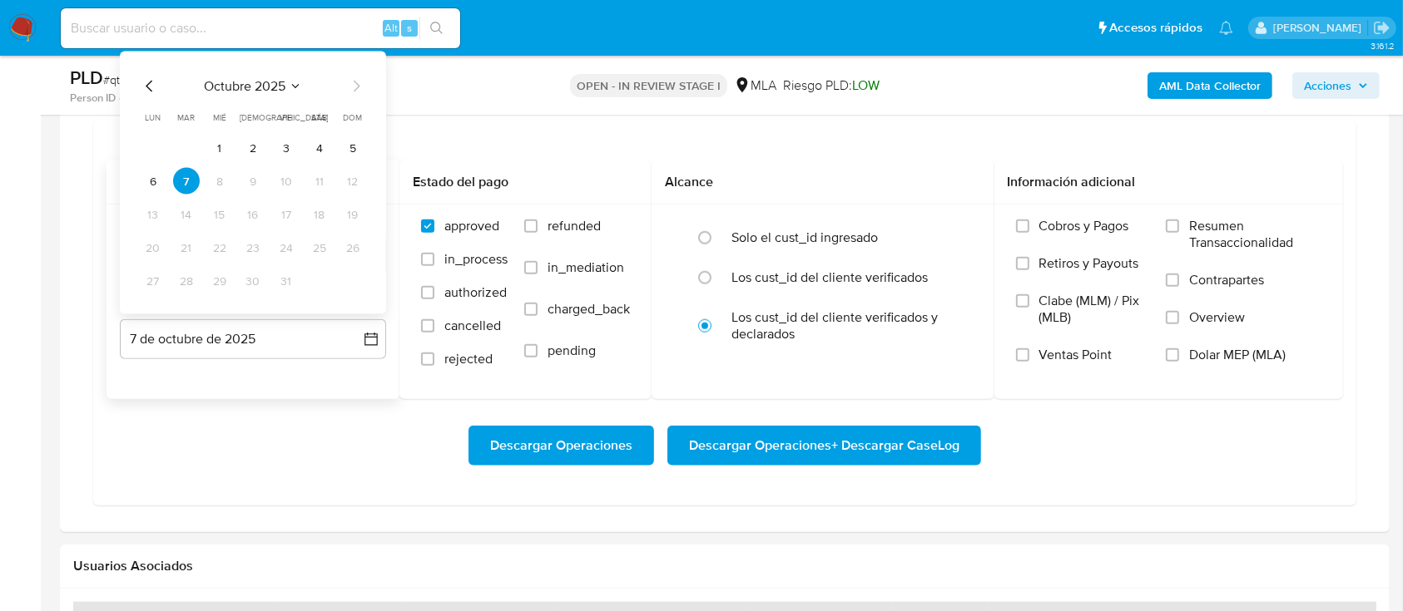
click at [143, 81] on icon "Mes anterior" at bounding box center [150, 87] width 20 height 20
drag, startPoint x: 189, startPoint y: 285, endPoint x: 541, endPoint y: 263, distance: 352.6
click at [188, 284] on button "30" at bounding box center [186, 281] width 27 height 27
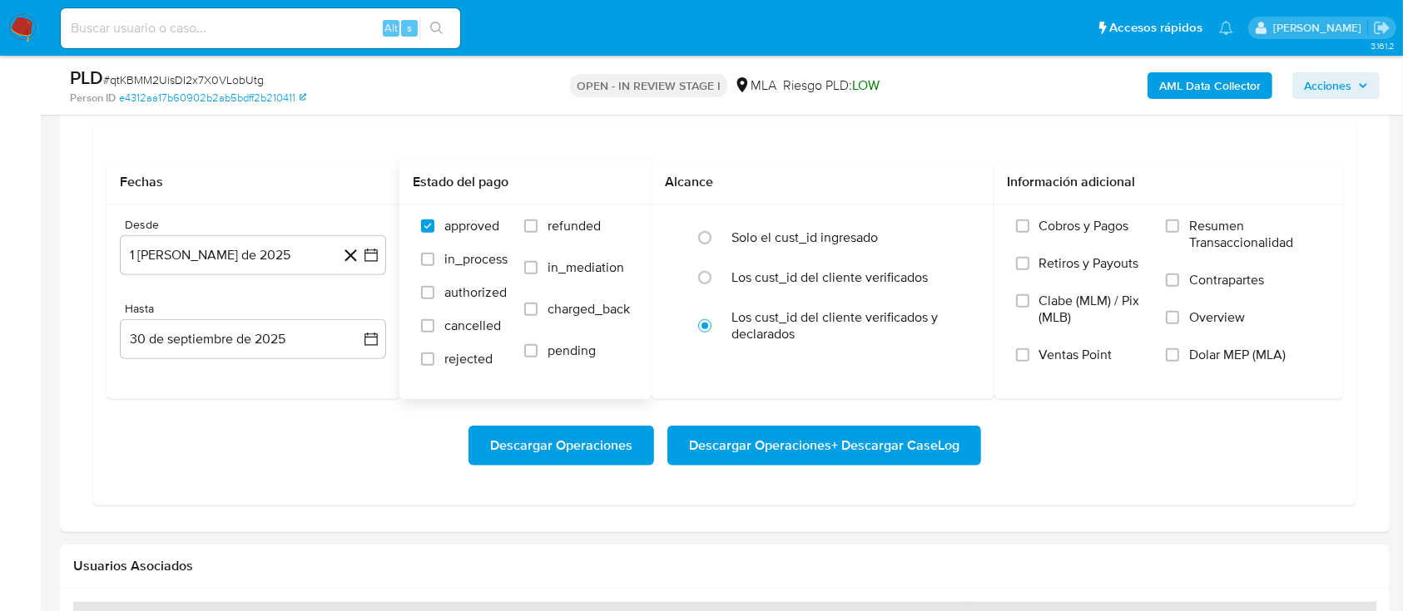
click at [593, 228] on span "refunded" at bounding box center [573, 226] width 53 height 17
click at [537, 228] on input "refunded" at bounding box center [530, 226] width 13 height 13
checkbox input "true"
click at [1198, 361] on span "Dolar MEP (MLA)" at bounding box center [1237, 355] width 97 height 17
click at [1179, 361] on input "Dolar MEP (MLA)" at bounding box center [1172, 355] width 13 height 13
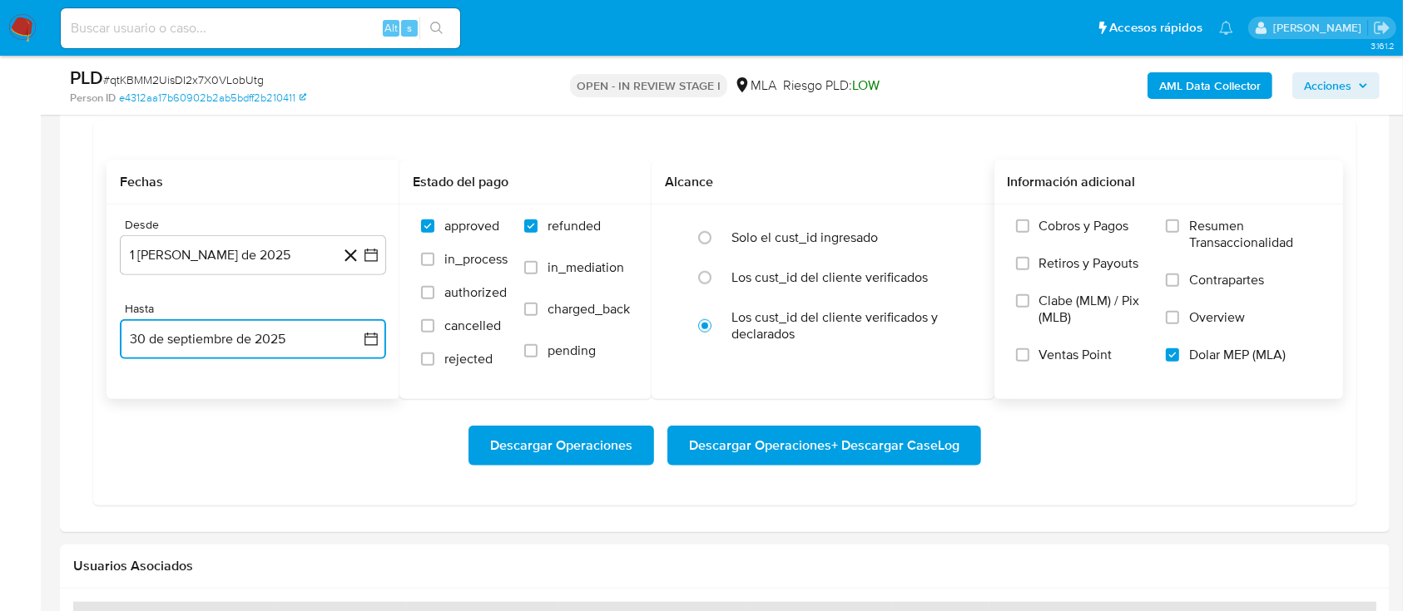
click at [210, 324] on button "30 de septiembre de 2025" at bounding box center [253, 339] width 266 height 40
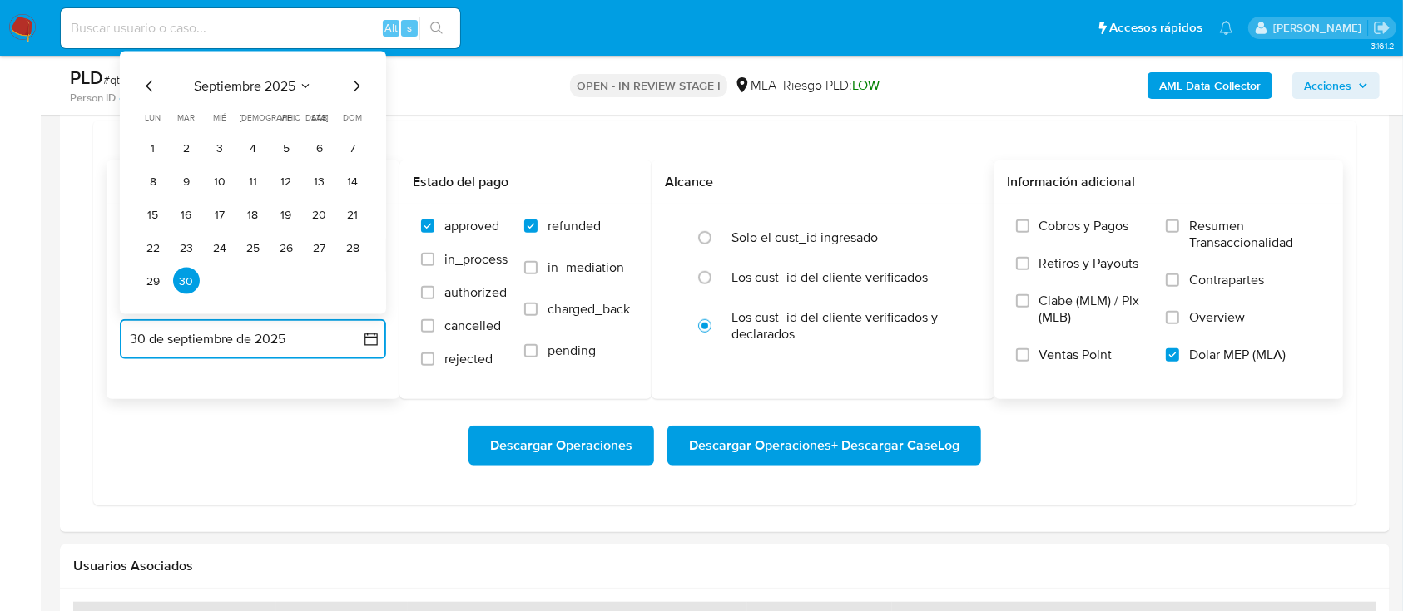
drag, startPoint x: 146, startPoint y: 87, endPoint x: 153, endPoint y: 126, distance: 40.5
click at [146, 88] on icon "Mes anterior" at bounding box center [150, 87] width 20 height 20
click at [344, 279] on button "31" at bounding box center [352, 281] width 27 height 27
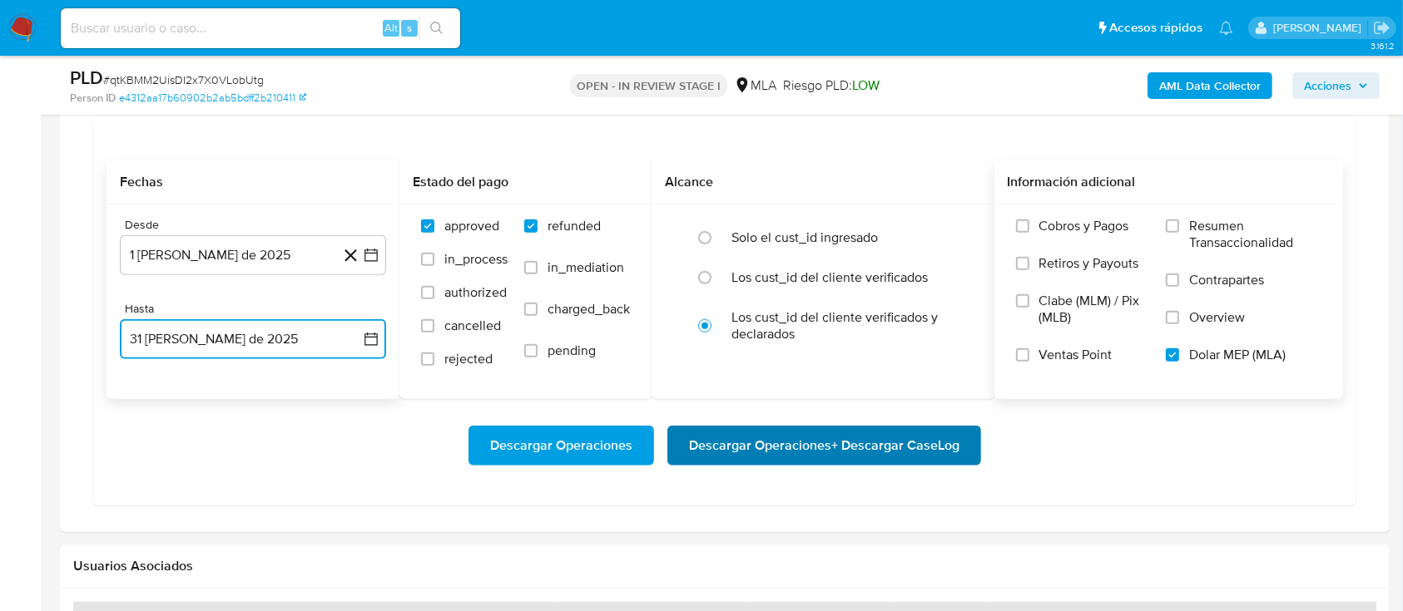
click at [834, 457] on span "Descargar Operaciones + Descargar CaseLog" at bounding box center [824, 446] width 270 height 37
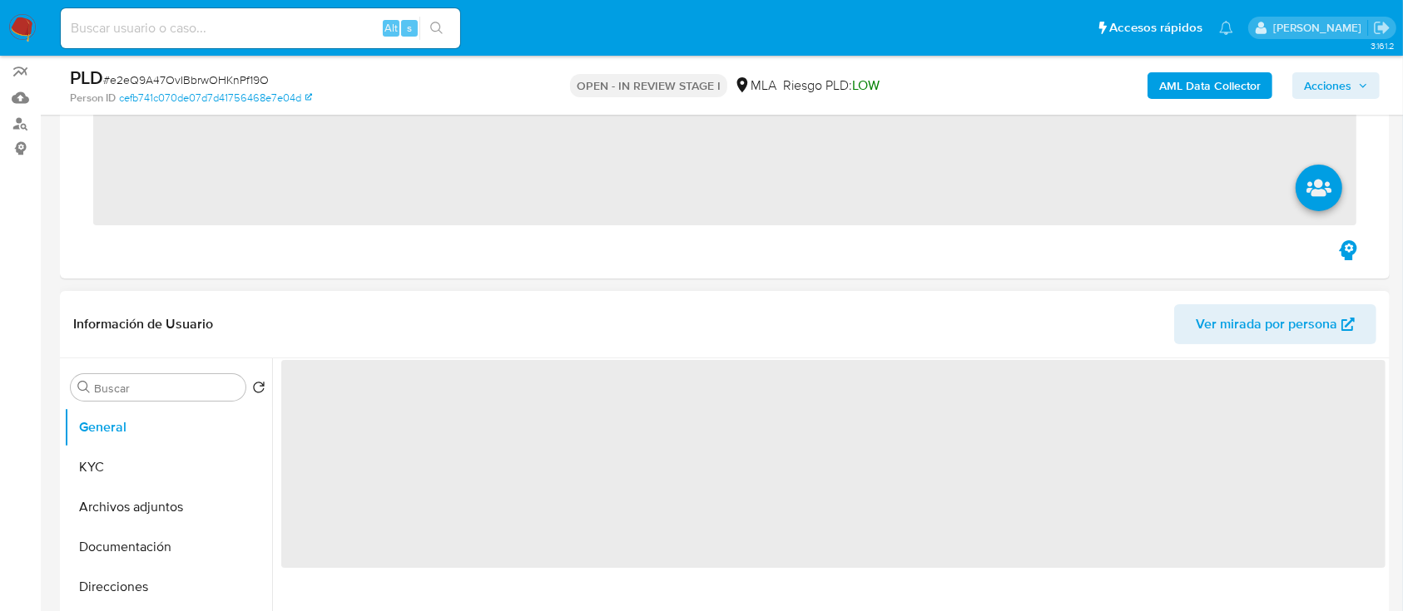
scroll to position [221, 0]
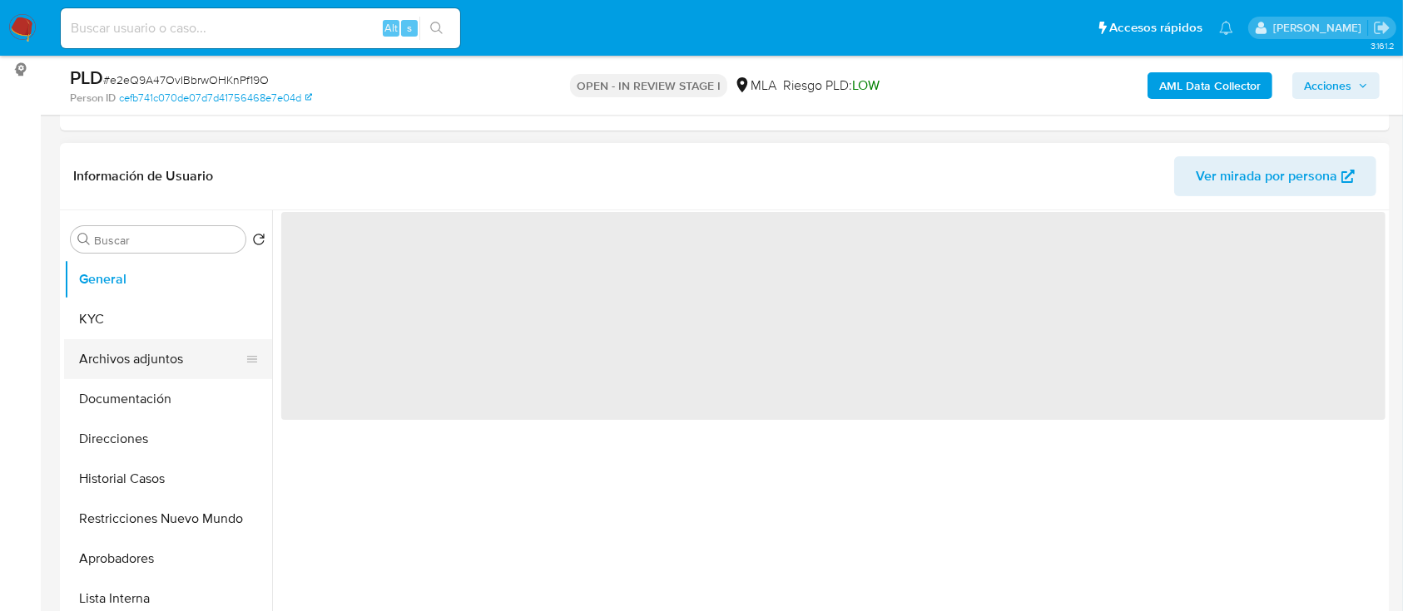
click at [148, 355] on button "Archivos adjuntos" at bounding box center [161, 359] width 195 height 40
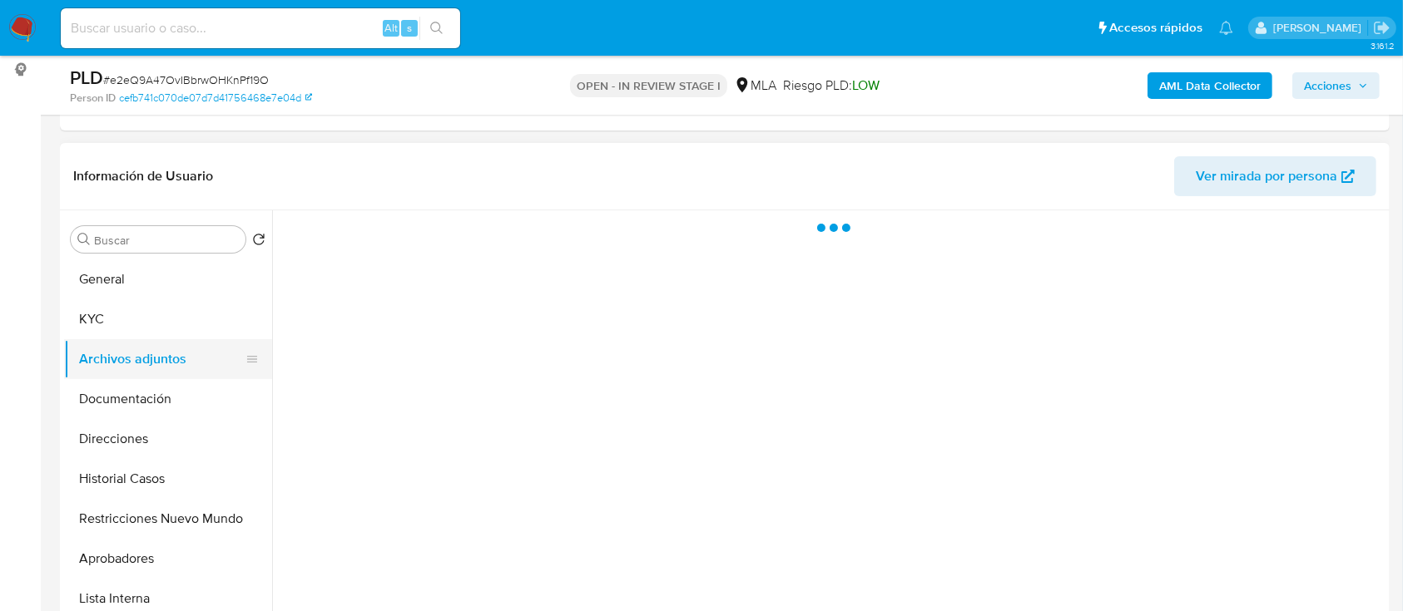
select select "10"
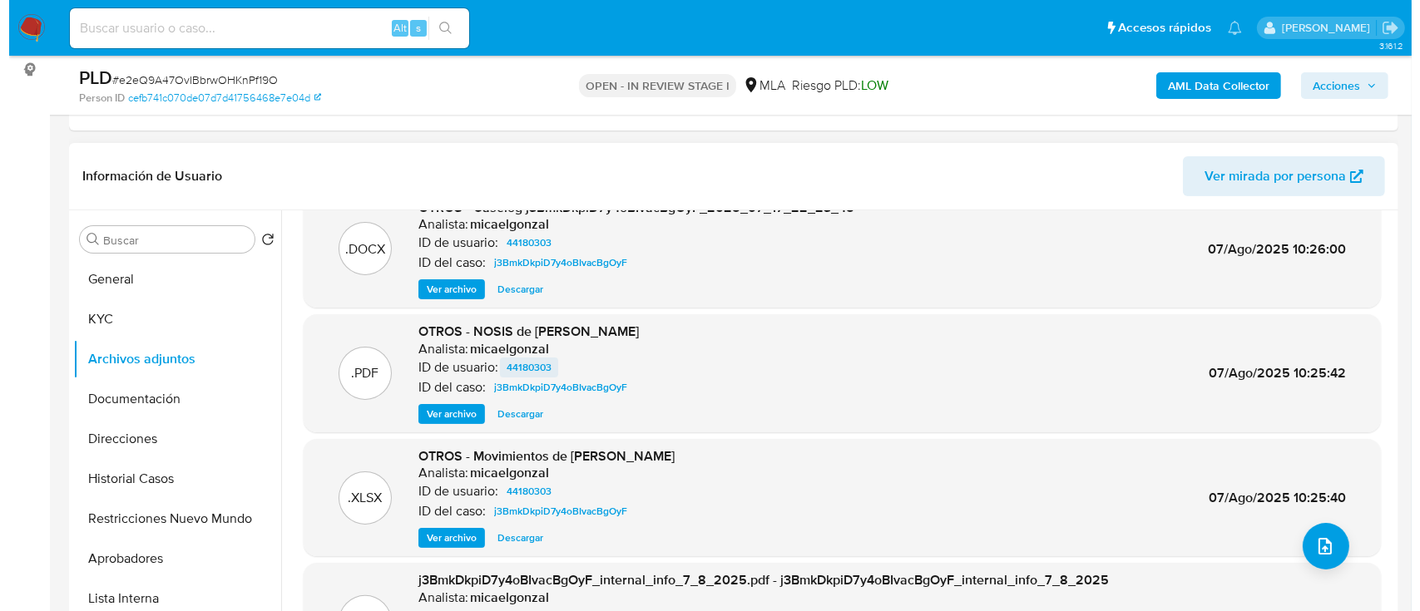
scroll to position [0, 0]
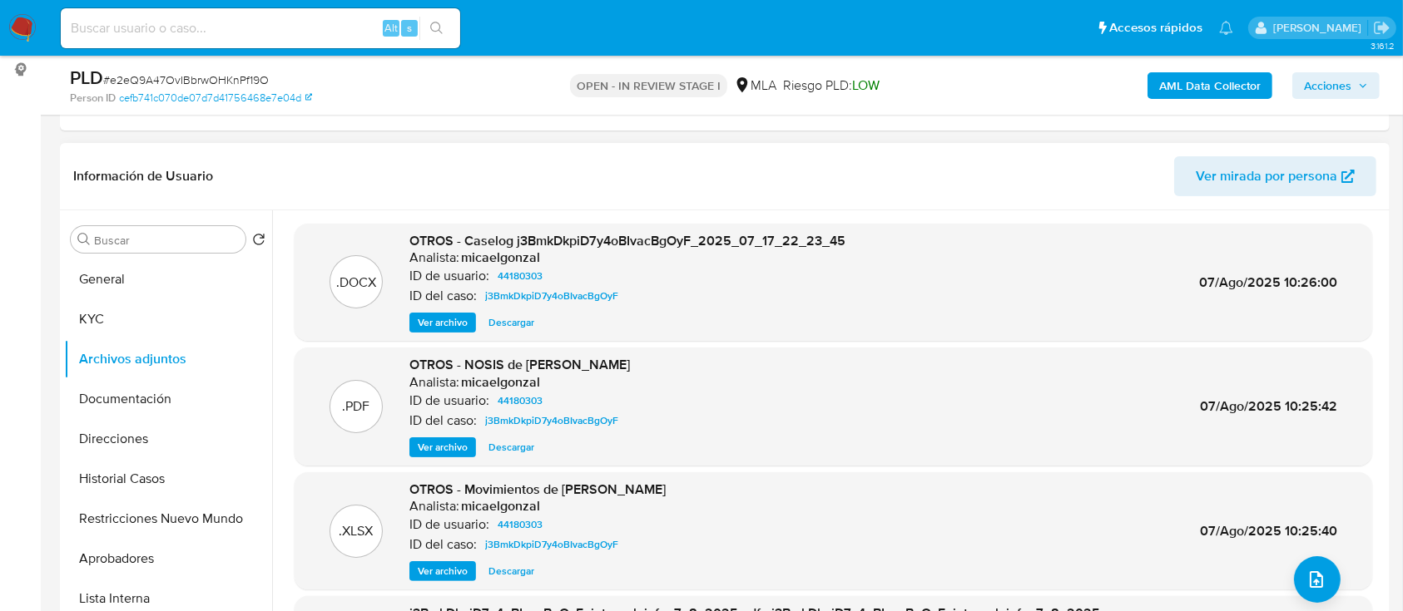
click at [424, 328] on span "Ver archivo" at bounding box center [443, 322] width 50 height 17
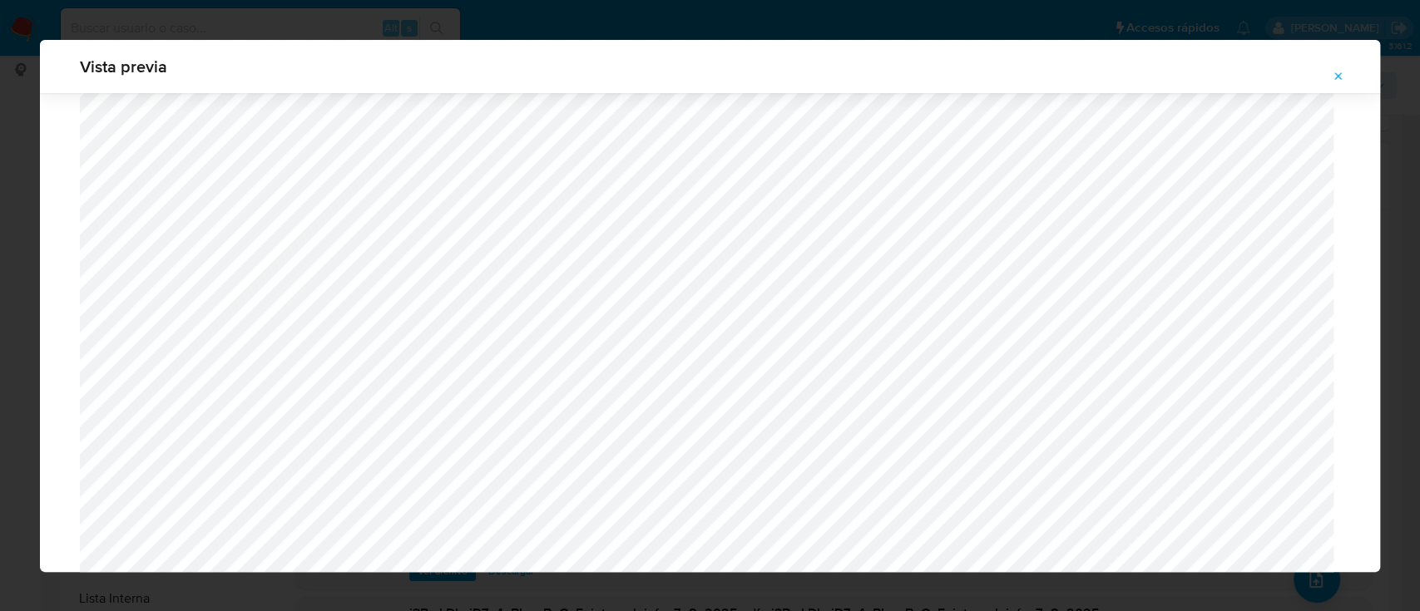
scroll to position [854, 0]
click at [1345, 69] on button "Attachment preview" at bounding box center [1338, 76] width 37 height 27
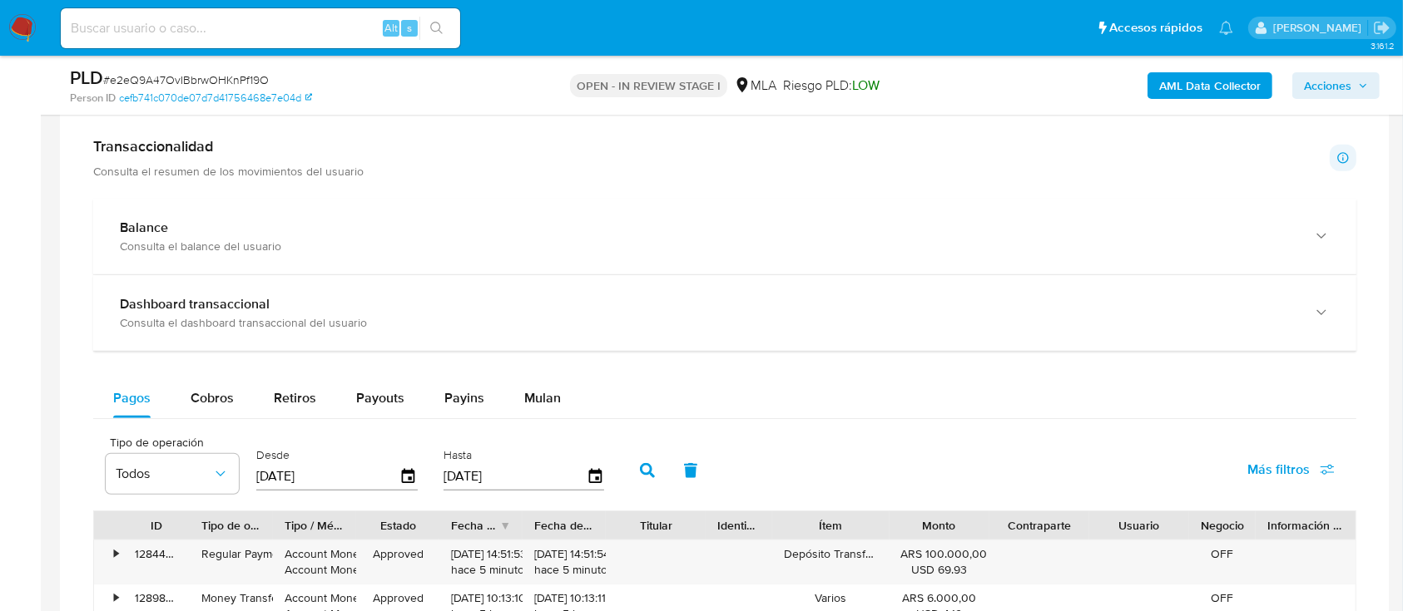
scroll to position [1331, 0]
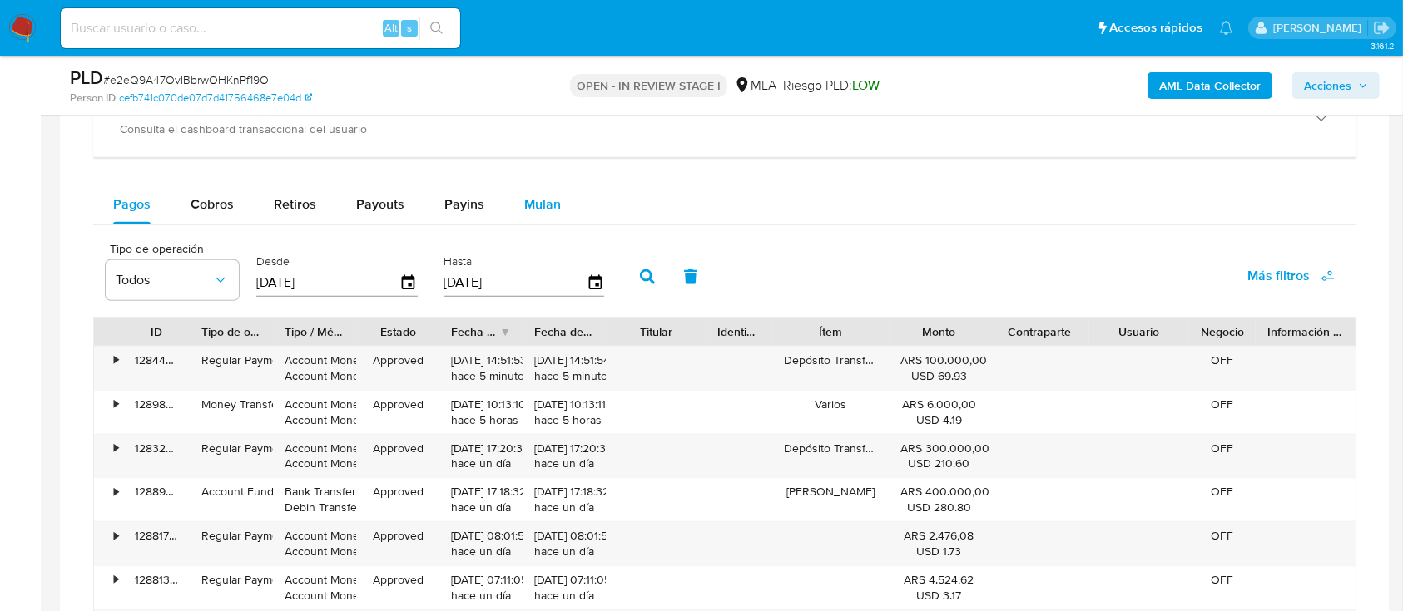
click at [547, 191] on div "Mulan" at bounding box center [542, 205] width 37 height 40
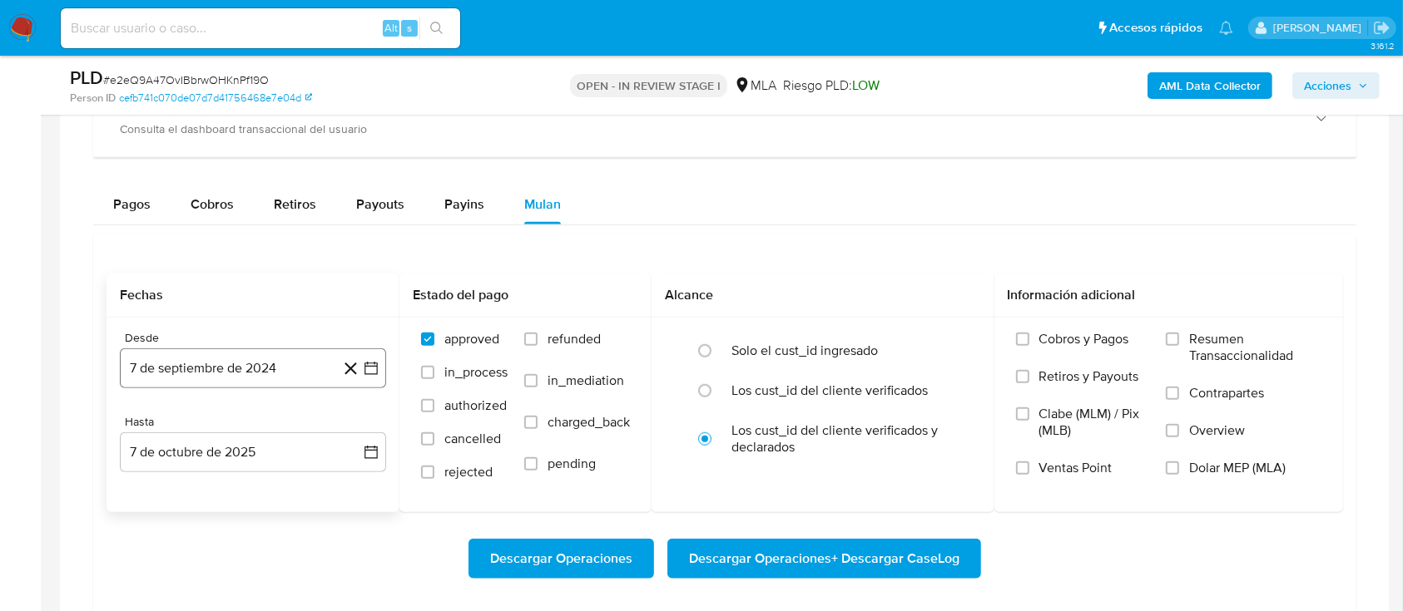
click at [194, 370] on button "7 de septiembre de 2024" at bounding box center [253, 369] width 266 height 40
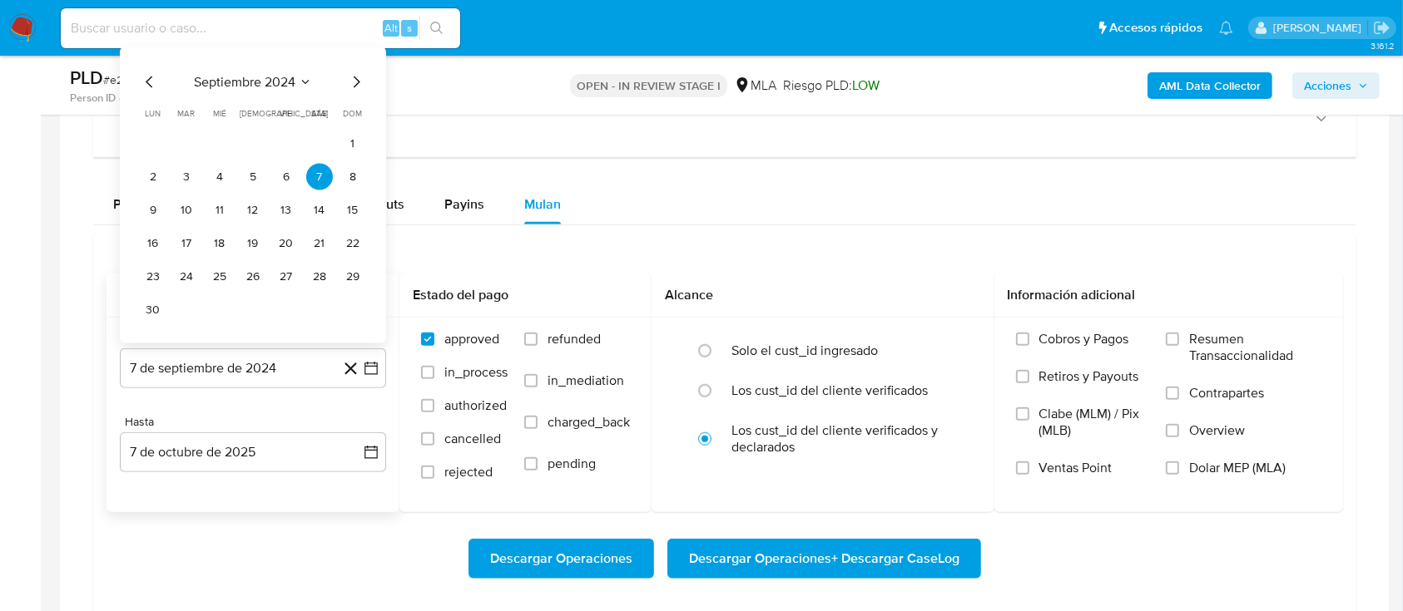
click at [245, 81] on span "septiembre 2024" at bounding box center [244, 82] width 101 height 17
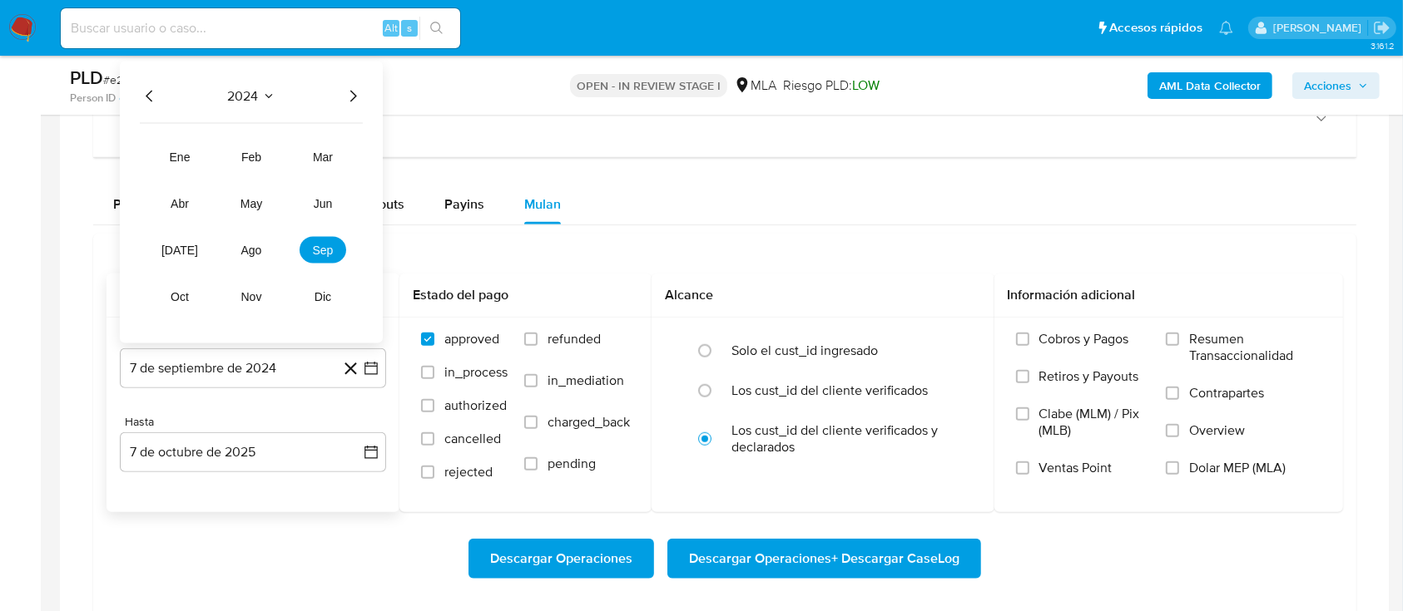
click at [353, 92] on icon "Año siguiente" at bounding box center [353, 97] width 20 height 20
click at [182, 250] on span "[DATE]" at bounding box center [179, 250] width 37 height 13
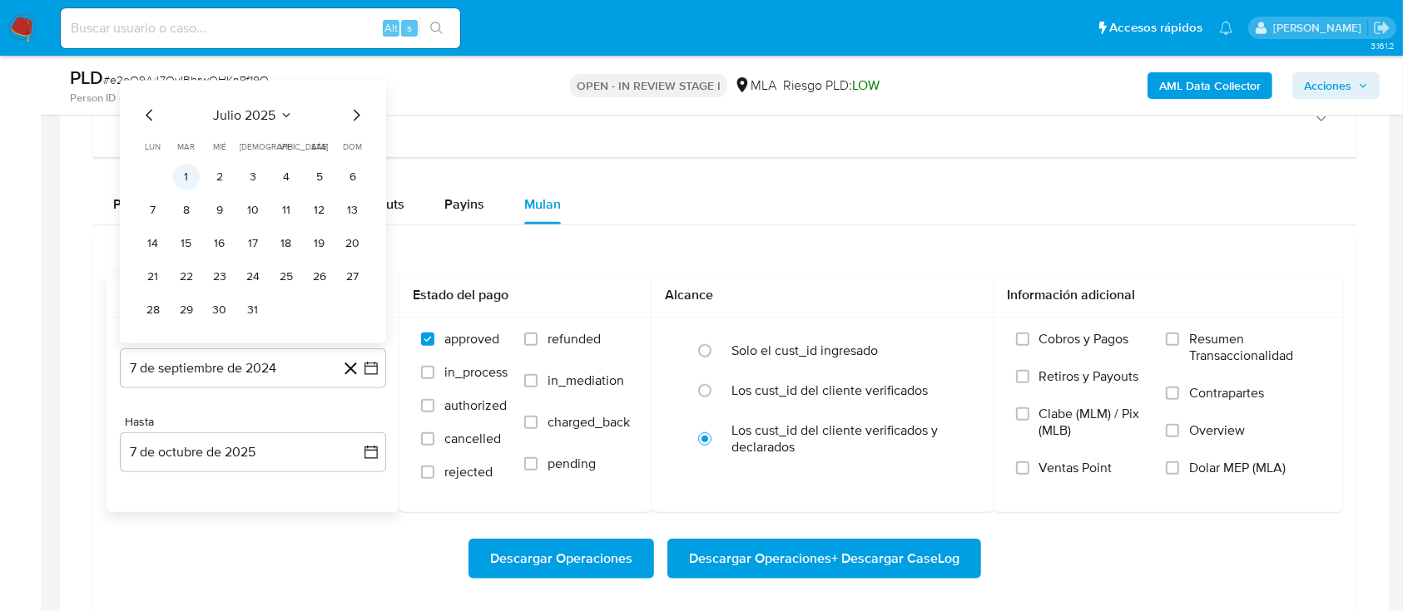
click at [195, 176] on button "1" at bounding box center [186, 177] width 27 height 27
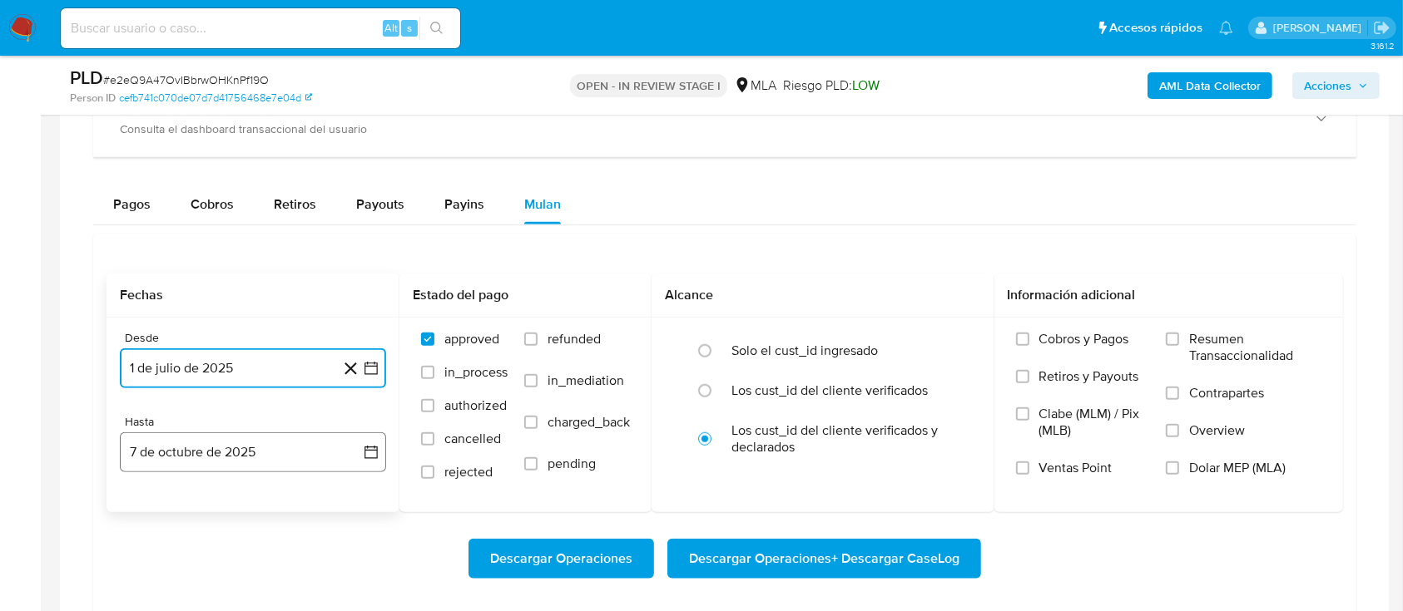
drag, startPoint x: 233, startPoint y: 449, endPoint x: 222, endPoint y: 429, distance: 22.7
click at [233, 448] on button "7 de octubre de 2025" at bounding box center [253, 453] width 266 height 40
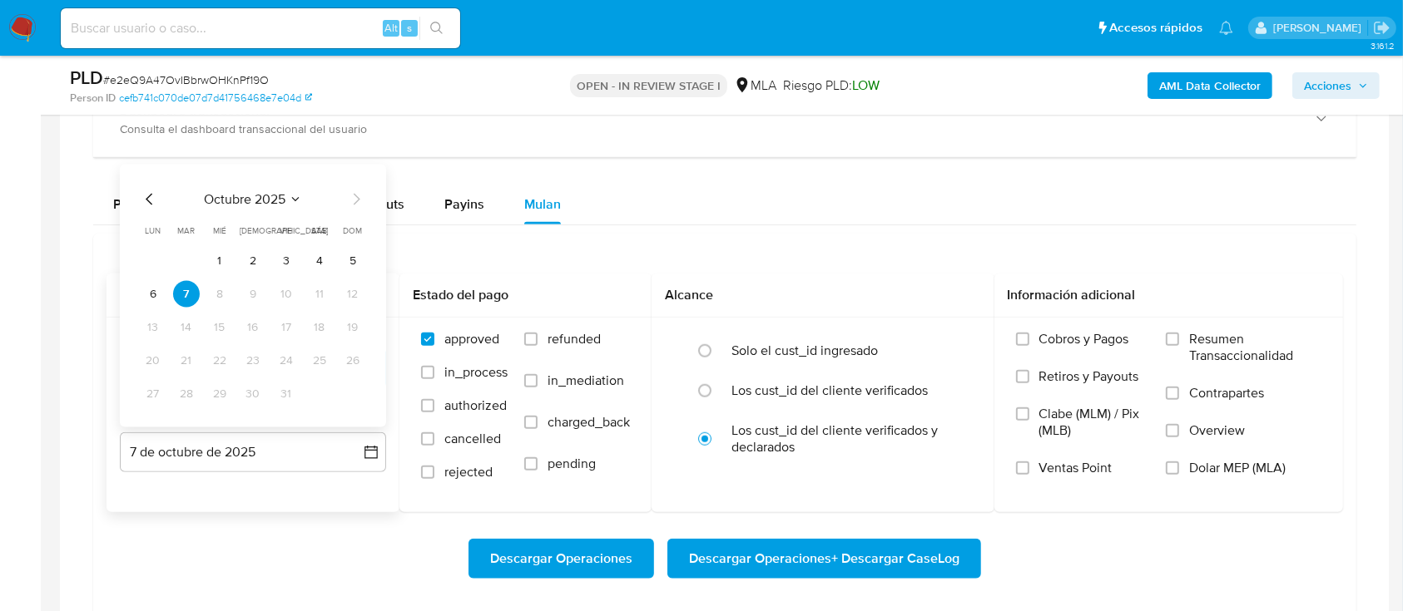
click at [146, 198] on icon "Mes anterior" at bounding box center [150, 200] width 20 height 20
click at [146, 198] on icon "Mes anterior" at bounding box center [149, 200] width 7 height 12
click at [359, 389] on button "31" at bounding box center [352, 394] width 27 height 27
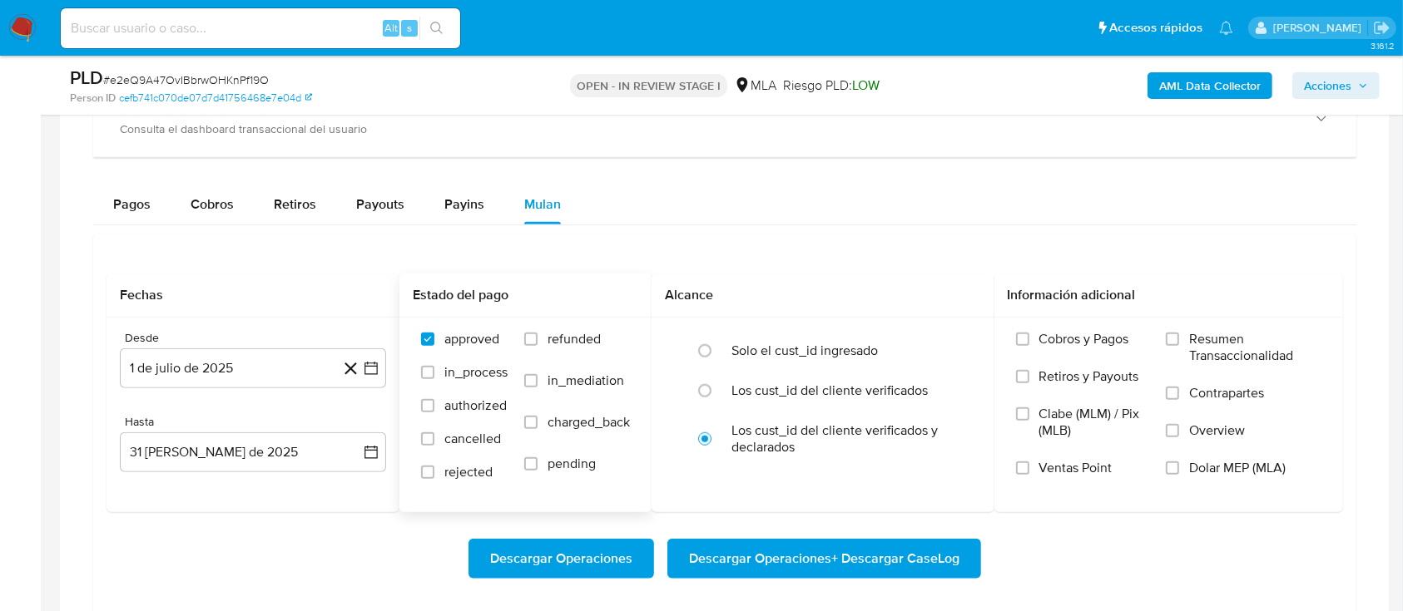
click at [558, 337] on span "refunded" at bounding box center [573, 339] width 53 height 17
click at [537, 337] on input "refunded" at bounding box center [530, 339] width 13 height 13
checkbox input "true"
click at [1240, 471] on span "Dolar MEP (MLA)" at bounding box center [1237, 468] width 97 height 17
click at [1179, 471] on input "Dolar MEP (MLA)" at bounding box center [1172, 468] width 13 height 13
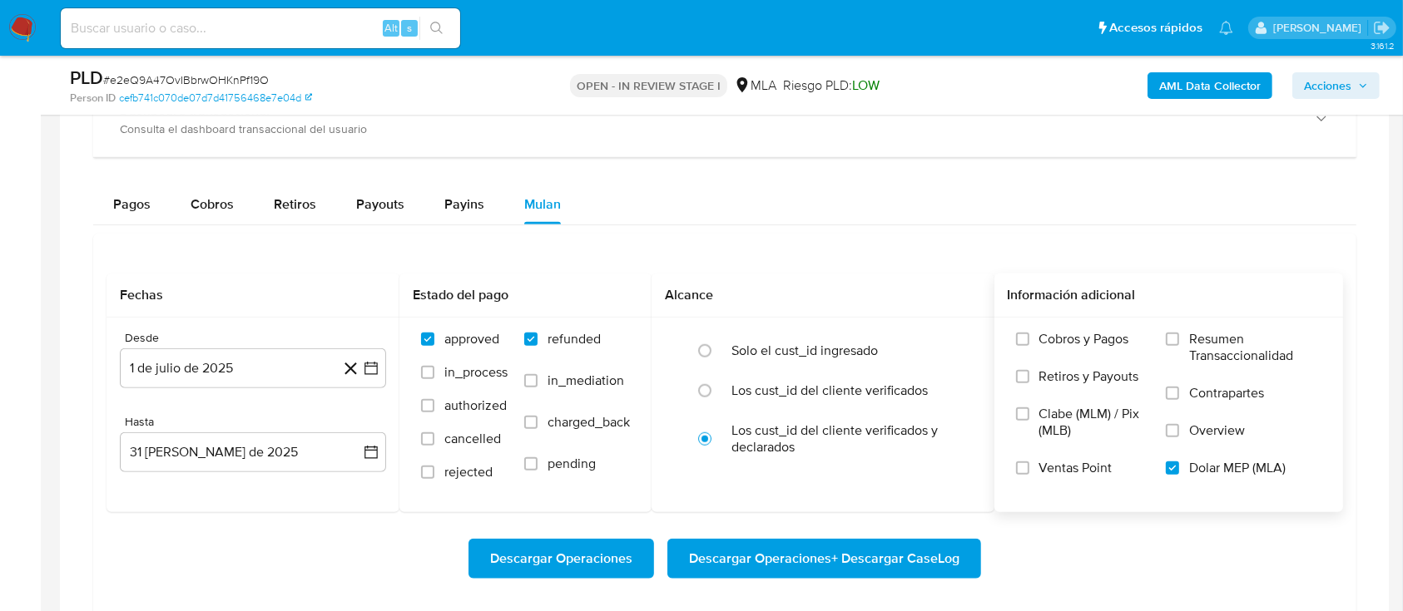
click at [892, 554] on span "Descargar Operaciones + Descargar CaseLog" at bounding box center [824, 559] width 270 height 37
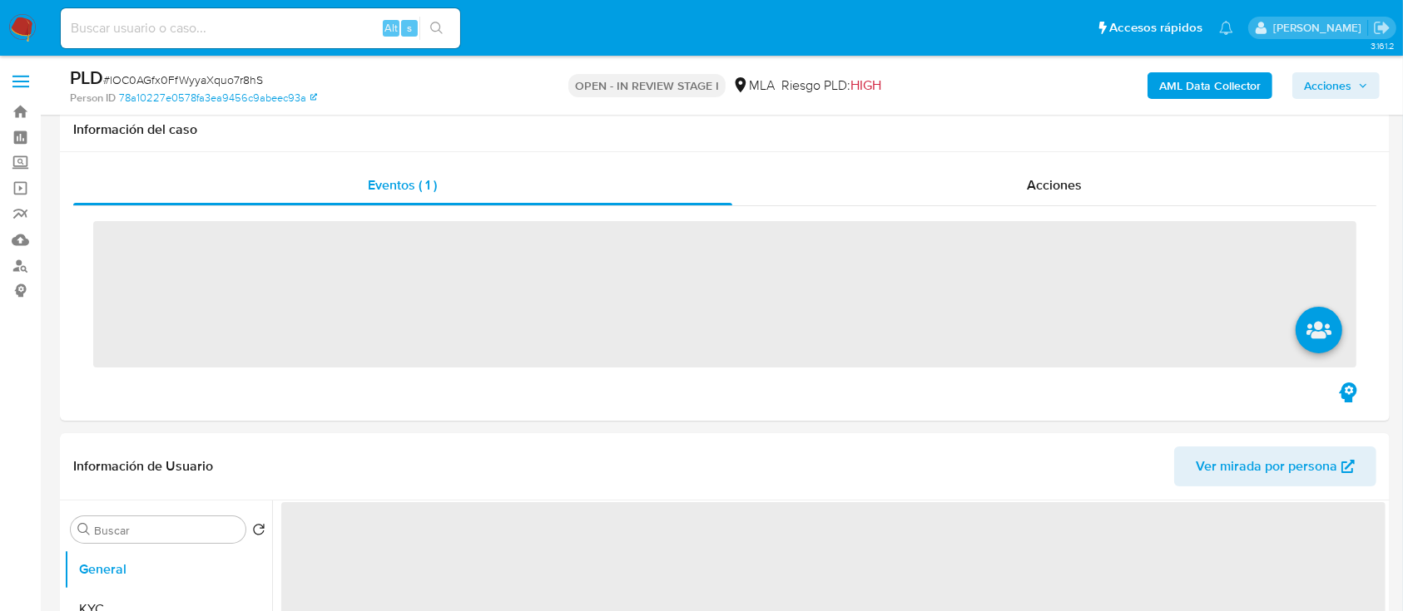
scroll to position [221, 0]
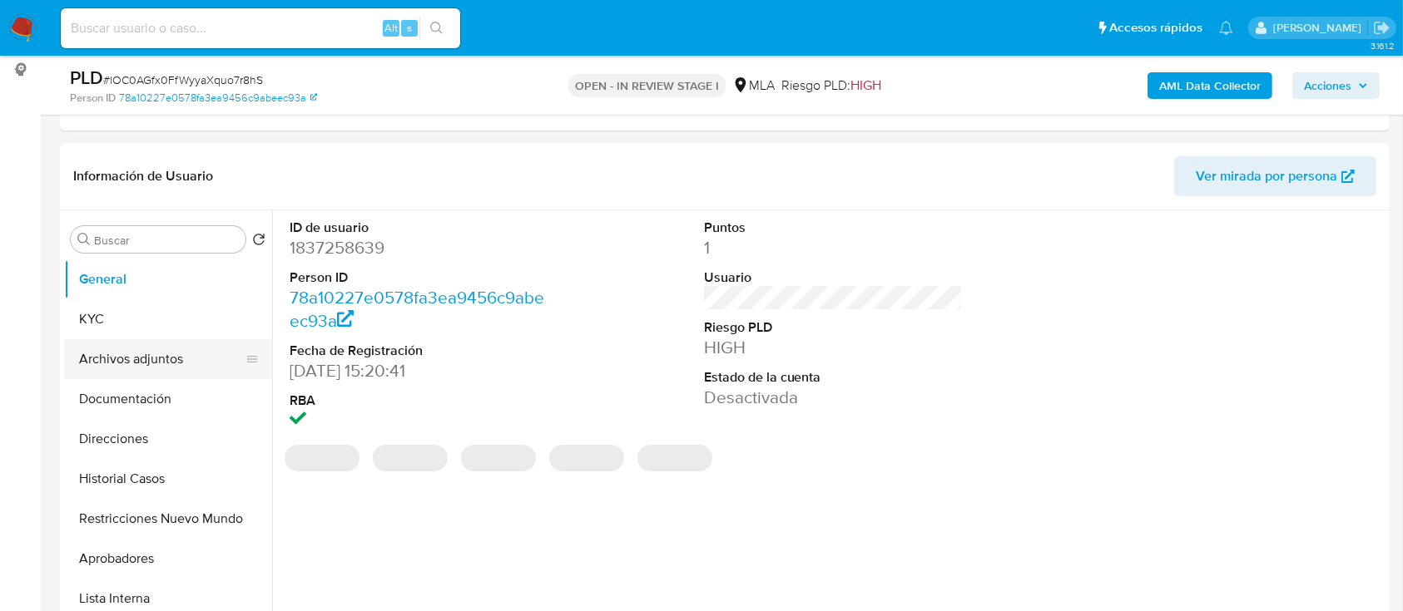
select select "10"
click at [158, 350] on button "Archivos adjuntos" at bounding box center [161, 359] width 195 height 40
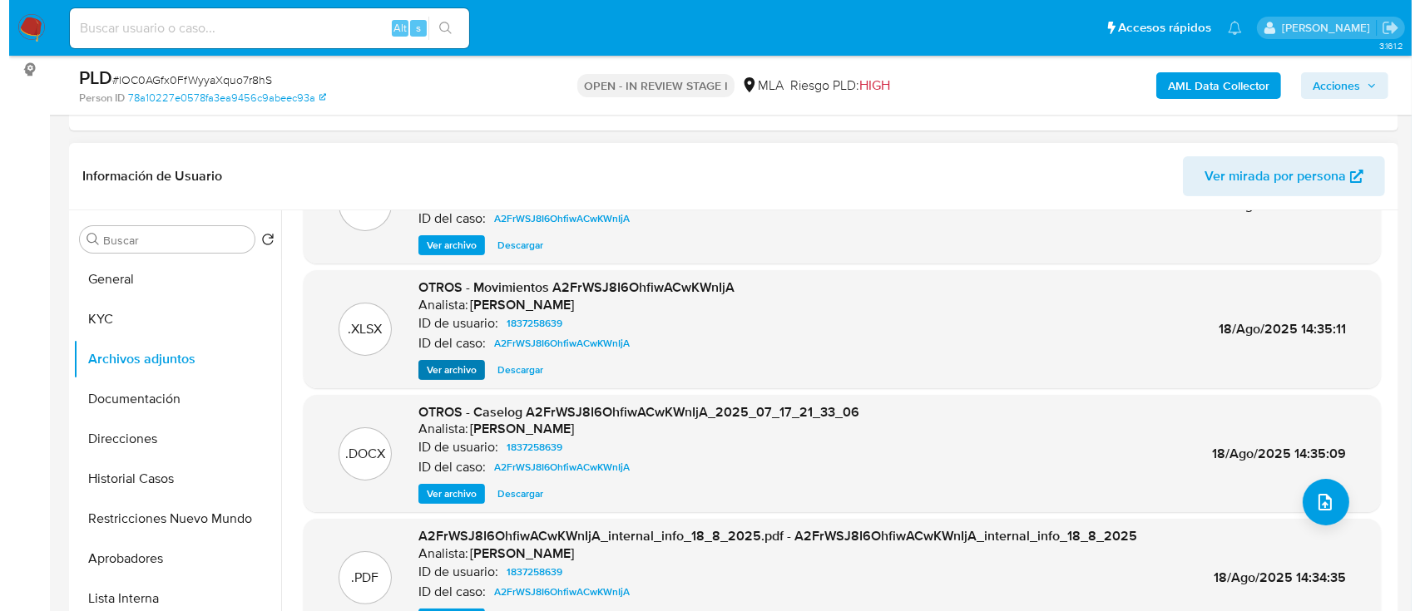
scroll to position [111, 0]
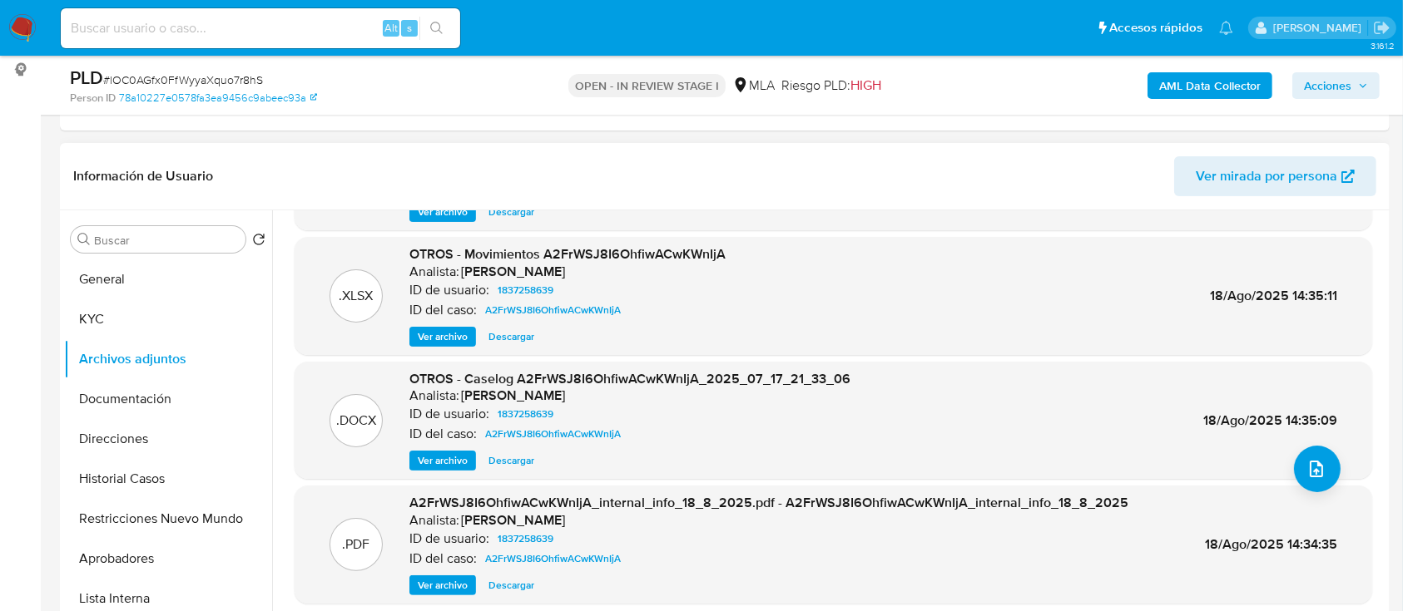
drag, startPoint x: 459, startPoint y: 455, endPoint x: 473, endPoint y: 449, distance: 15.3
click at [459, 455] on span "Ver archivo" at bounding box center [443, 461] width 50 height 17
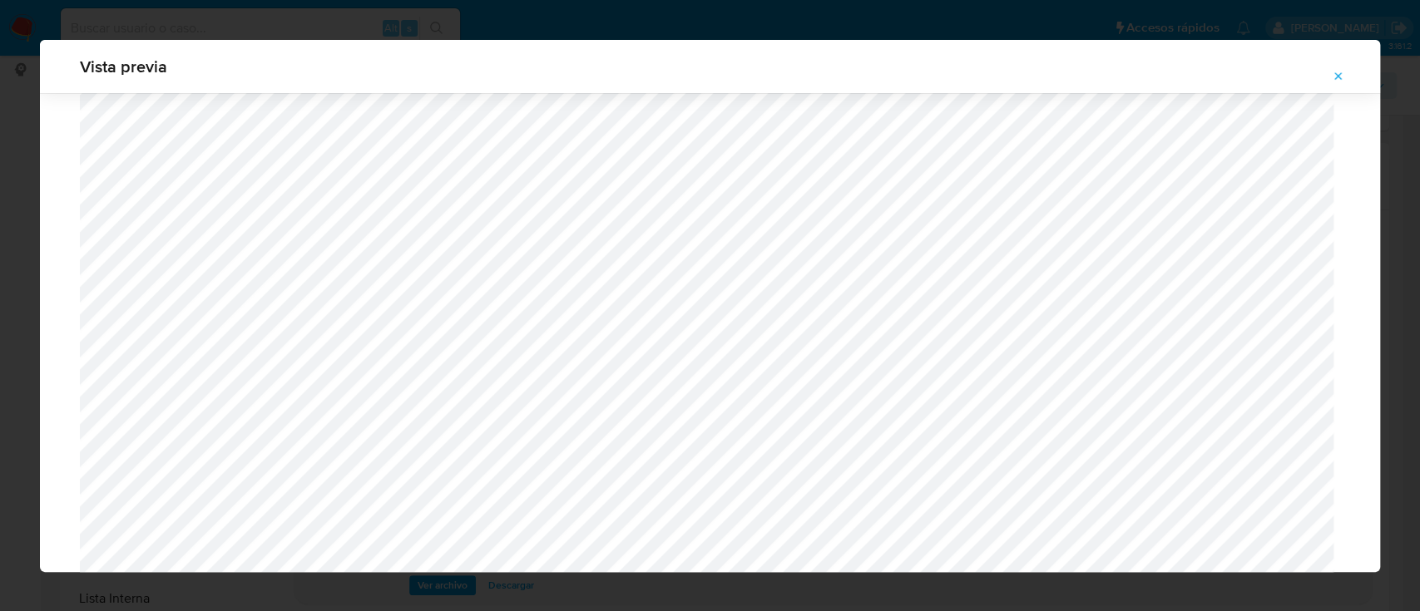
scroll to position [521, 0]
click at [1349, 72] on button "Attachment preview" at bounding box center [1338, 76] width 37 height 27
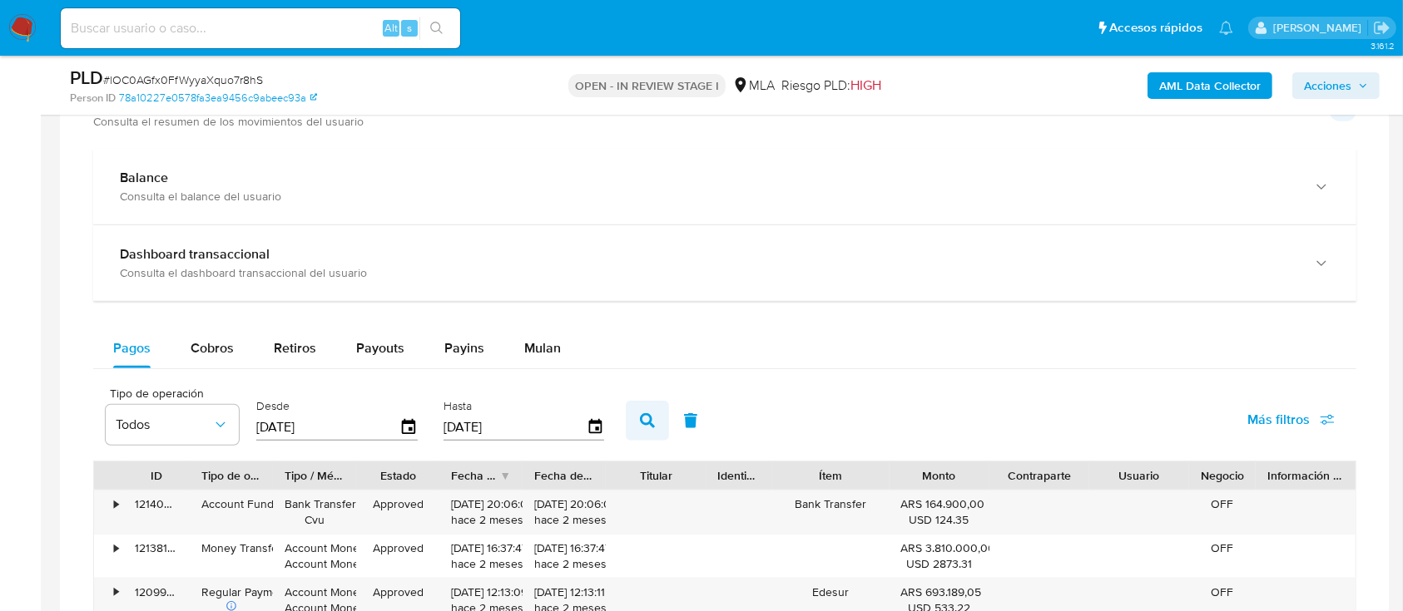
scroll to position [1220, 0]
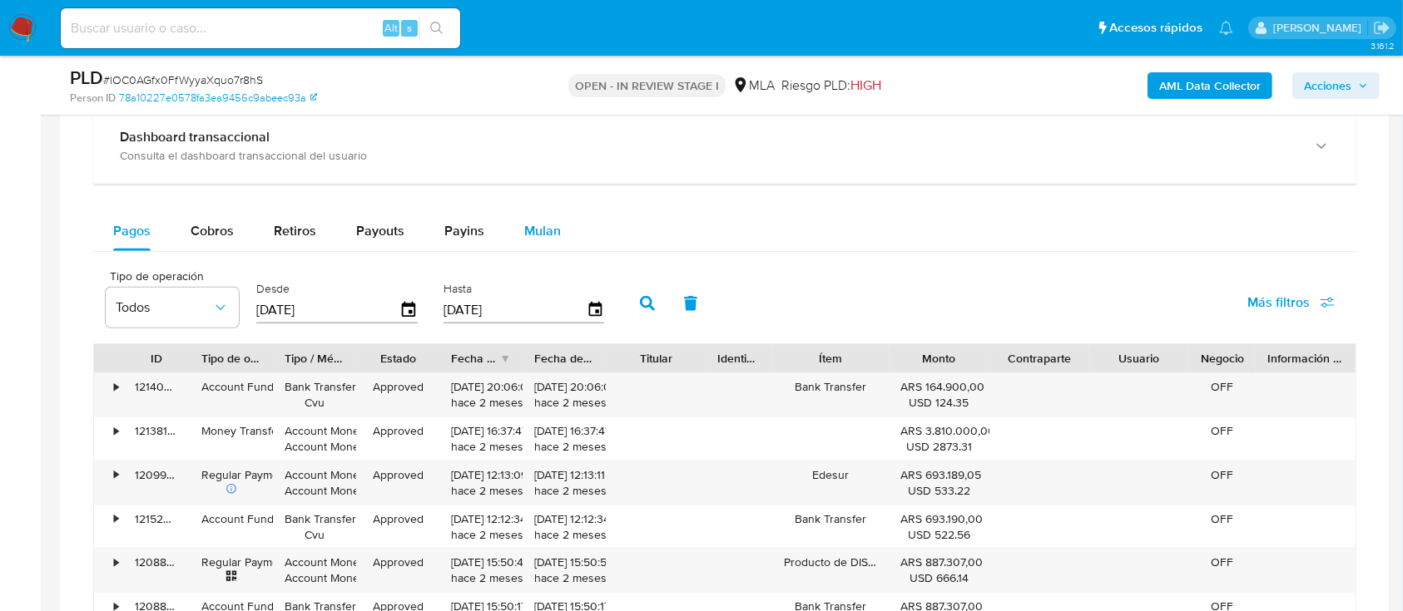
drag, startPoint x: 541, startPoint y: 228, endPoint x: 519, endPoint y: 243, distance: 26.3
click at [541, 229] on span "Mulan" at bounding box center [542, 230] width 37 height 19
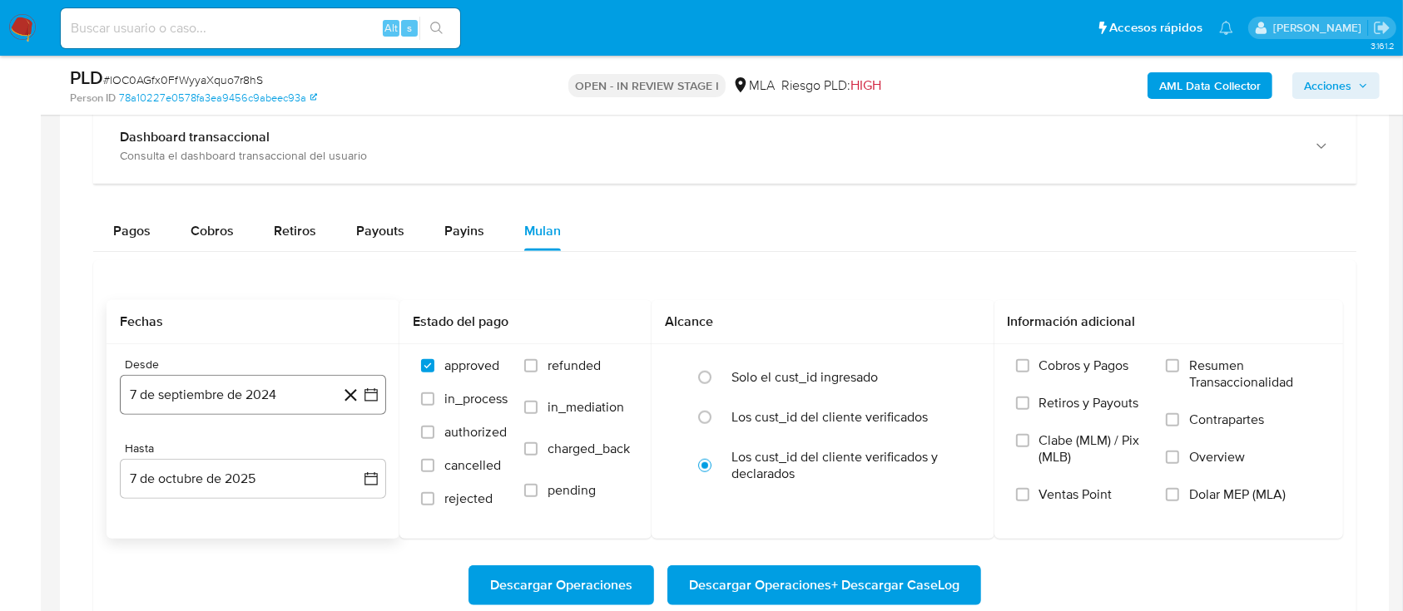
drag, startPoint x: 224, startPoint y: 379, endPoint x: 278, endPoint y: 397, distance: 57.1
click at [224, 379] on button "7 de septiembre de 2024" at bounding box center [253, 395] width 266 height 40
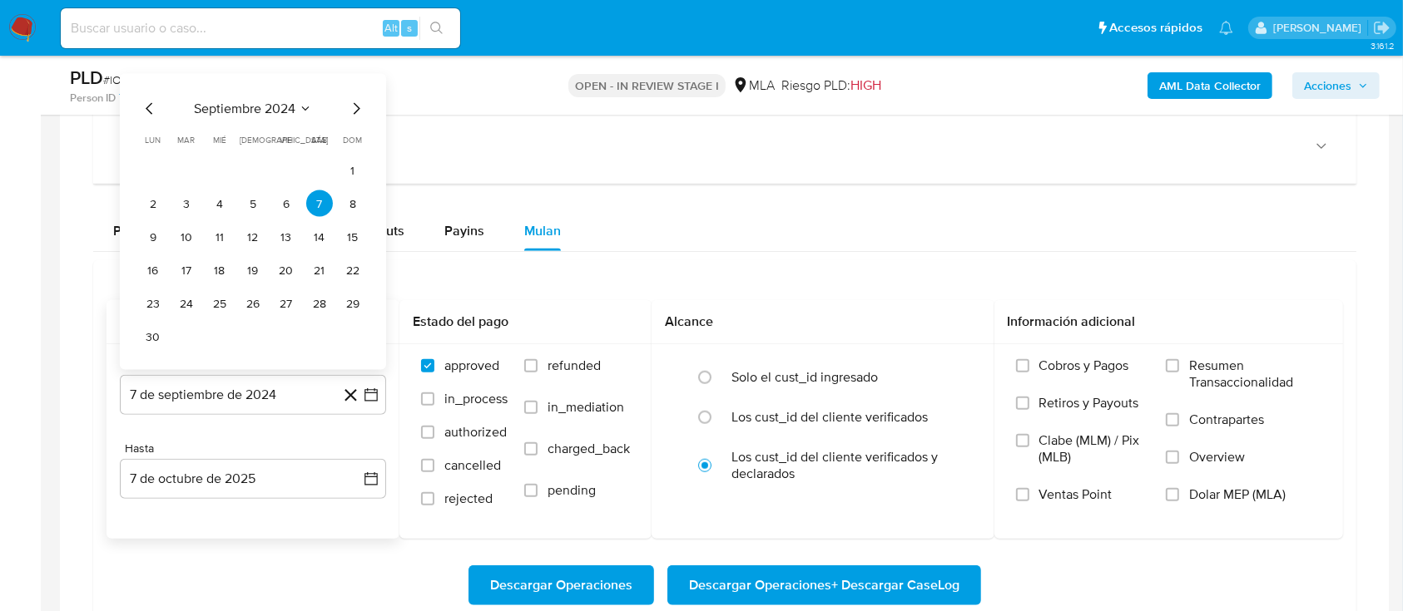
click at [360, 103] on icon "Mes siguiente" at bounding box center [356, 109] width 20 height 20
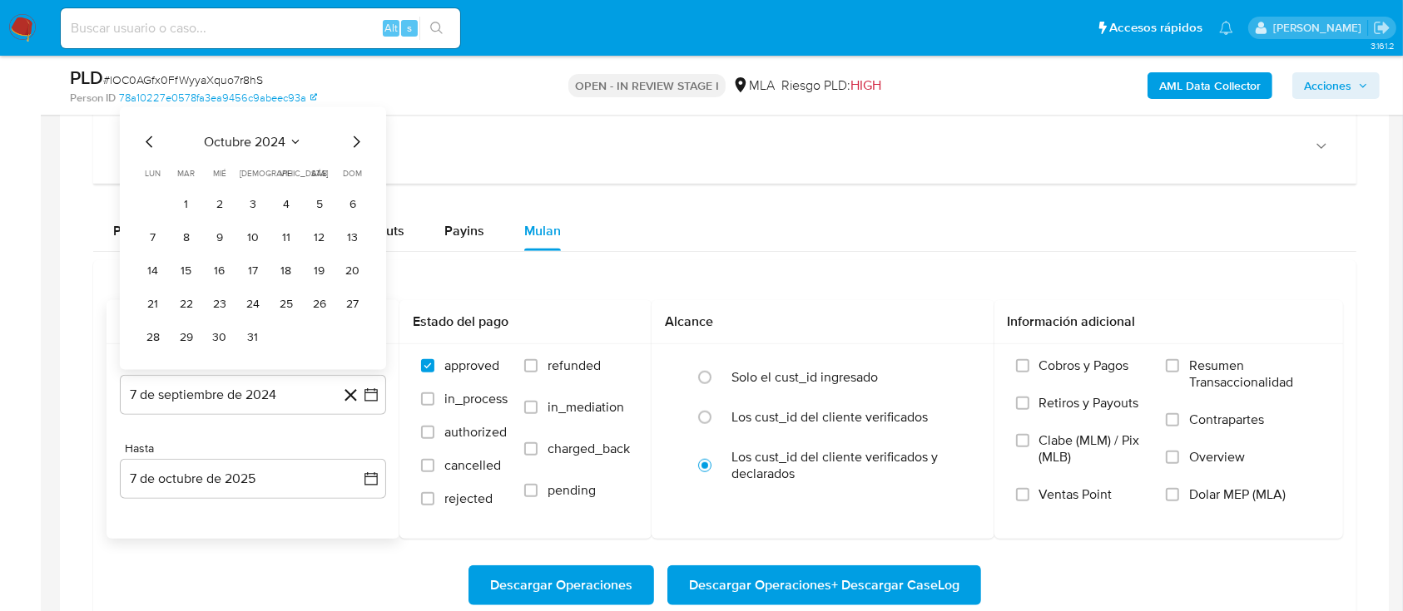
click at [255, 141] on span "octubre 2024" at bounding box center [245, 142] width 82 height 17
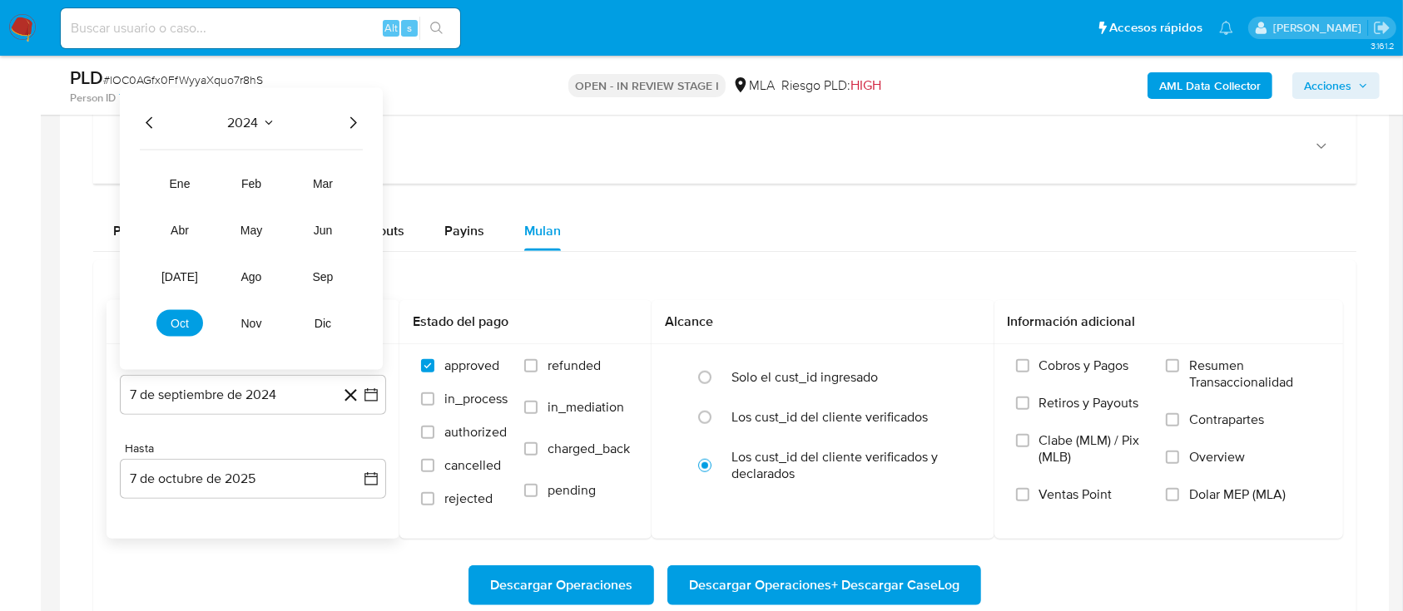
click at [353, 122] on icon "Año siguiente" at bounding box center [353, 123] width 20 height 20
click at [171, 280] on span "[DATE]" at bounding box center [179, 276] width 37 height 13
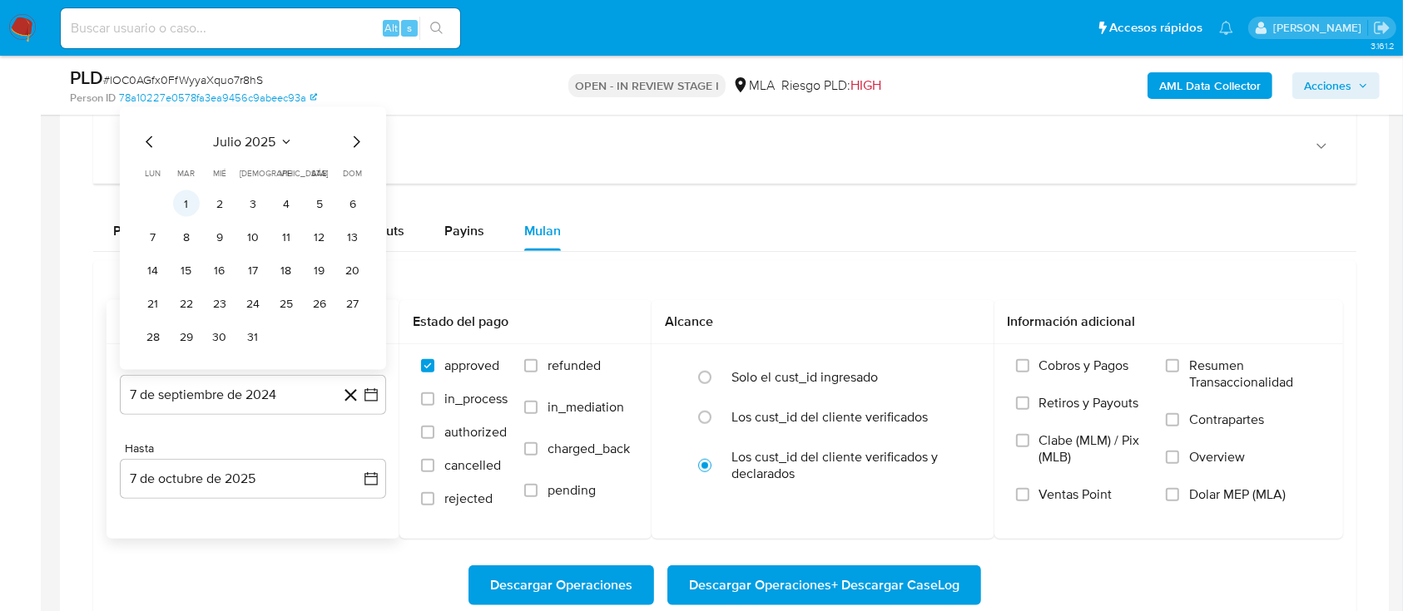
click at [186, 202] on button "1" at bounding box center [186, 204] width 27 height 27
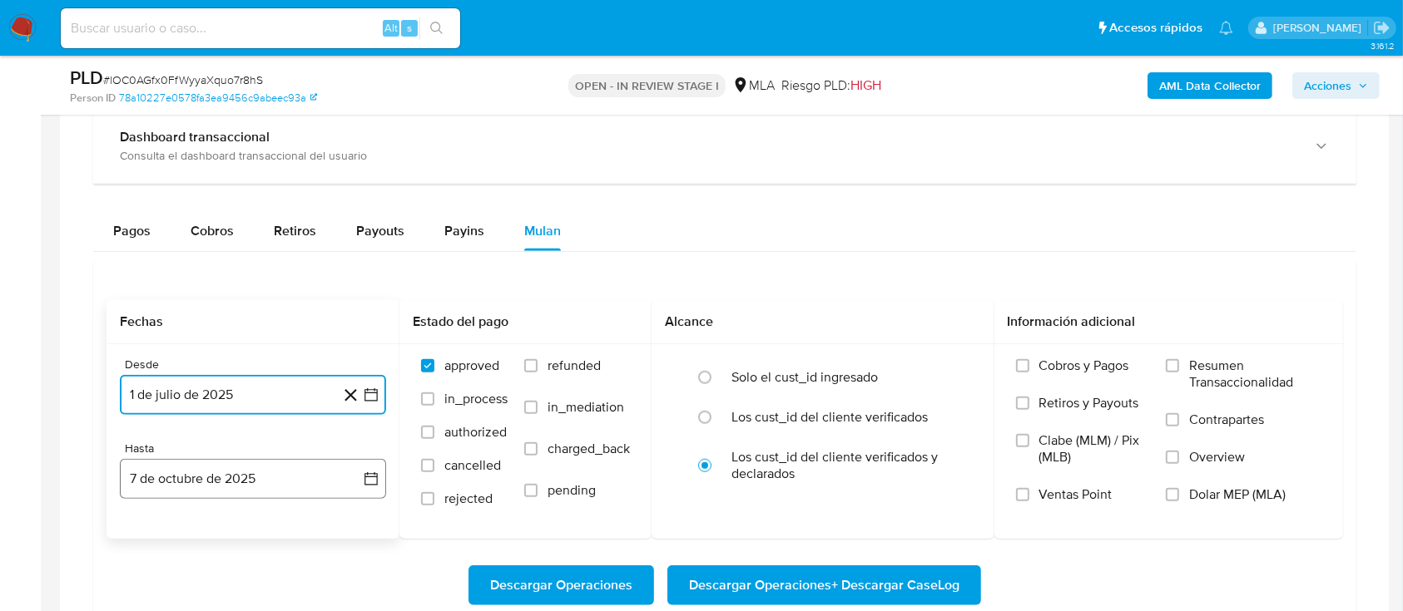
click at [212, 479] on button "7 de octubre de 2025" at bounding box center [253, 479] width 266 height 40
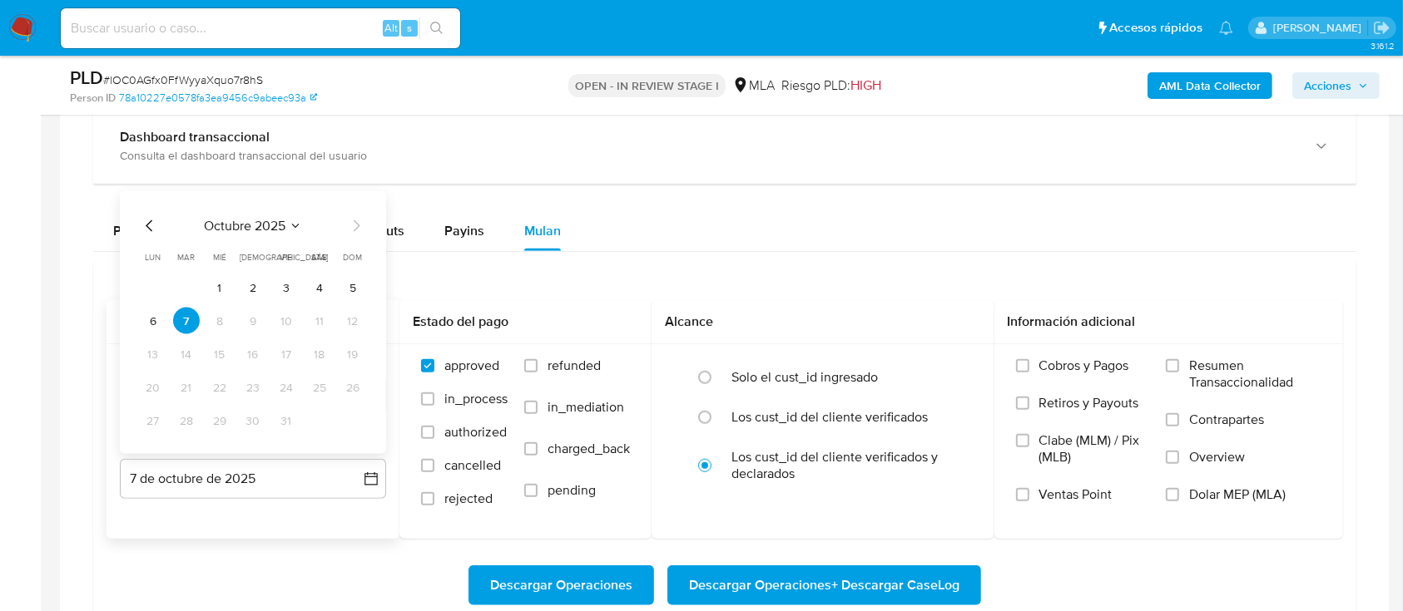
click at [146, 225] on icon "Mes anterior" at bounding box center [150, 226] width 20 height 20
drag, startPoint x: 143, startPoint y: 221, endPoint x: 166, endPoint y: 301, distance: 83.0
click at [145, 223] on icon "Mes anterior" at bounding box center [150, 226] width 20 height 20
click at [352, 420] on button "31" at bounding box center [352, 421] width 27 height 27
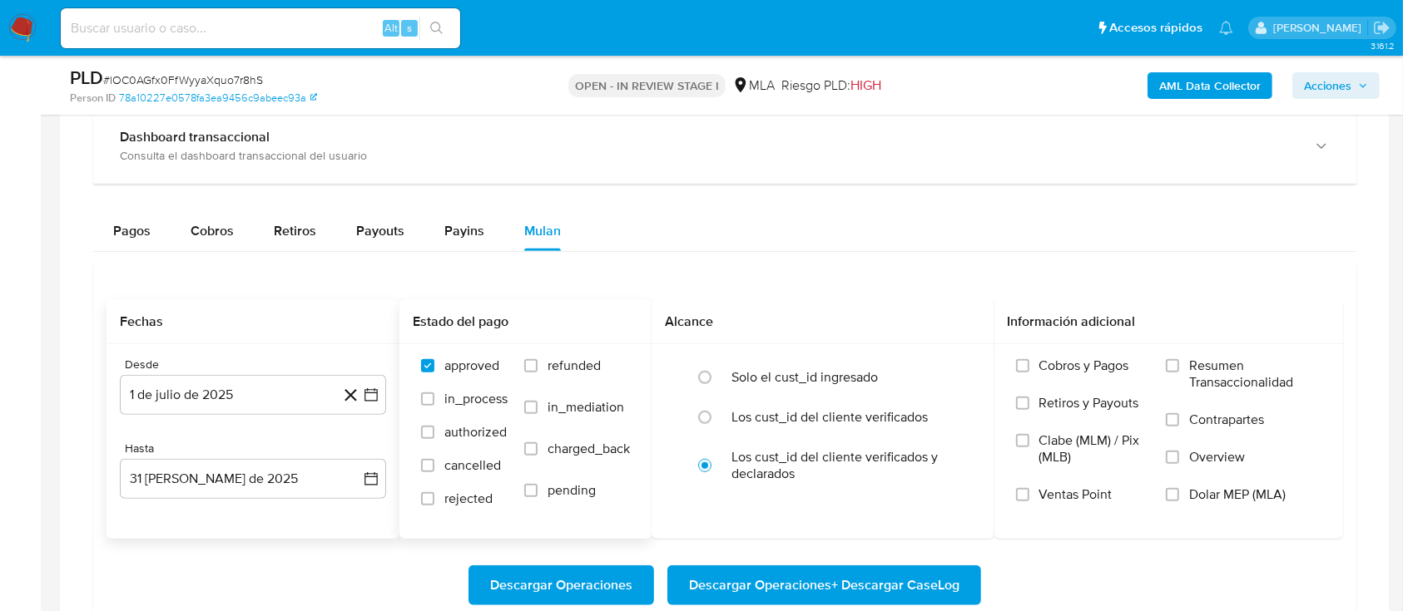
click at [546, 360] on label "refunded" at bounding box center [577, 379] width 106 height 42
click at [537, 360] on input "refunded" at bounding box center [530, 365] width 13 height 13
checkbox input "true"
click at [1241, 491] on span "Dolar MEP (MLA)" at bounding box center [1237, 495] width 97 height 17
click at [1179, 491] on input "Dolar MEP (MLA)" at bounding box center [1172, 494] width 13 height 13
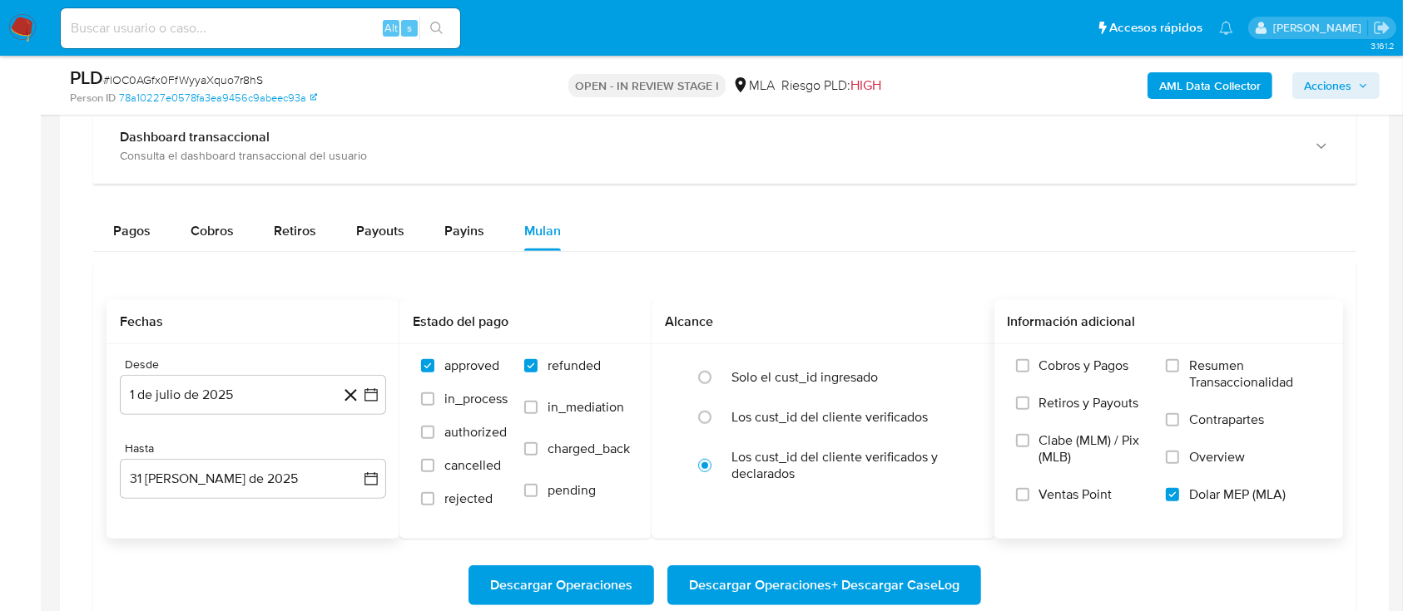
click at [858, 589] on span "Descargar Operaciones + Descargar CaseLog" at bounding box center [824, 585] width 270 height 37
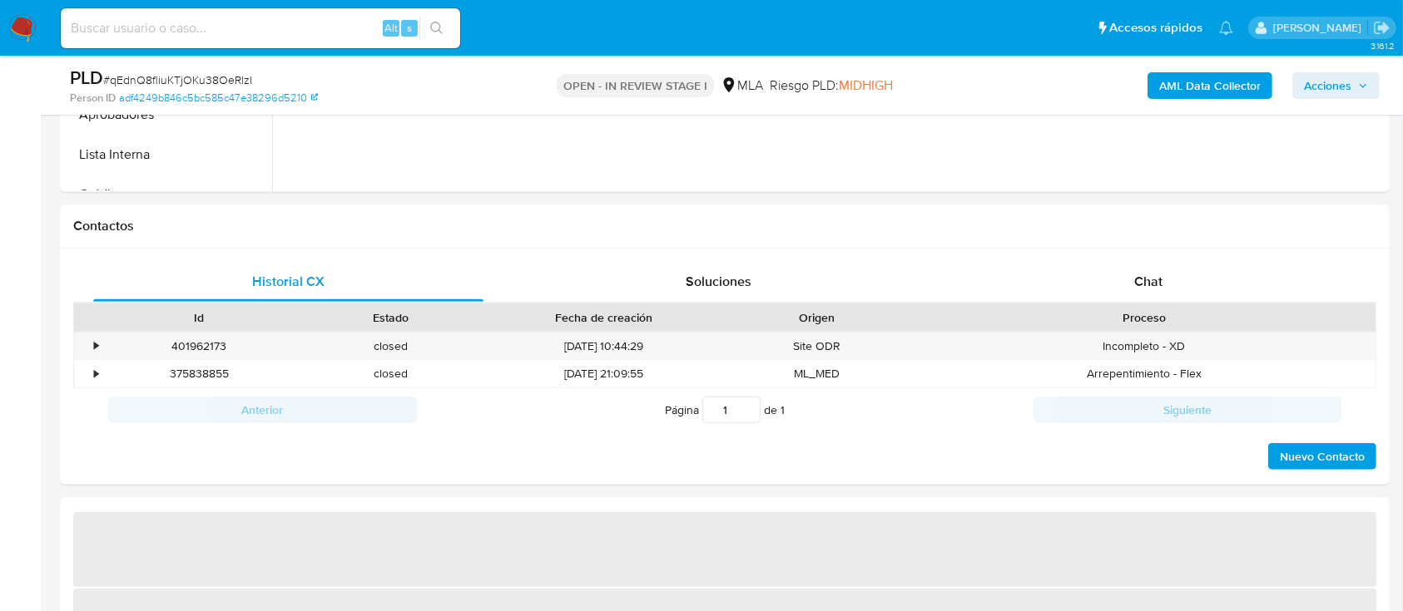
select select "10"
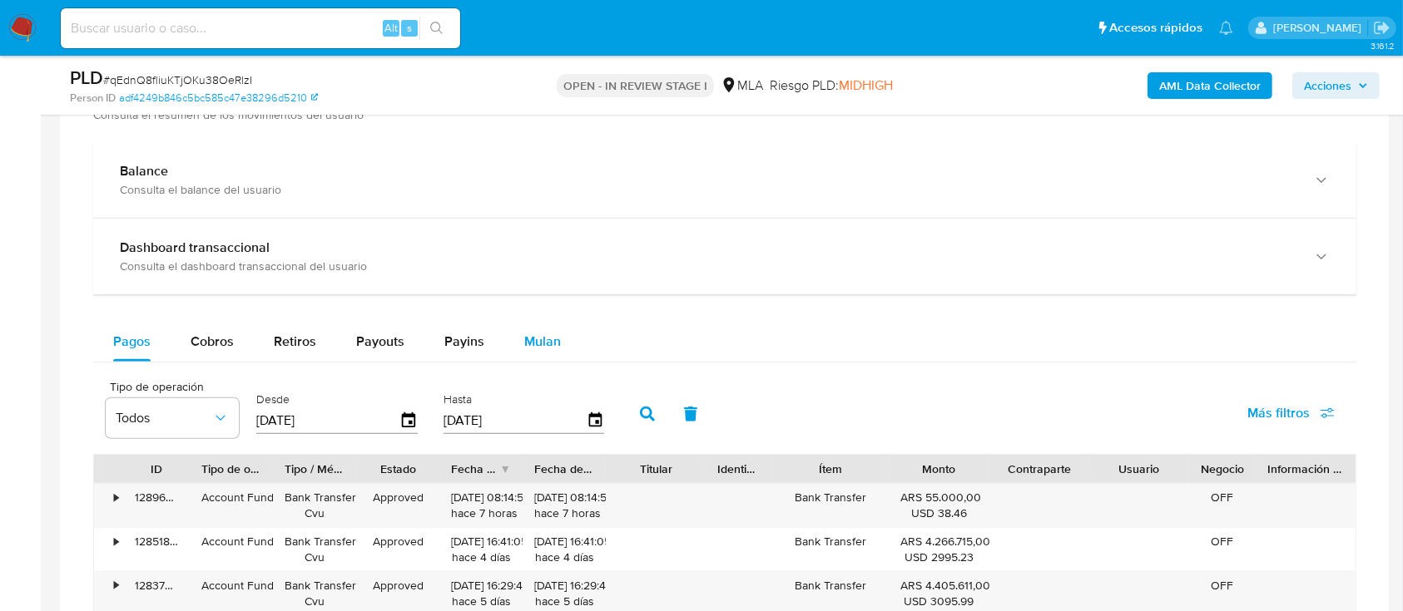
click at [532, 341] on span "Mulan" at bounding box center [542, 341] width 37 height 19
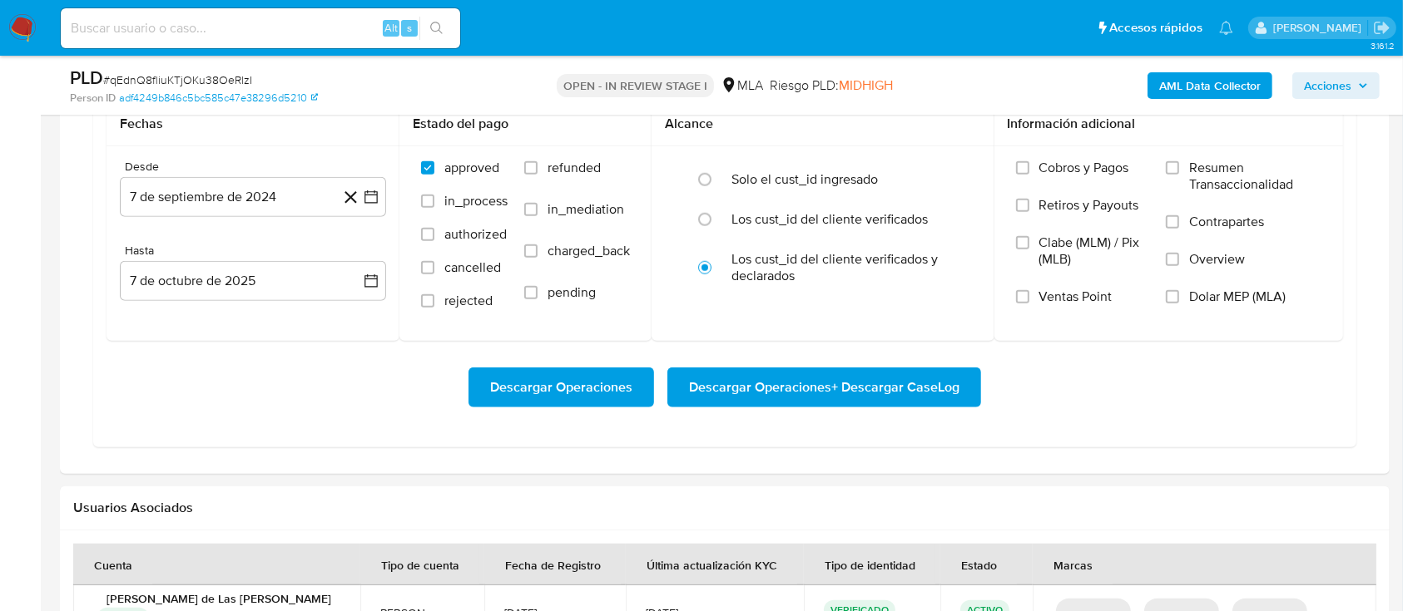
scroll to position [1442, 0]
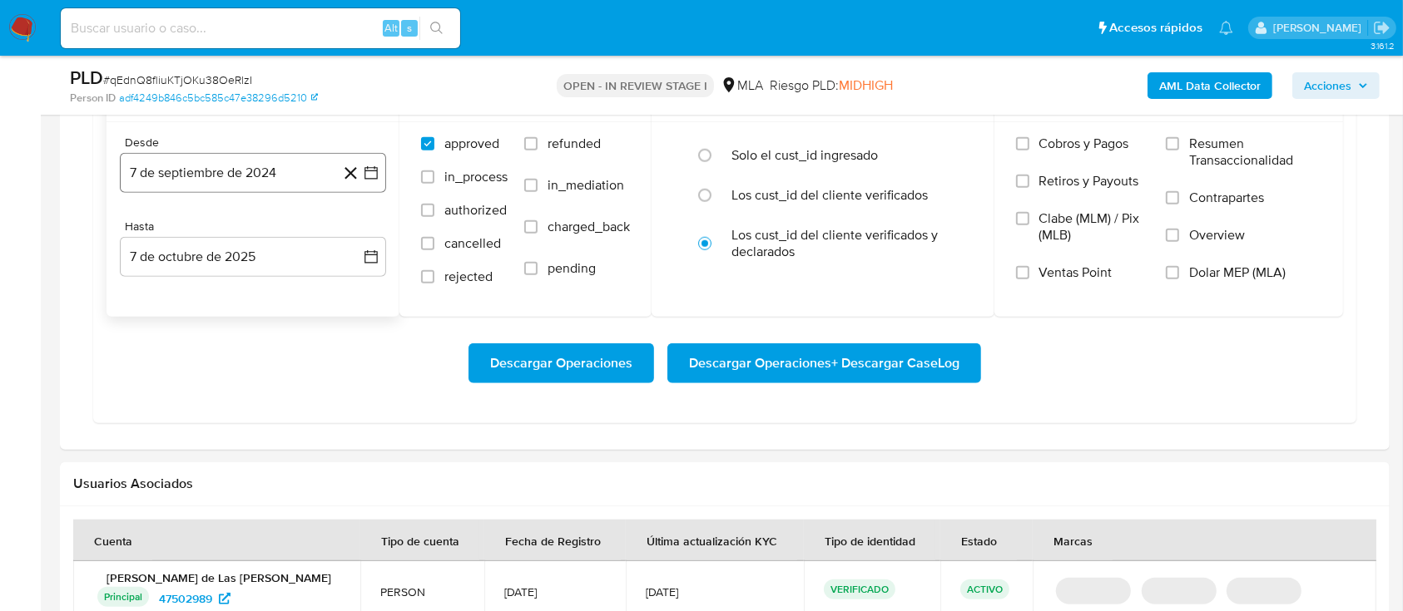
click at [242, 171] on button "7 de septiembre de 2024" at bounding box center [253, 173] width 266 height 40
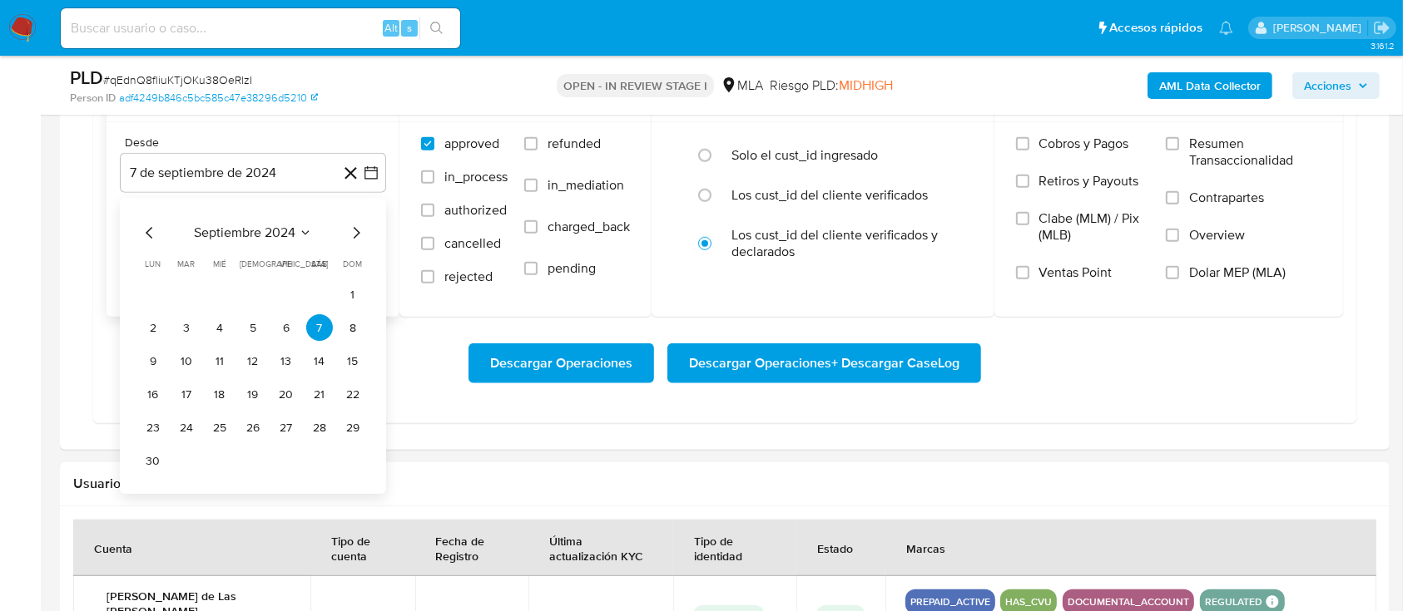
click at [255, 215] on div "septiembre 2024 septiembre 2024 lun lunes mar martes mié miércoles jue jueves v…" at bounding box center [253, 347] width 266 height 296
click at [262, 228] on span "septiembre 2024" at bounding box center [244, 233] width 101 height 17
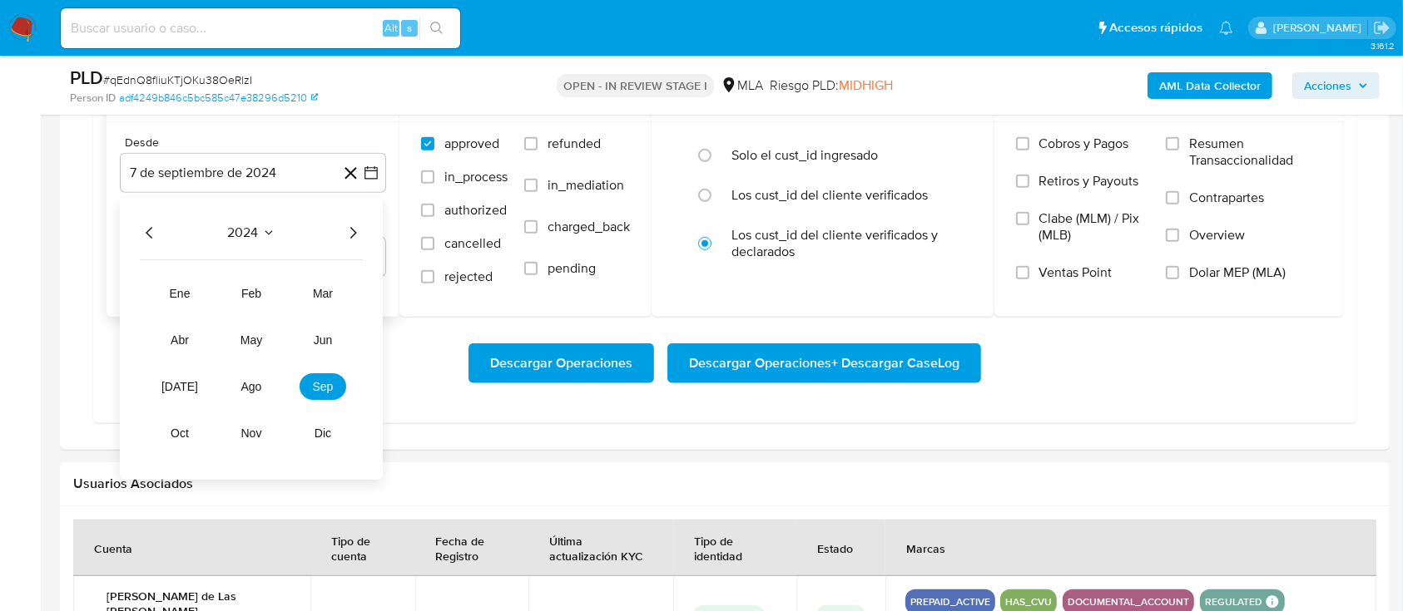
click at [354, 230] on icon "Año siguiente" at bounding box center [353, 234] width 20 height 20
click at [248, 391] on span "ago" at bounding box center [251, 387] width 21 height 13
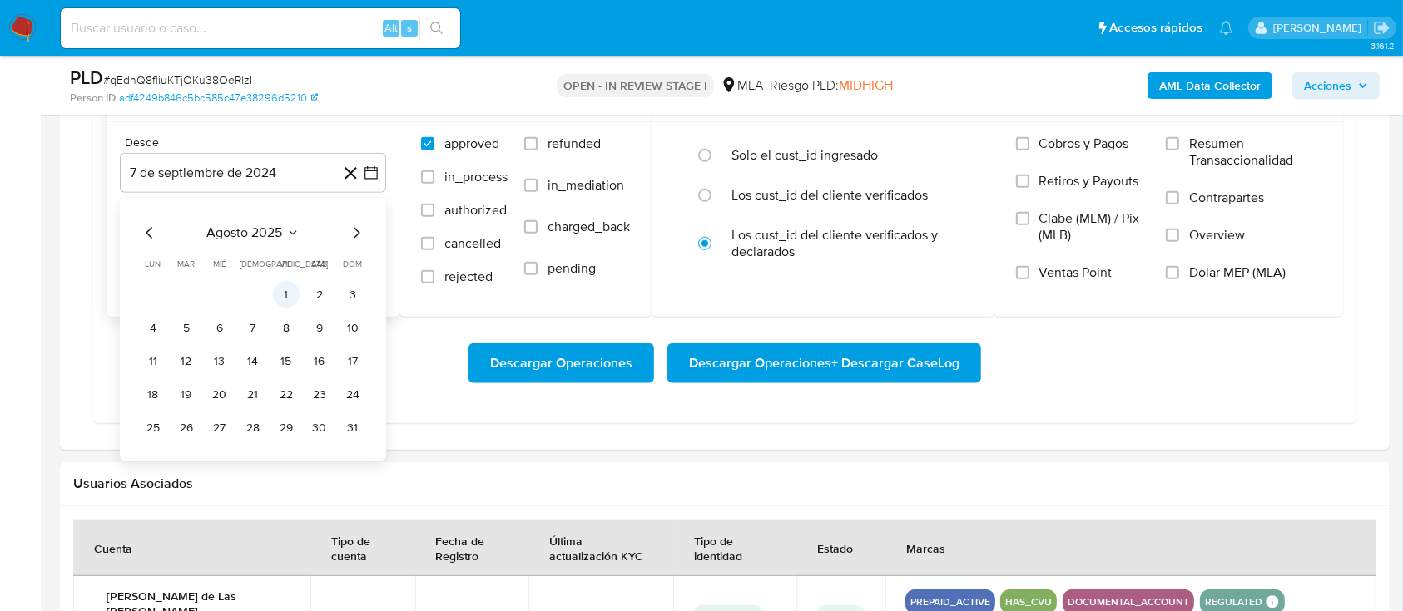
click at [286, 294] on button "1" at bounding box center [286, 295] width 27 height 27
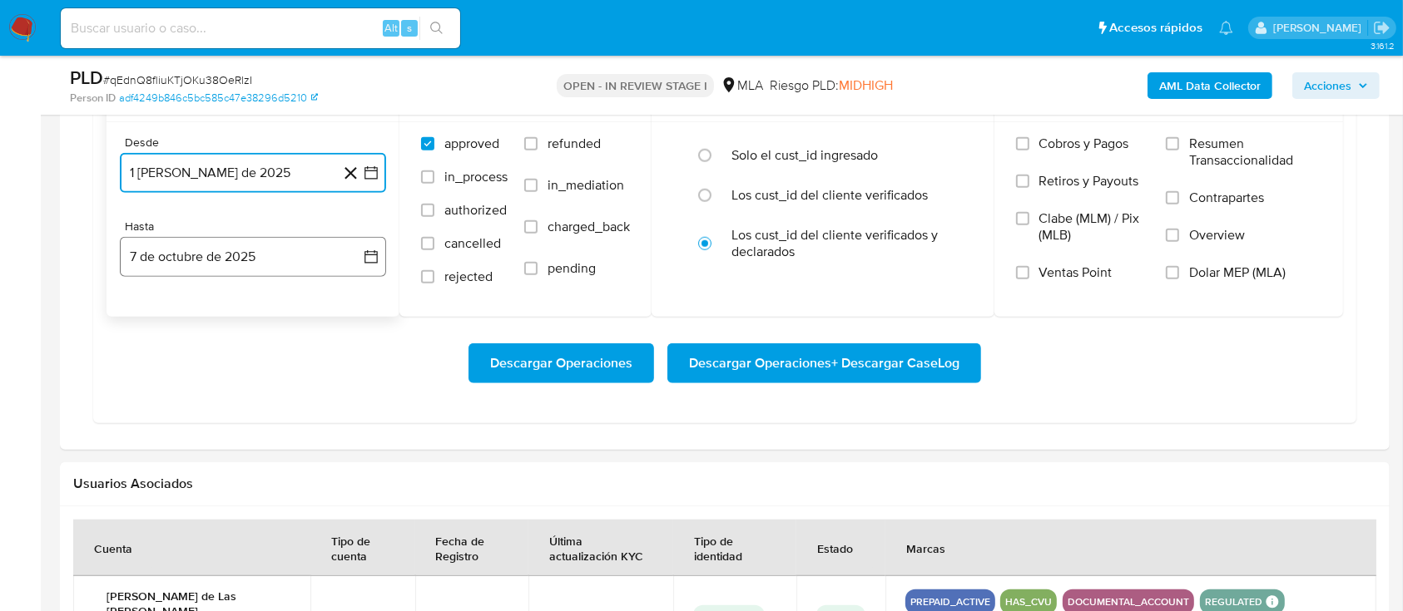
click at [178, 264] on button "7 de octubre de 2025" at bounding box center [253, 257] width 266 height 40
click at [145, 315] on icon "Mes anterior" at bounding box center [150, 318] width 20 height 20
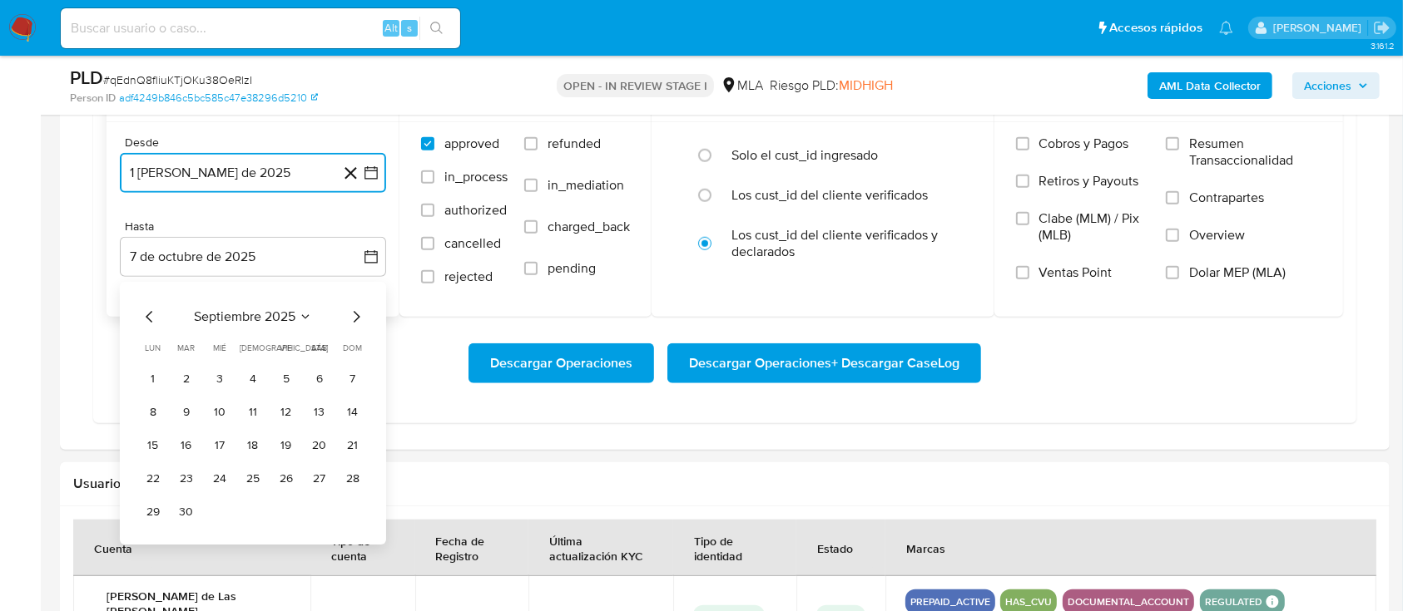
click at [145, 315] on icon "Mes anterior" at bounding box center [150, 318] width 20 height 20
click at [355, 507] on button "31" at bounding box center [352, 512] width 27 height 27
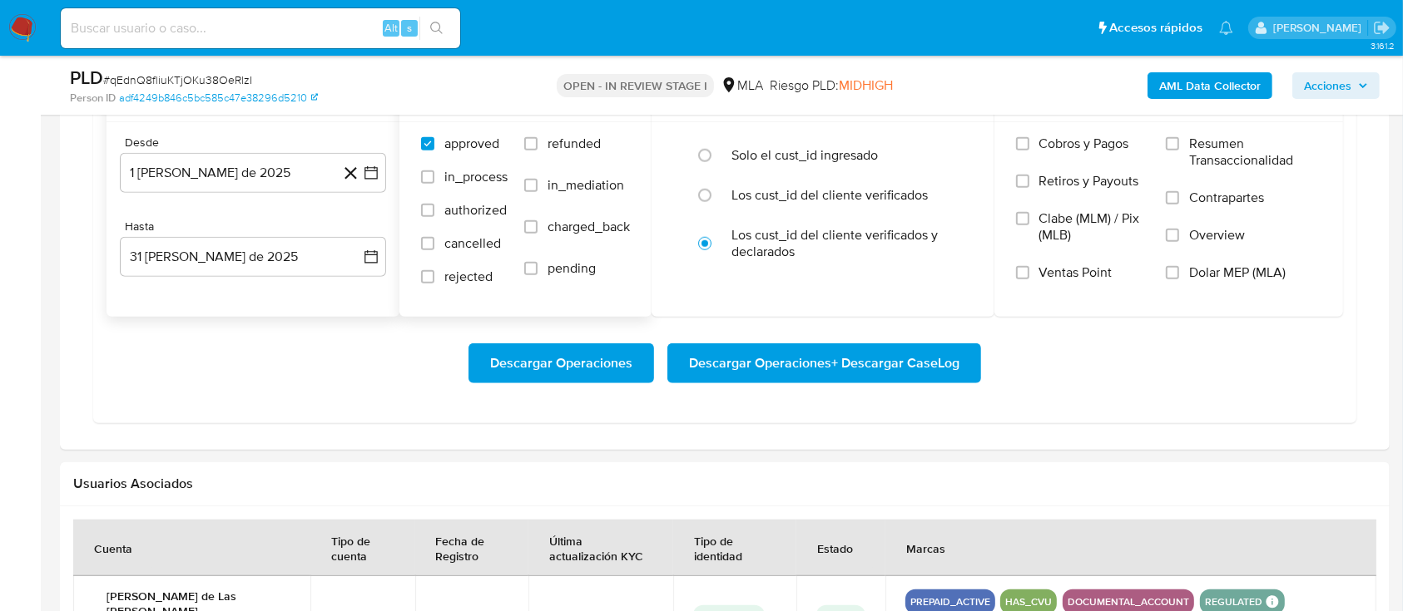
click at [558, 136] on span "refunded" at bounding box center [573, 144] width 53 height 17
click at [537, 137] on input "refunded" at bounding box center [530, 143] width 13 height 13
checkbox input "true"
click at [1210, 274] on span "Dolar MEP (MLA)" at bounding box center [1237, 273] width 97 height 17
click at [1179, 274] on input "Dolar MEP (MLA)" at bounding box center [1172, 272] width 13 height 13
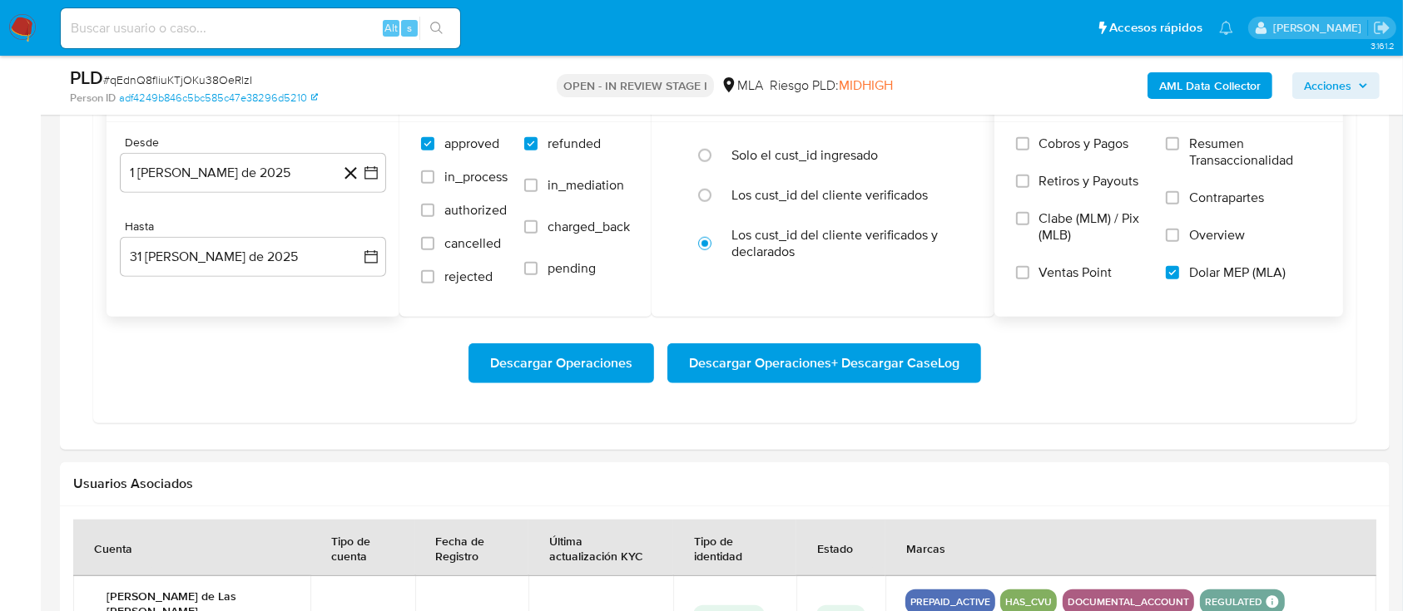
click at [889, 356] on span "Descargar Operaciones + Descargar CaseLog" at bounding box center [824, 363] width 270 height 37
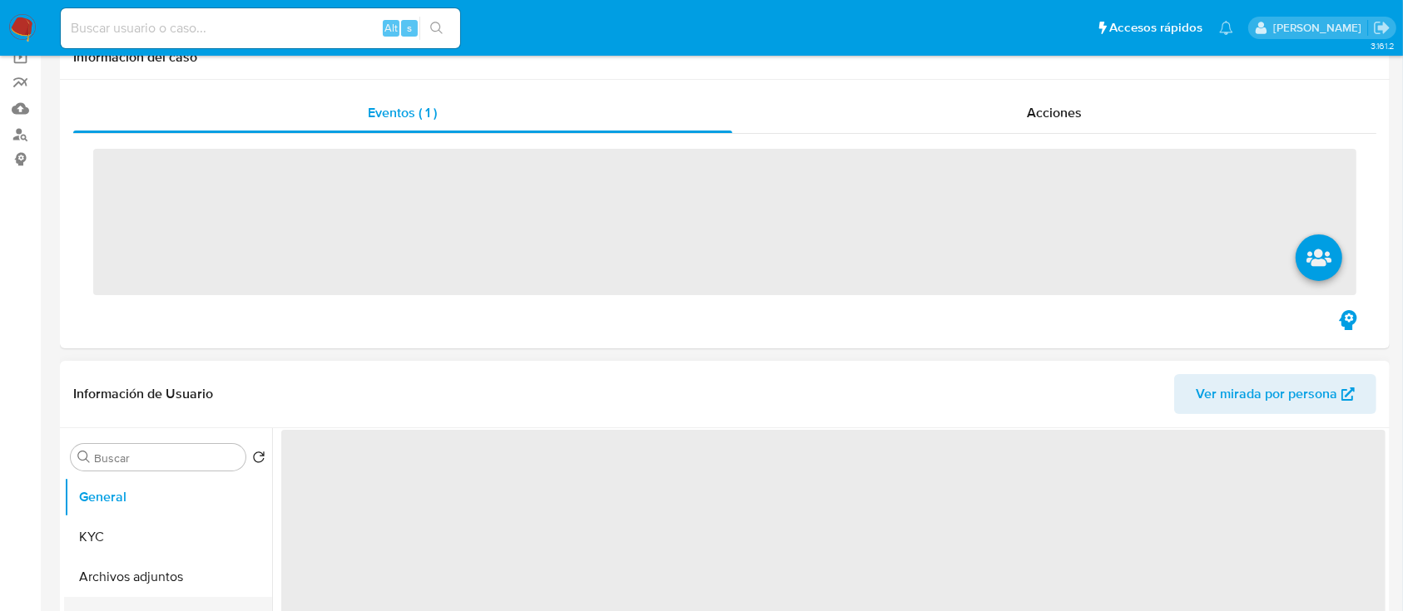
scroll to position [221, 0]
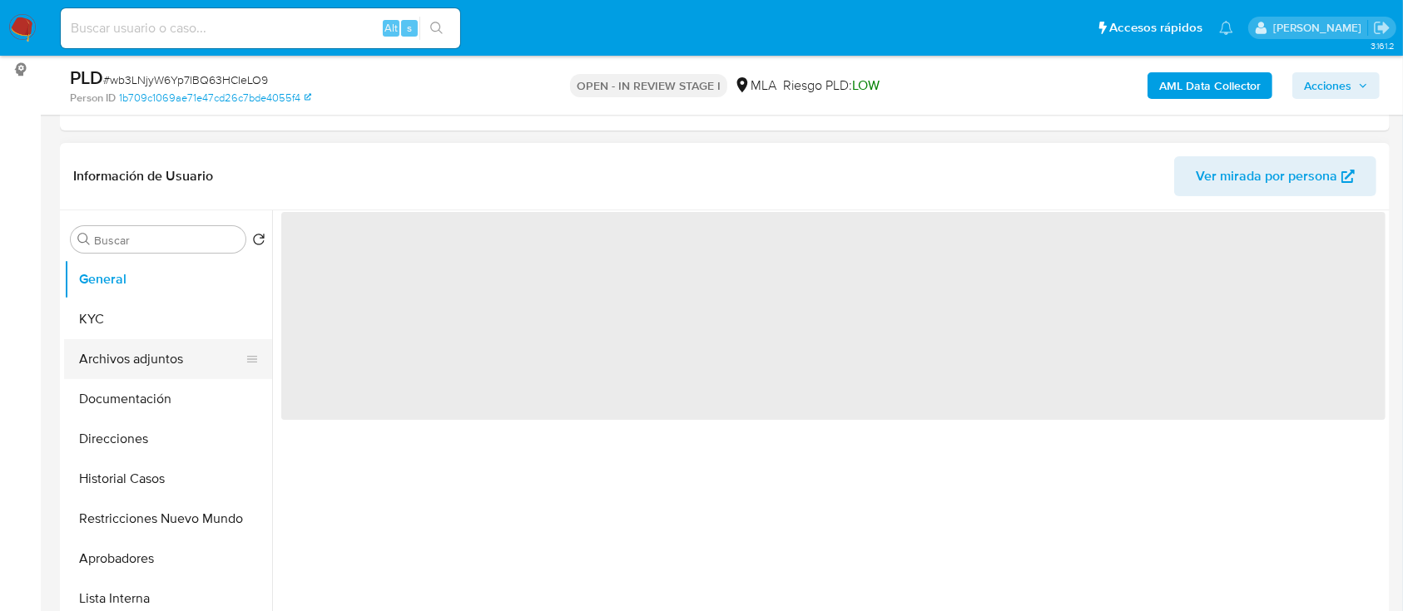
click at [150, 369] on button "Archivos adjuntos" at bounding box center [161, 359] width 195 height 40
select select "10"
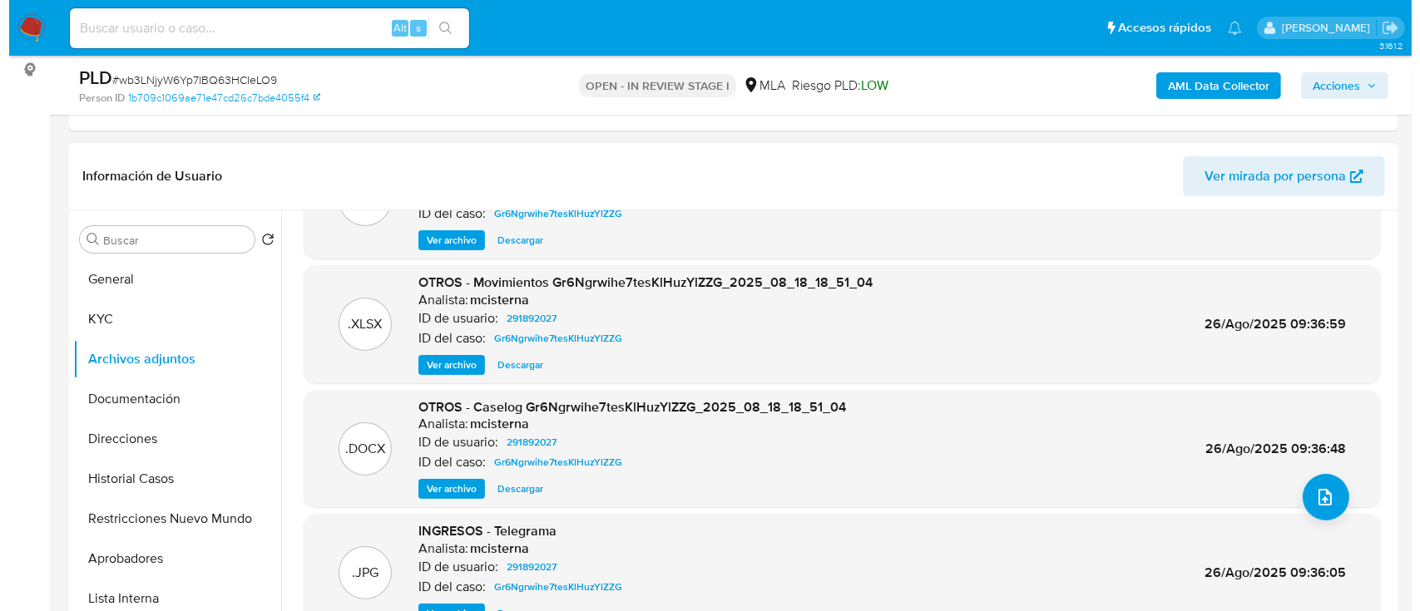
scroll to position [111, 0]
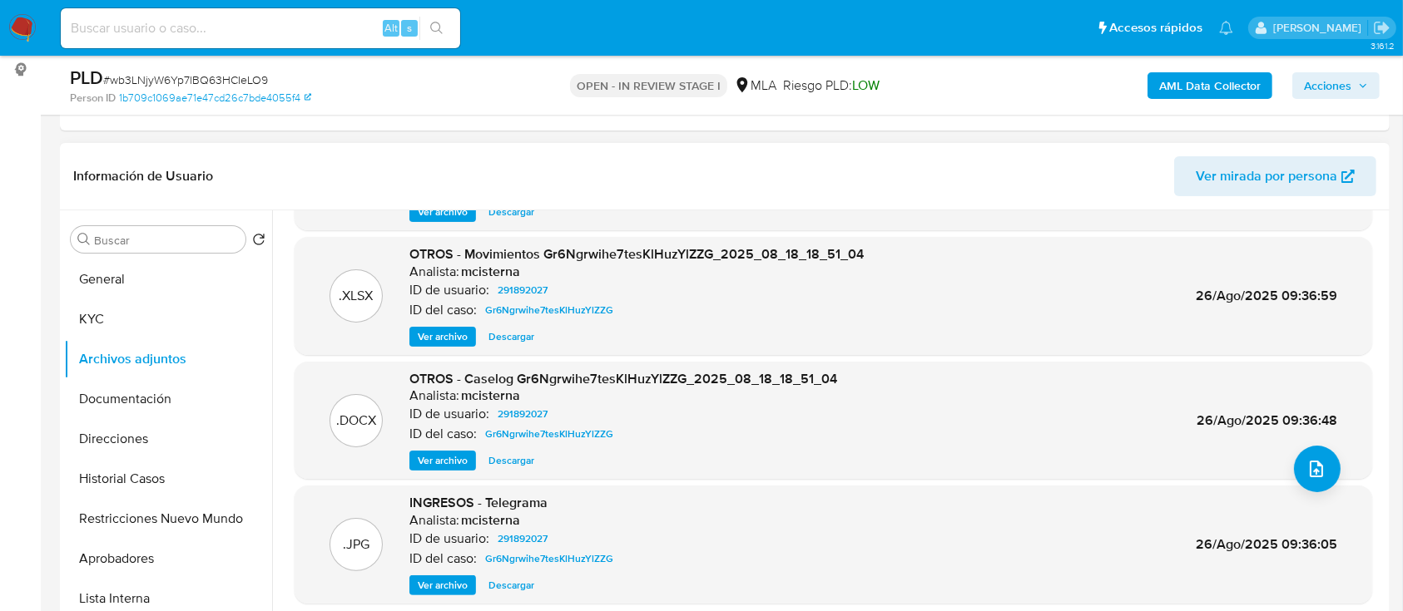
click at [438, 468] on span "Ver archivo" at bounding box center [443, 461] width 50 height 17
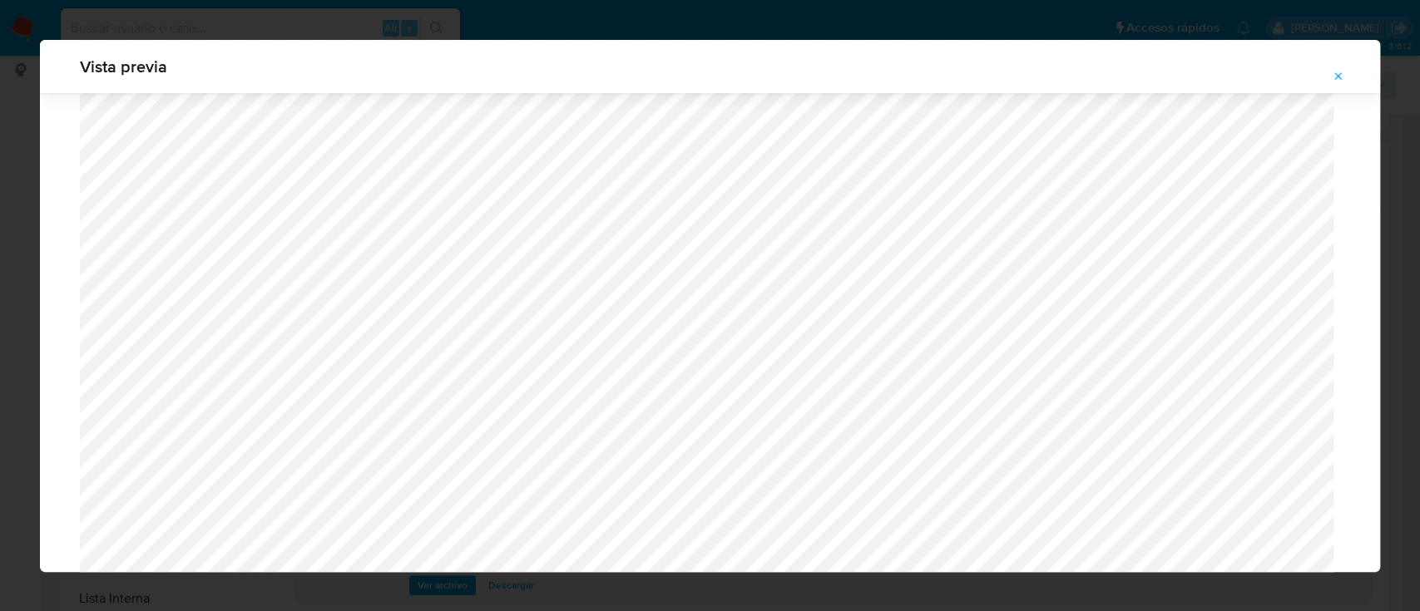
scroll to position [632, 0]
drag, startPoint x: 1333, startPoint y: 75, endPoint x: 1118, endPoint y: 251, distance: 277.8
click at [1334, 75] on icon "Attachment preview" at bounding box center [1338, 76] width 13 height 13
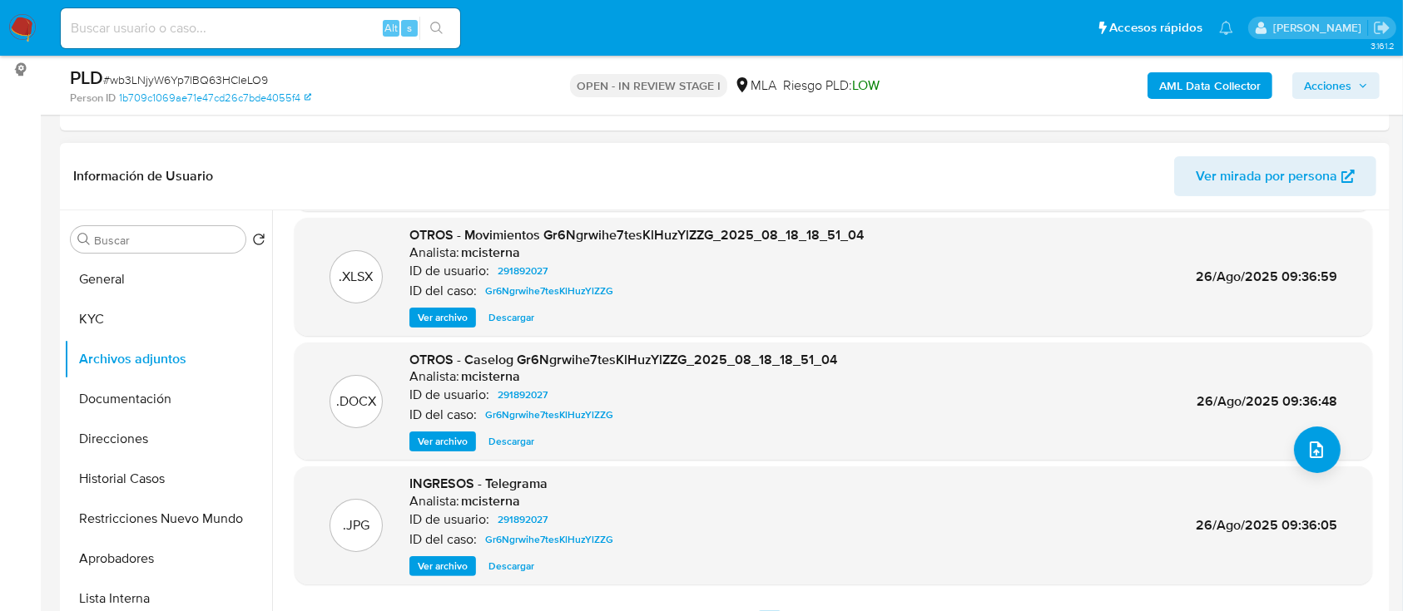
scroll to position [140, 0]
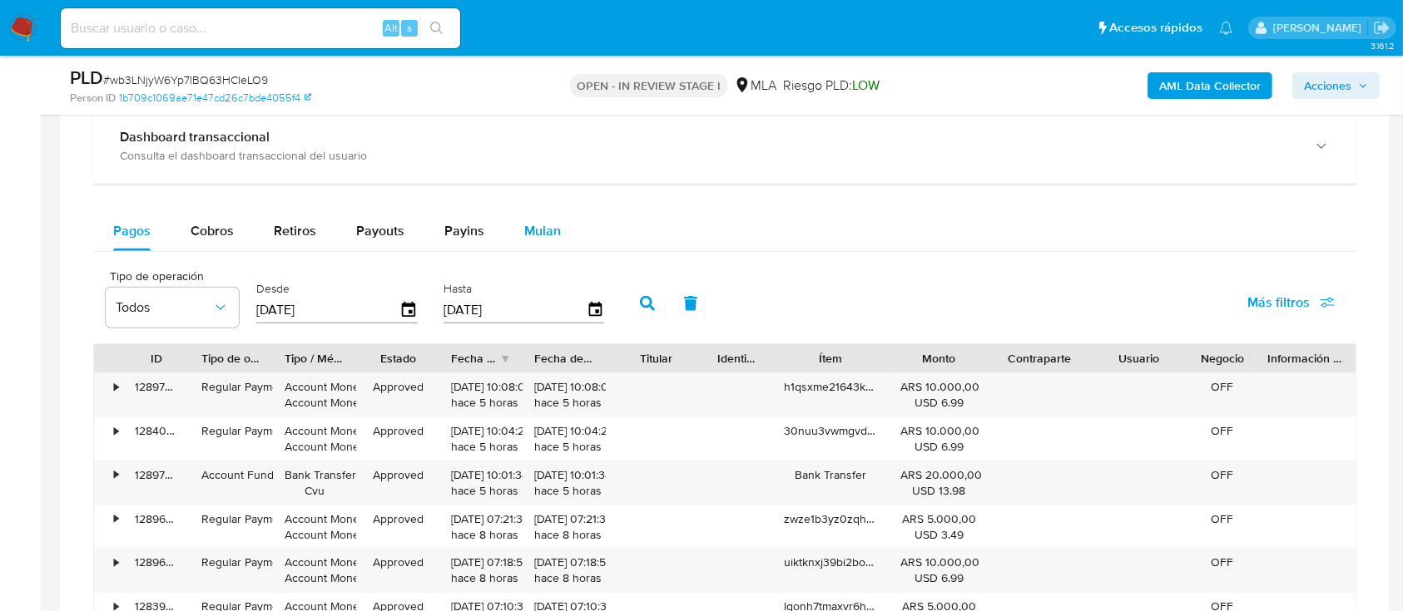
click at [527, 225] on span "Mulan" at bounding box center [542, 230] width 37 height 19
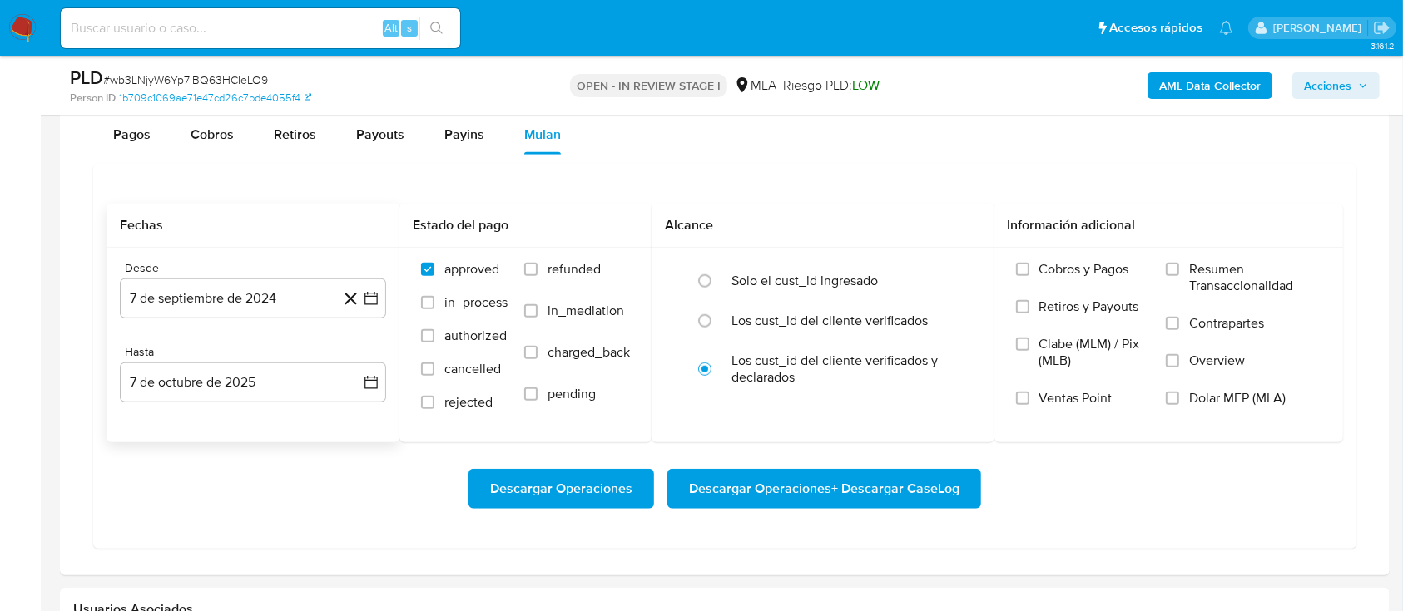
scroll to position [1442, 0]
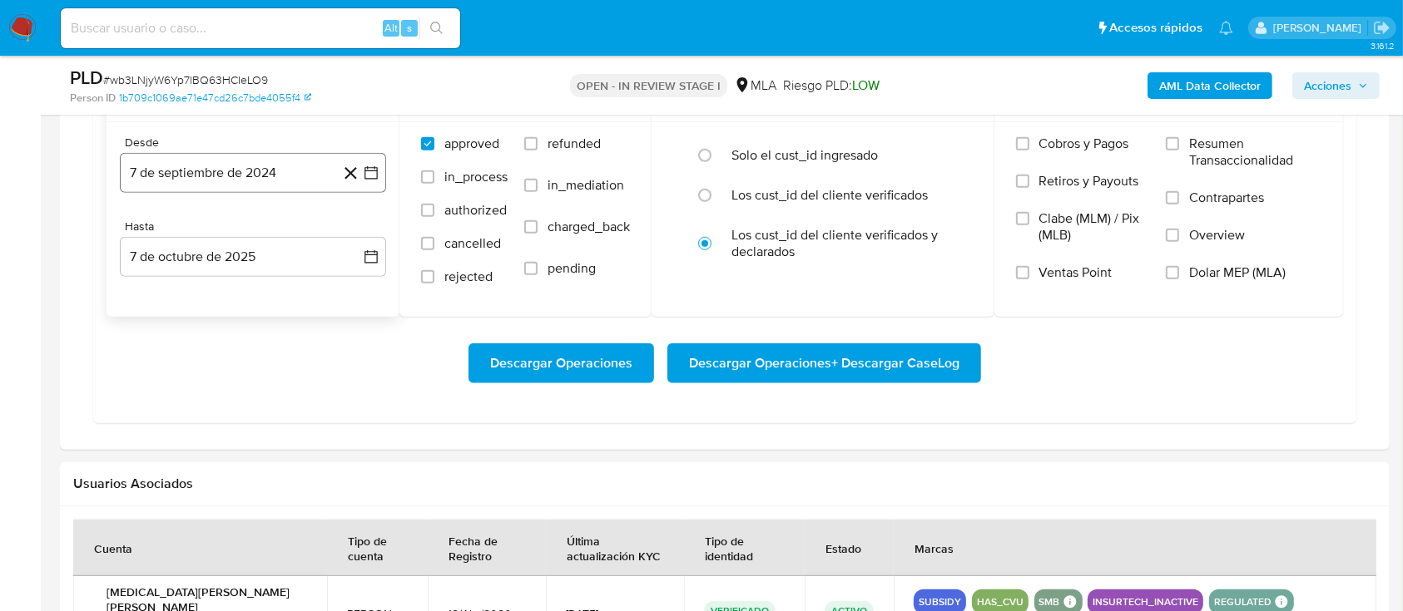
click at [225, 169] on button "7 de septiembre de 2024" at bounding box center [253, 173] width 266 height 40
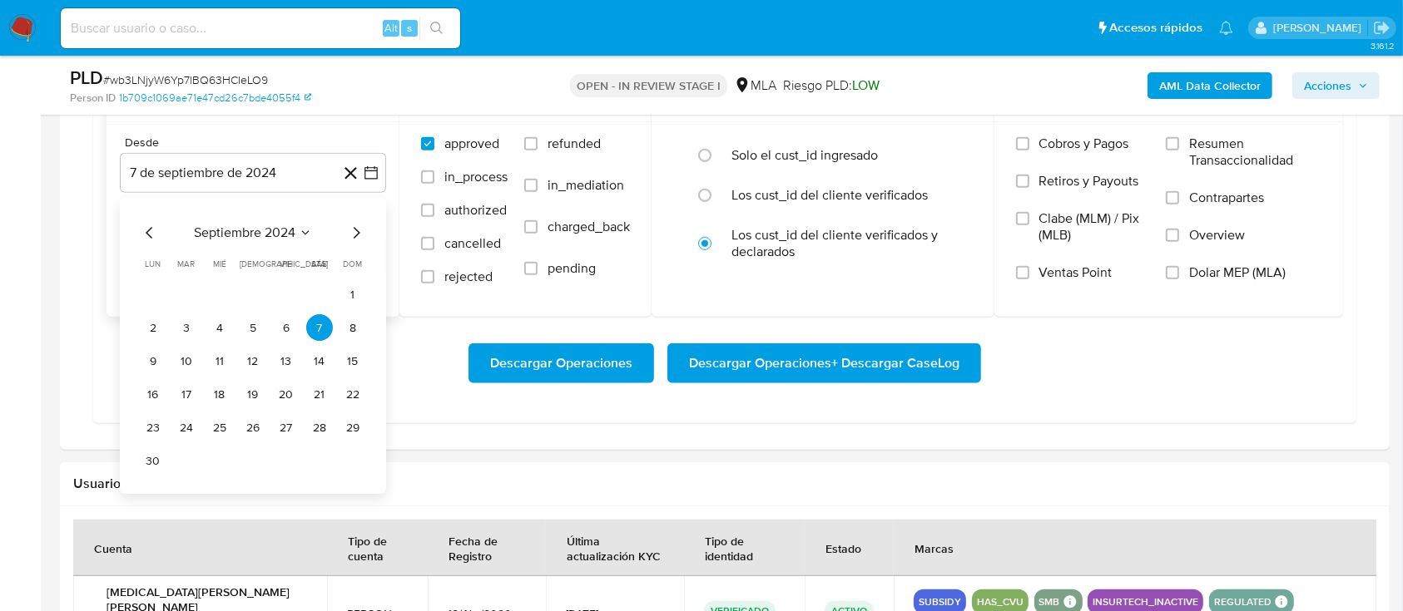
click at [237, 239] on span "septiembre 2024" at bounding box center [244, 233] width 101 height 17
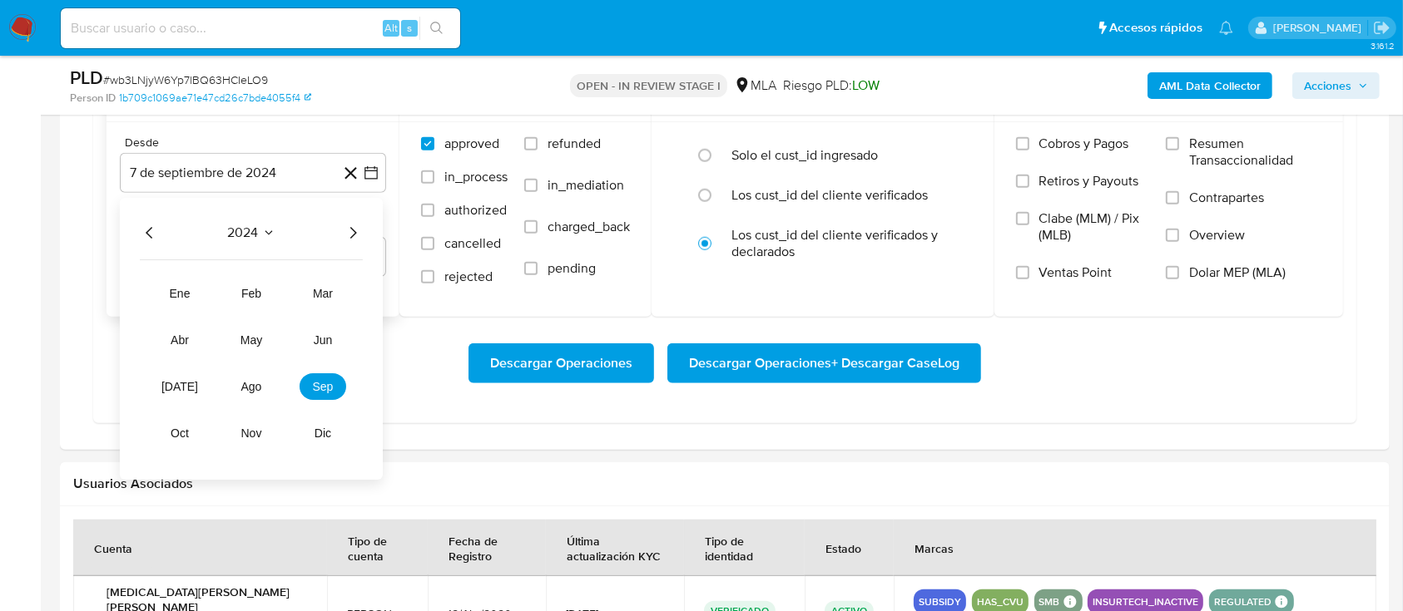
drag, startPoint x: 354, startPoint y: 228, endPoint x: 289, endPoint y: 329, distance: 120.9
click at [355, 230] on icon "Año siguiente" at bounding box center [353, 234] width 20 height 20
click at [262, 382] on button "ago" at bounding box center [251, 387] width 47 height 27
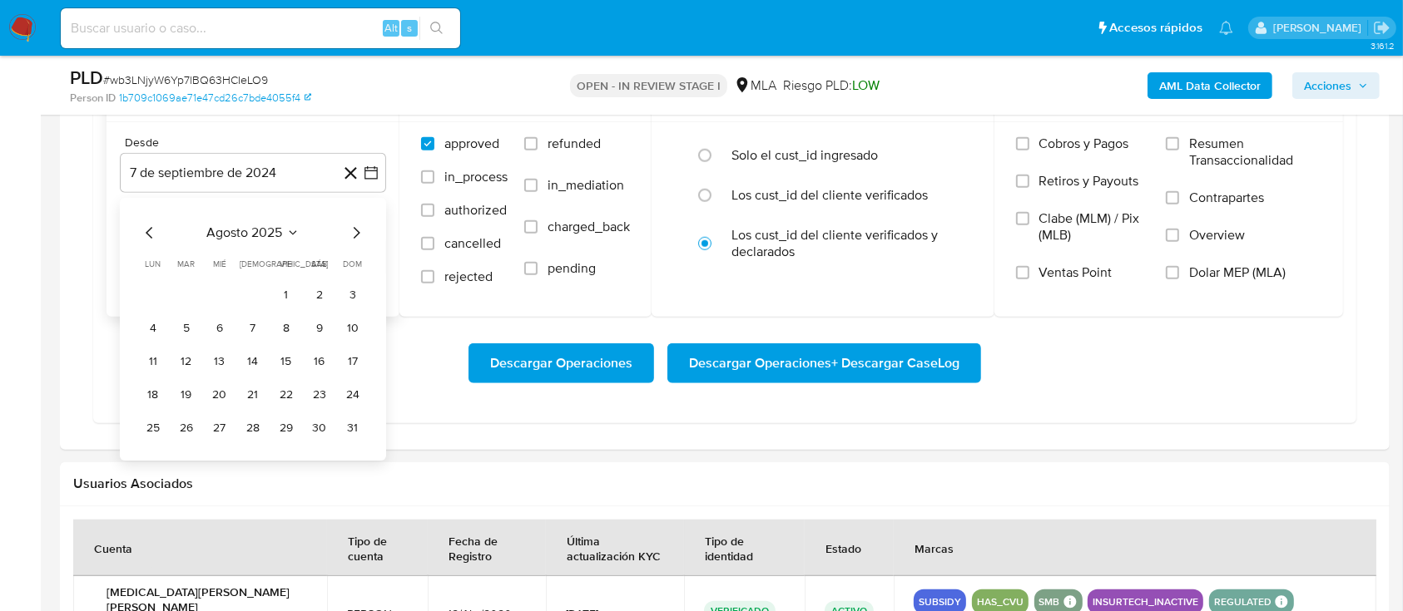
click at [283, 290] on button "1" at bounding box center [286, 295] width 27 height 27
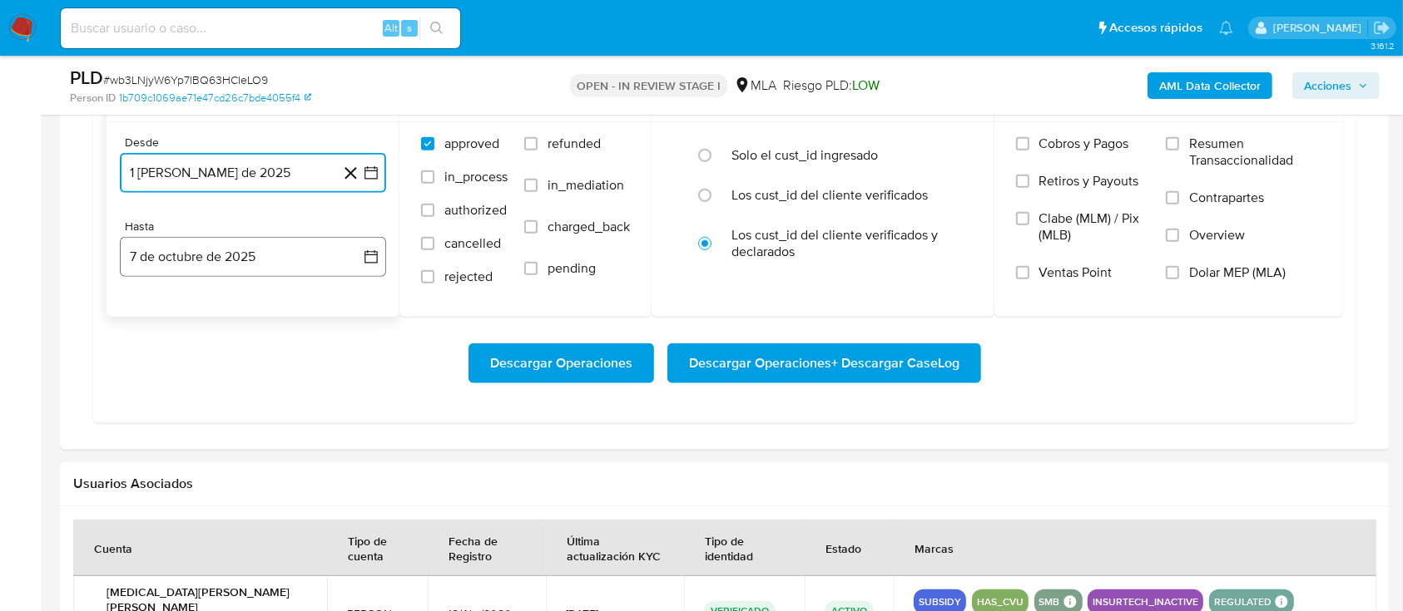
click at [215, 263] on button "7 de octubre de 2025" at bounding box center [253, 257] width 266 height 40
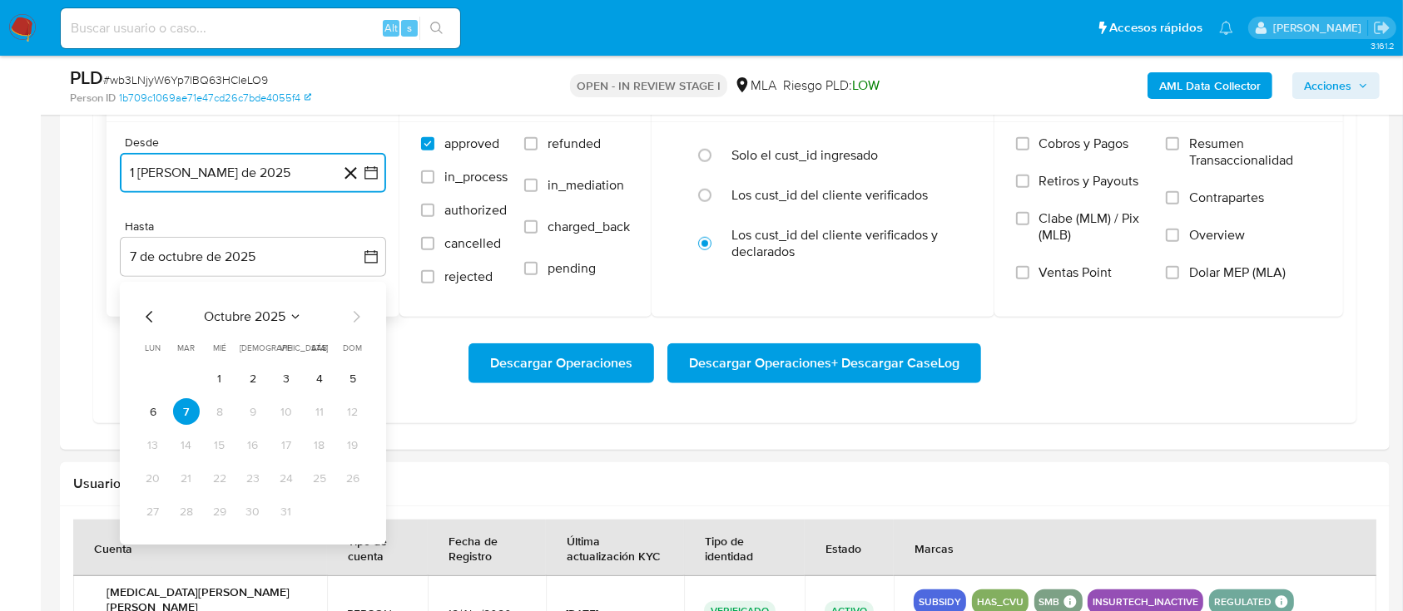
click at [151, 314] on icon "Mes anterior" at bounding box center [150, 318] width 20 height 20
click at [151, 312] on icon "Mes anterior" at bounding box center [149, 317] width 7 height 12
click at [351, 516] on button "31" at bounding box center [352, 512] width 27 height 27
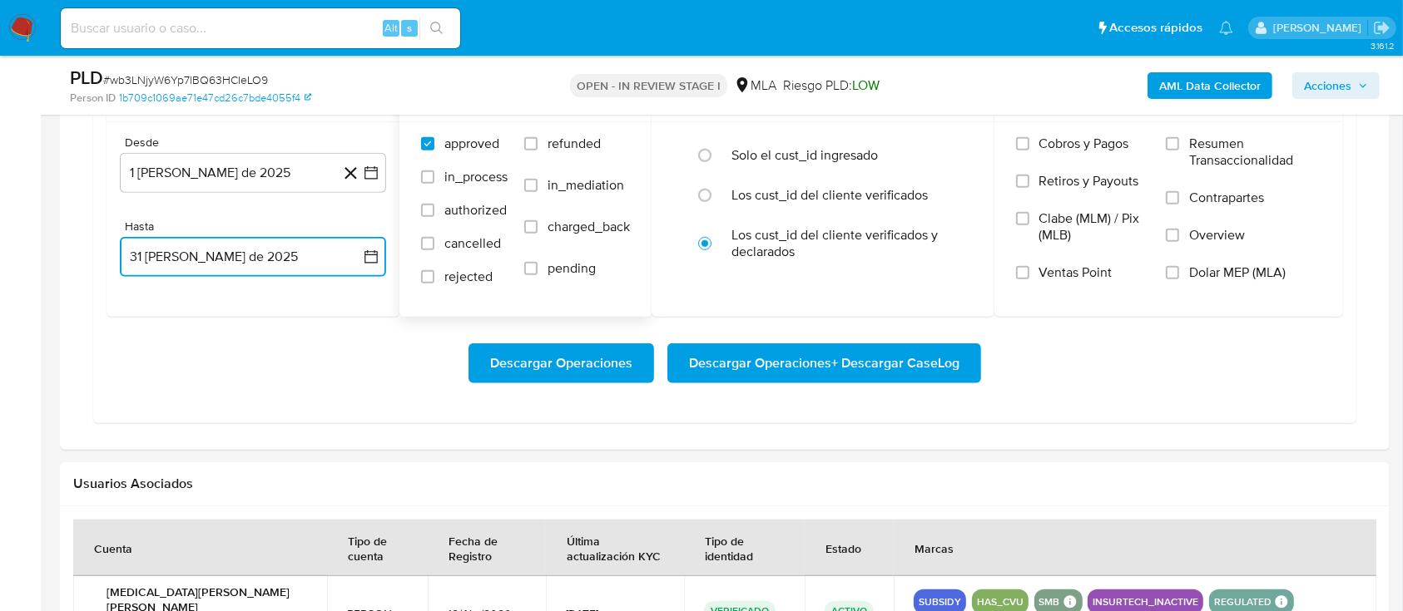
drag, startPoint x: 537, startPoint y: 150, endPoint x: 581, endPoint y: 158, distance: 44.9
click at [537, 149] on input "refunded" at bounding box center [530, 143] width 13 height 13
checkbox input "true"
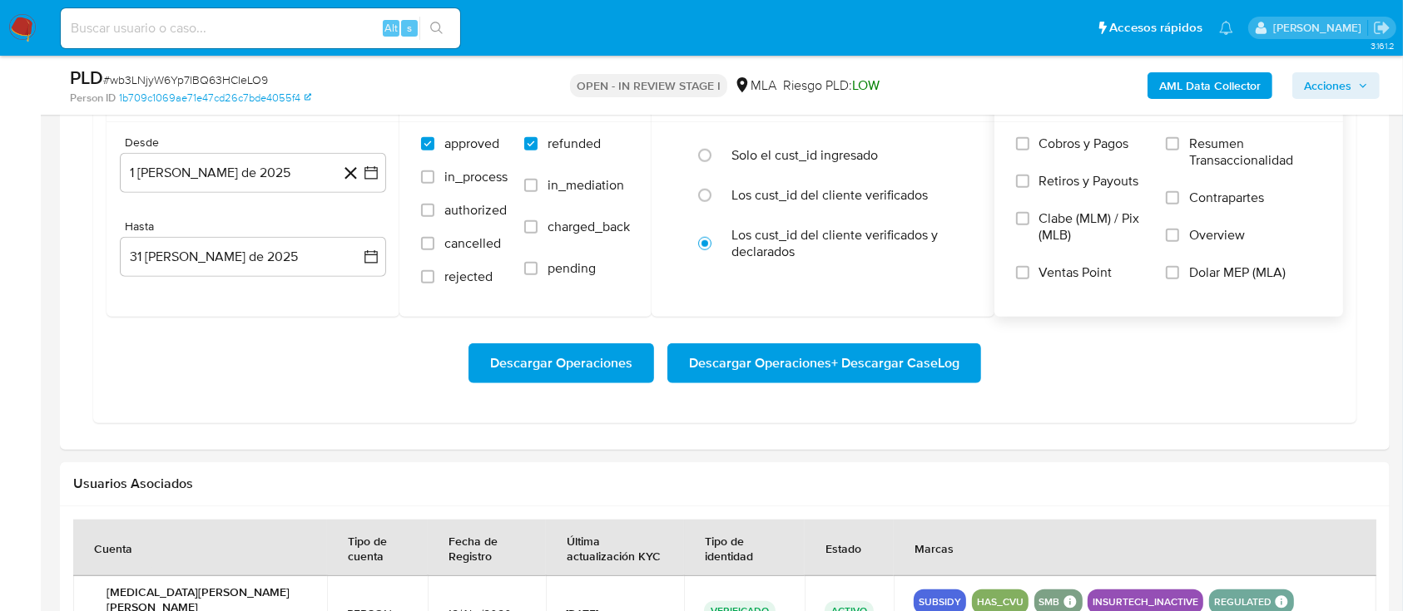
click at [1216, 270] on span "Dolar MEP (MLA)" at bounding box center [1237, 273] width 97 height 17
click at [1179, 270] on input "Dolar MEP (MLA)" at bounding box center [1172, 272] width 13 height 13
click at [928, 349] on span "Descargar Operaciones + Descargar CaseLog" at bounding box center [824, 363] width 270 height 37
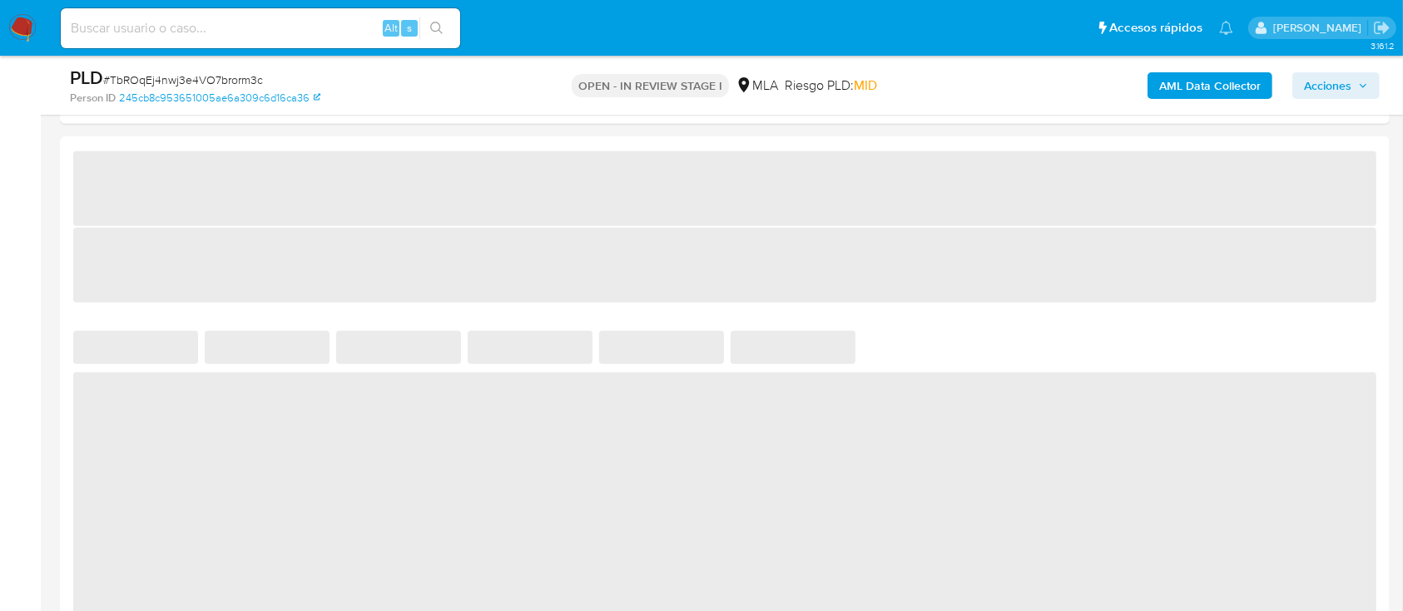
select select "10"
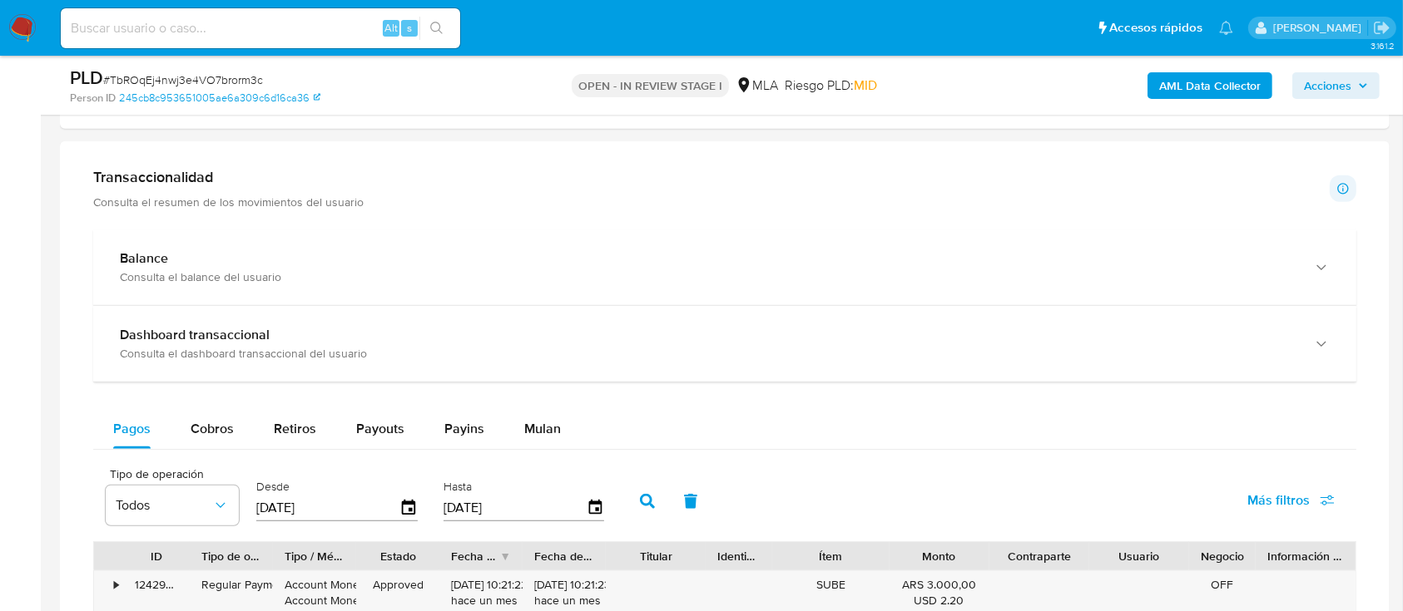
scroll to position [1109, 0]
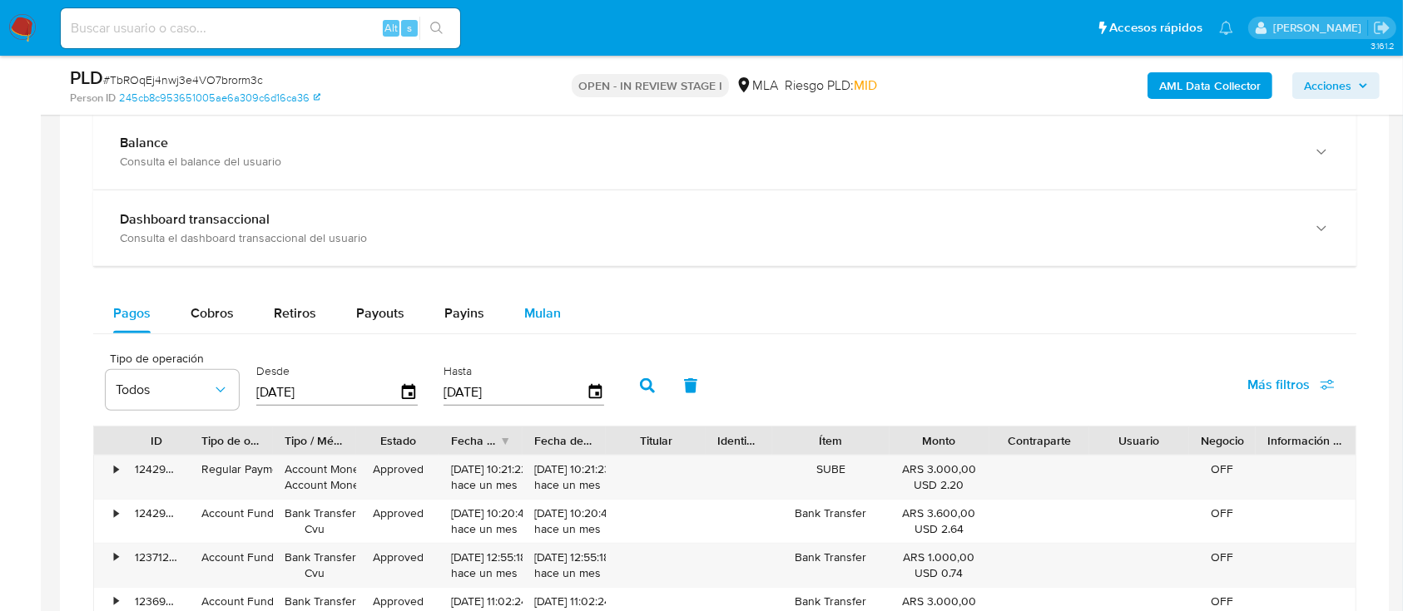
click at [561, 307] on button "Mulan" at bounding box center [542, 314] width 77 height 40
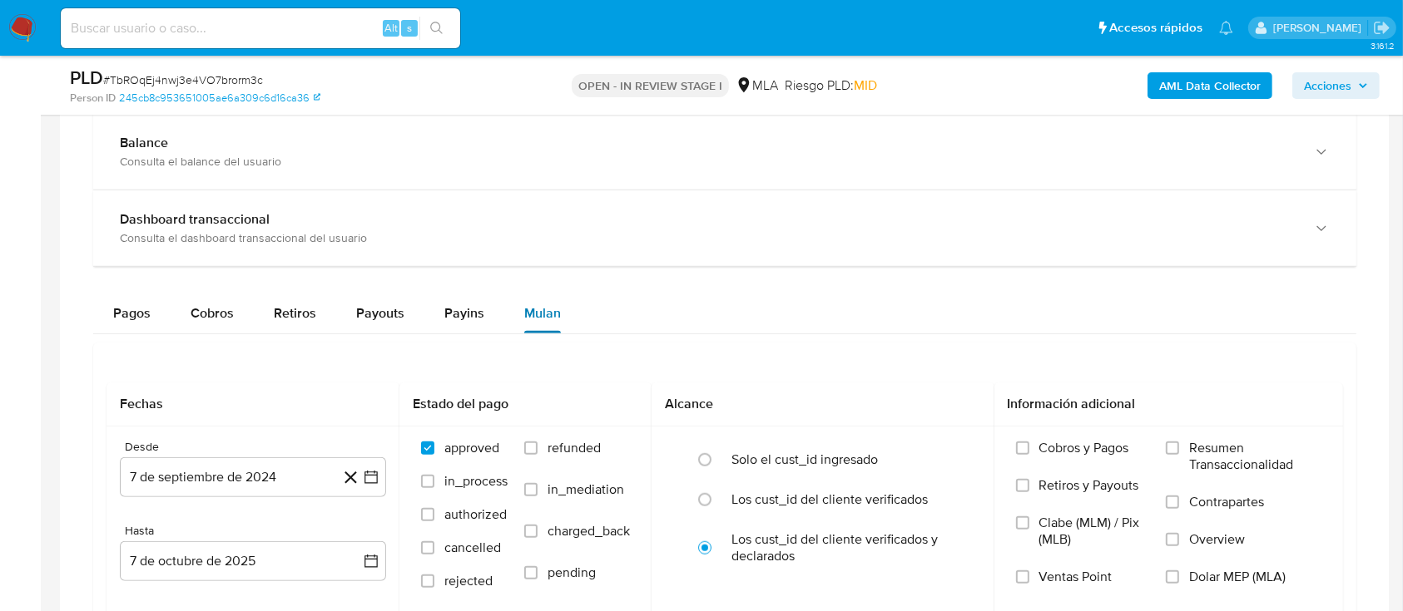
scroll to position [1220, 0]
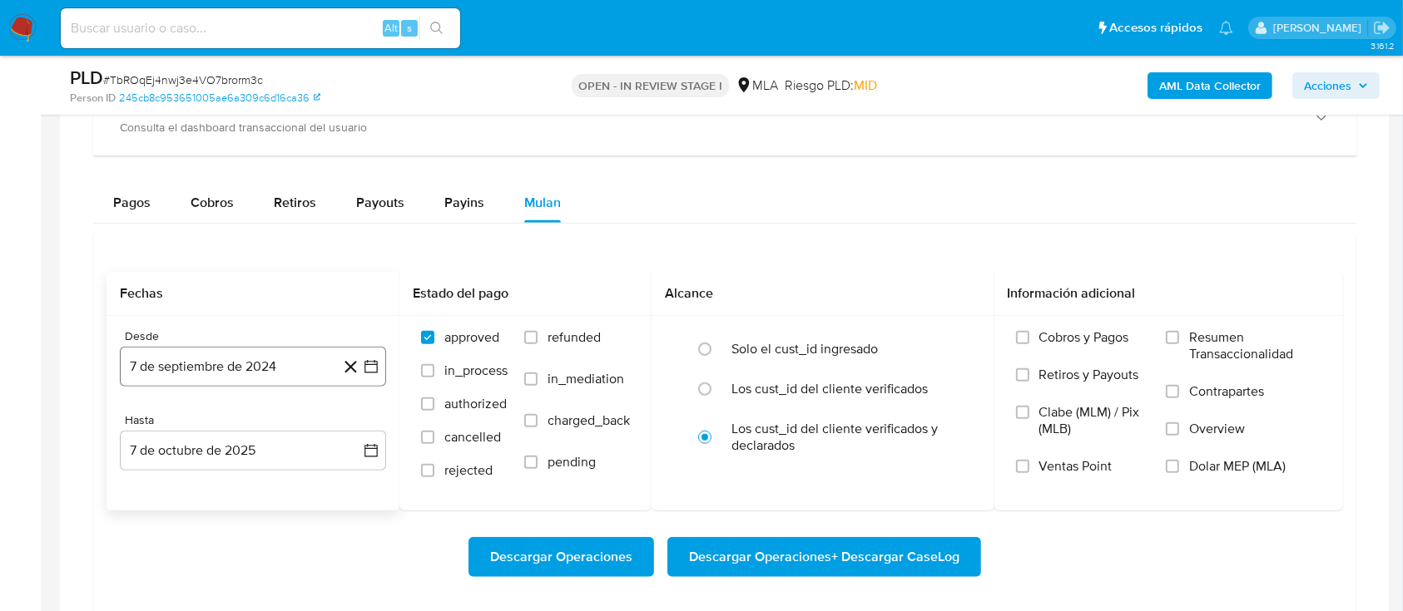
click at [257, 364] on button "7 de septiembre de 2024" at bounding box center [253, 367] width 266 height 40
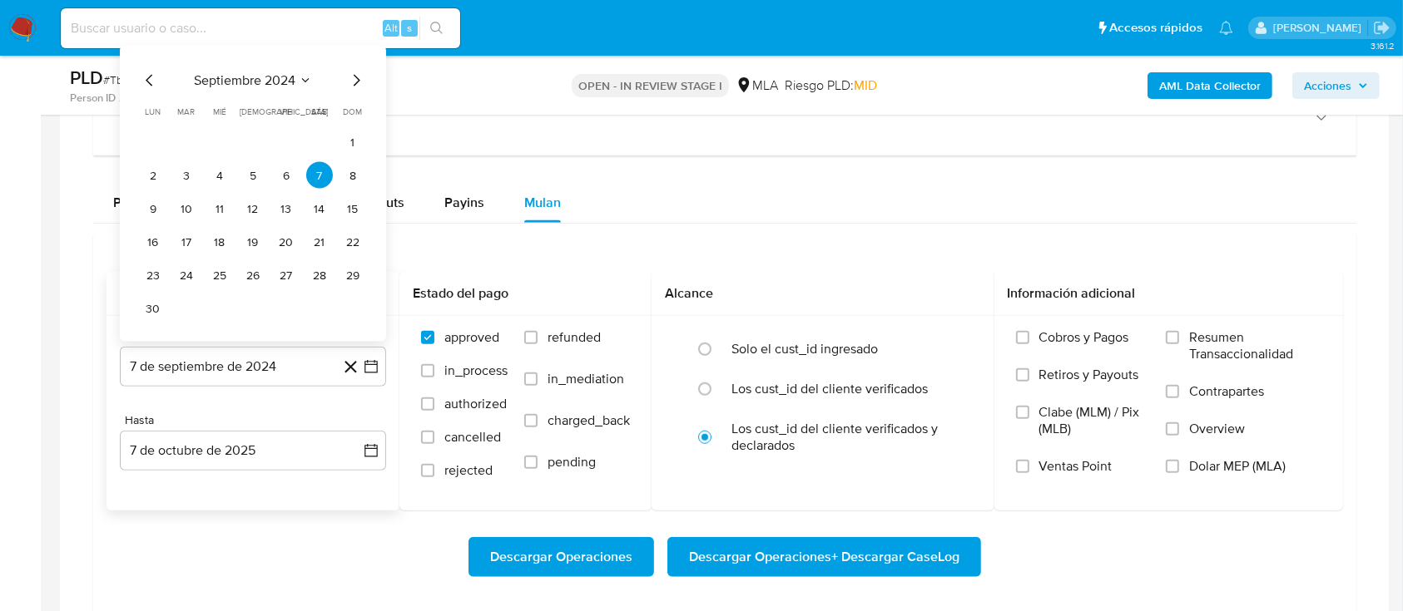
click at [251, 77] on span "septiembre 2024" at bounding box center [244, 80] width 101 height 17
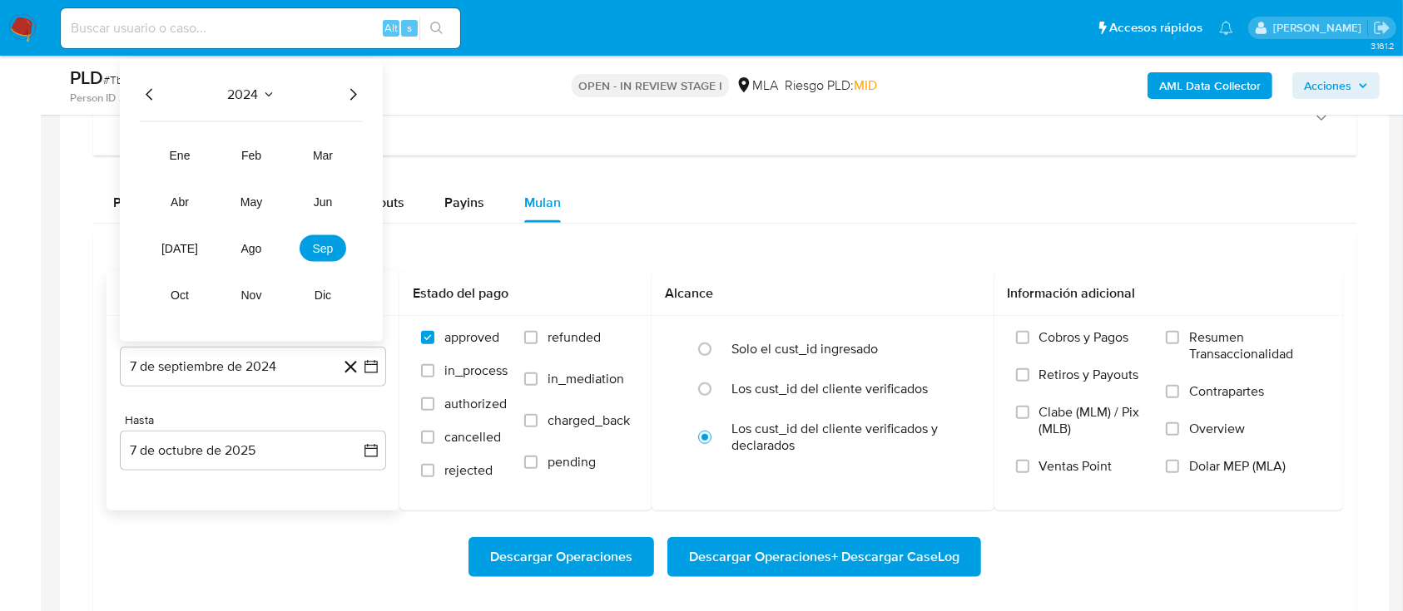
click at [353, 97] on icon "Año siguiente" at bounding box center [353, 95] width 7 height 12
click at [254, 238] on button "ago" at bounding box center [251, 248] width 47 height 27
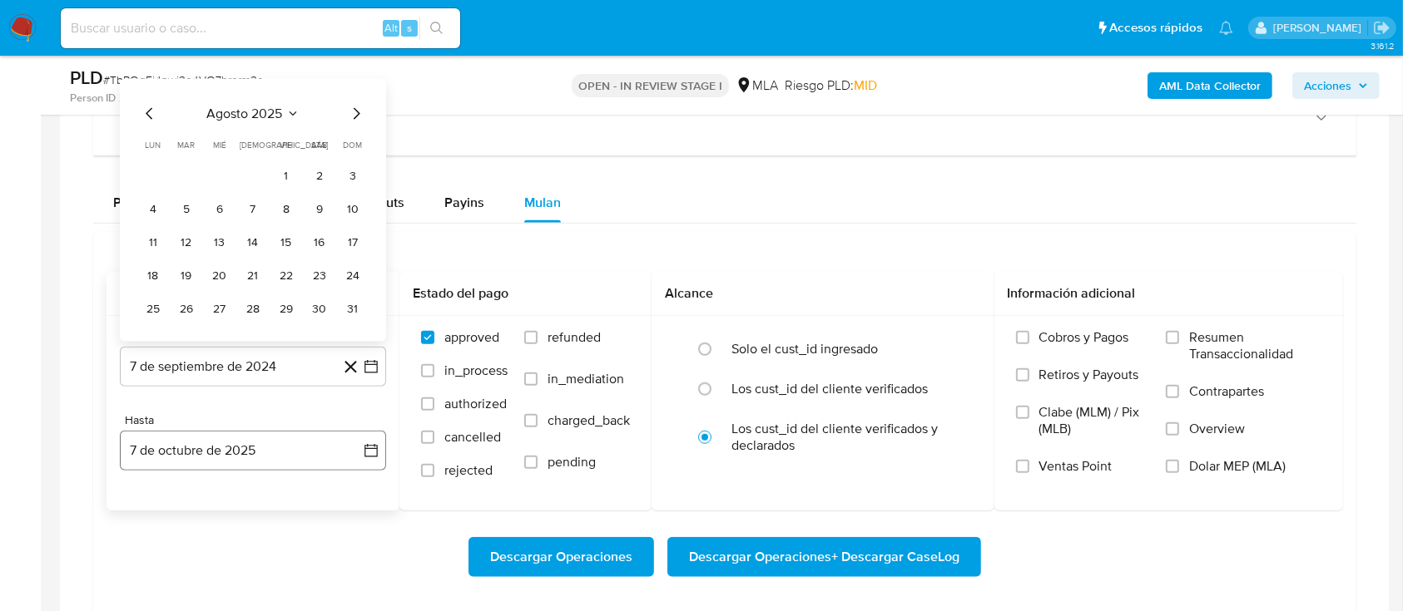
drag, startPoint x: 276, startPoint y: 166, endPoint x: 219, endPoint y: 456, distance: 296.0
click at [277, 168] on button "1" at bounding box center [286, 175] width 27 height 27
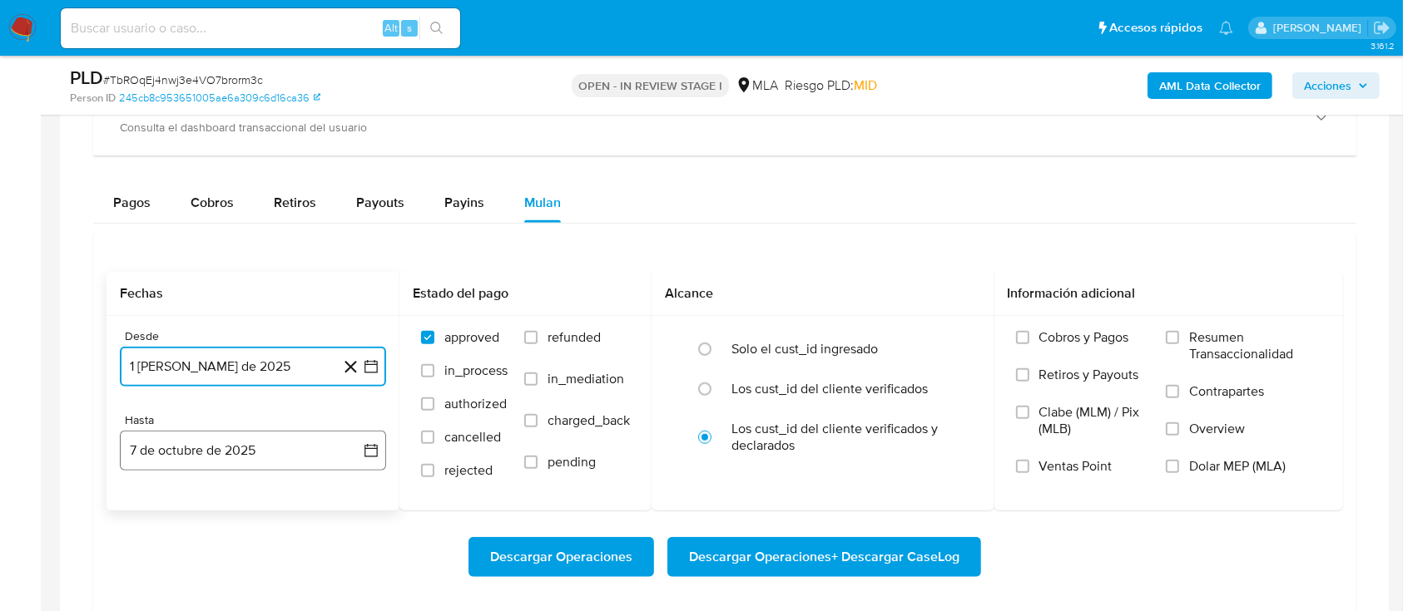
click at [213, 455] on button "7 de octubre de 2025" at bounding box center [253, 451] width 266 height 40
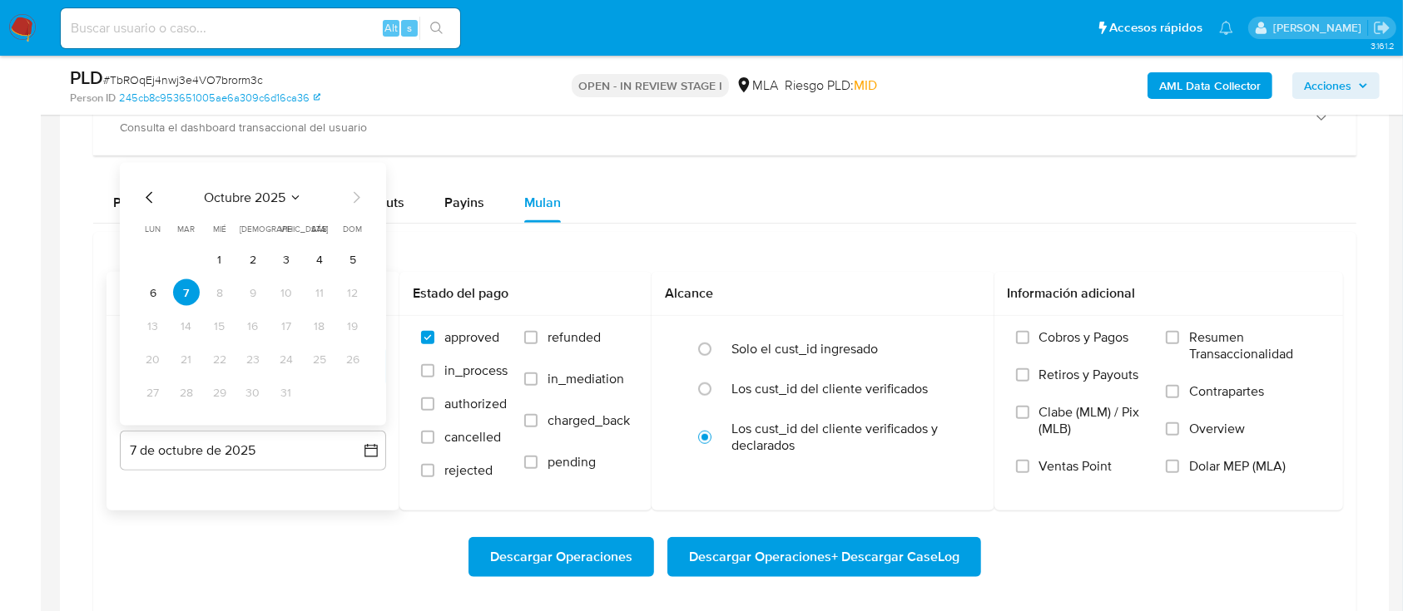
click at [147, 191] on icon "Mes anterior" at bounding box center [150, 198] width 20 height 20
click at [148, 191] on icon "Mes anterior" at bounding box center [150, 198] width 20 height 20
drag, startPoint x: 355, startPoint y: 394, endPoint x: 416, endPoint y: 387, distance: 61.2
click at [356, 394] on button "31" at bounding box center [352, 392] width 27 height 27
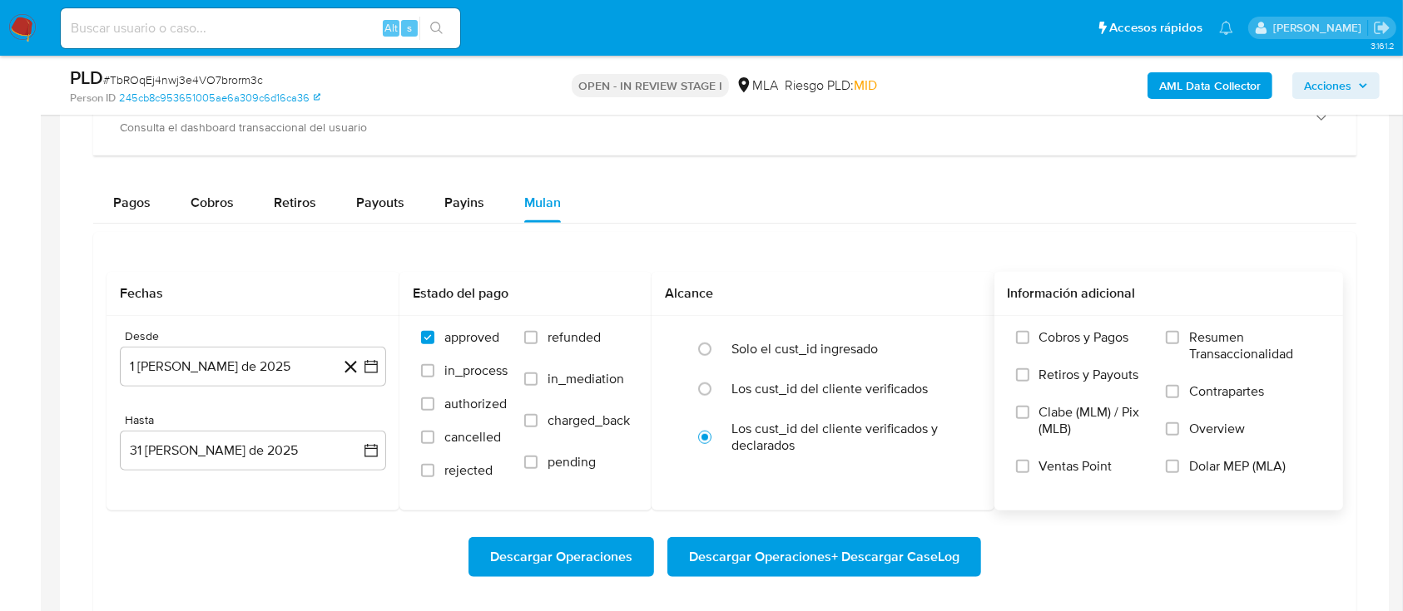
drag, startPoint x: 596, startPoint y: 342, endPoint x: 1229, endPoint y: 463, distance: 644.6
click at [597, 342] on span "refunded" at bounding box center [573, 337] width 53 height 17
click at [1271, 468] on span "Dolar MEP (MLA)" at bounding box center [1237, 466] width 97 height 17
click at [1179, 468] on input "Dolar MEP (MLA)" at bounding box center [1172, 466] width 13 height 13
click at [597, 338] on span "refunded" at bounding box center [573, 337] width 53 height 17
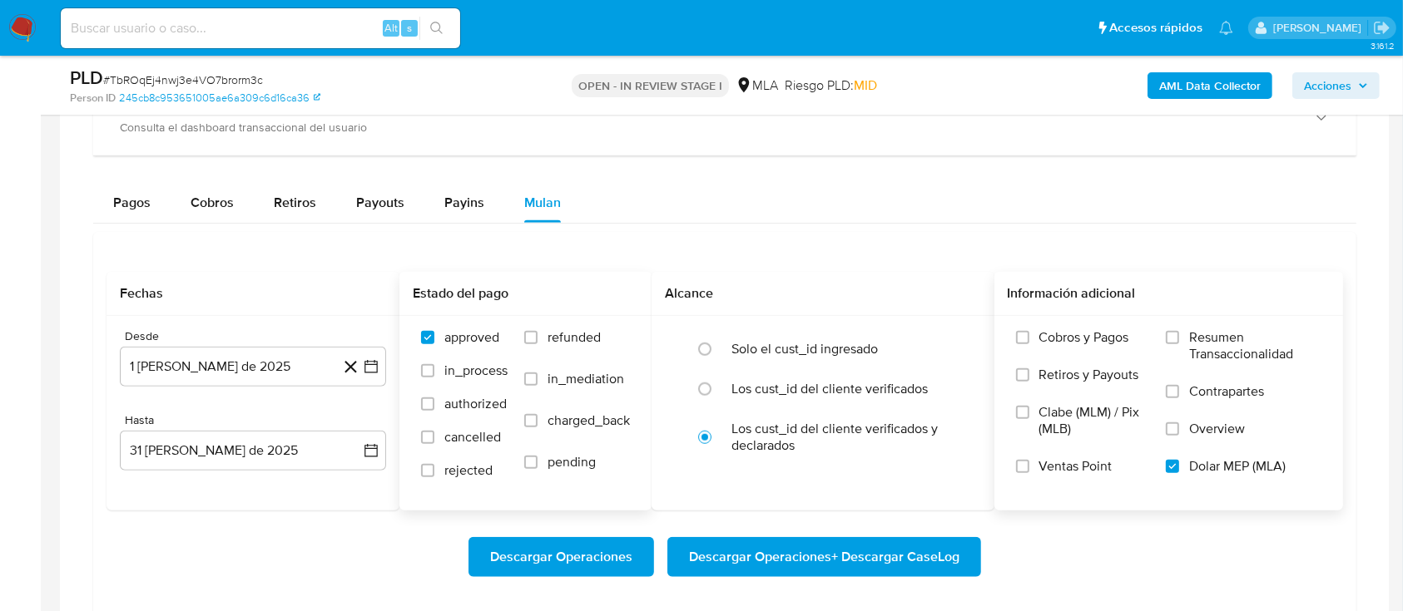
click at [537, 338] on input "refunded" at bounding box center [530, 337] width 13 height 13
checkbox input "true"
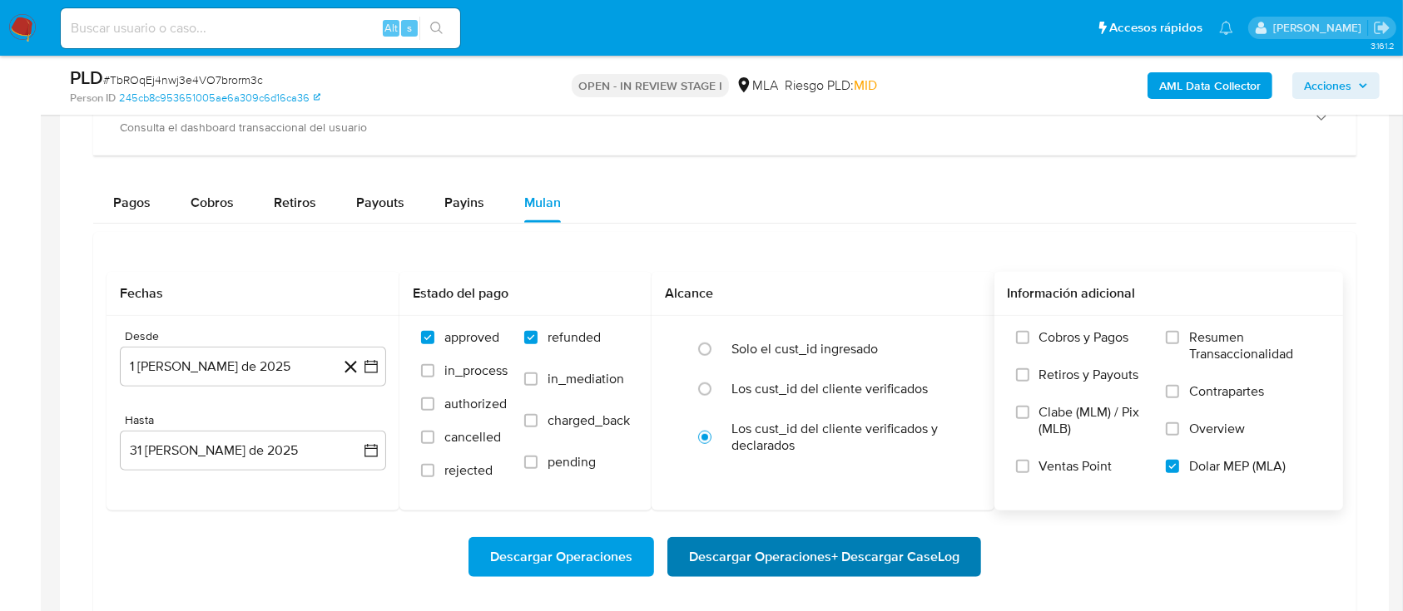
click at [759, 556] on span "Descargar Operaciones + Descargar CaseLog" at bounding box center [824, 557] width 270 height 37
